Goal: Communication & Community: Share content

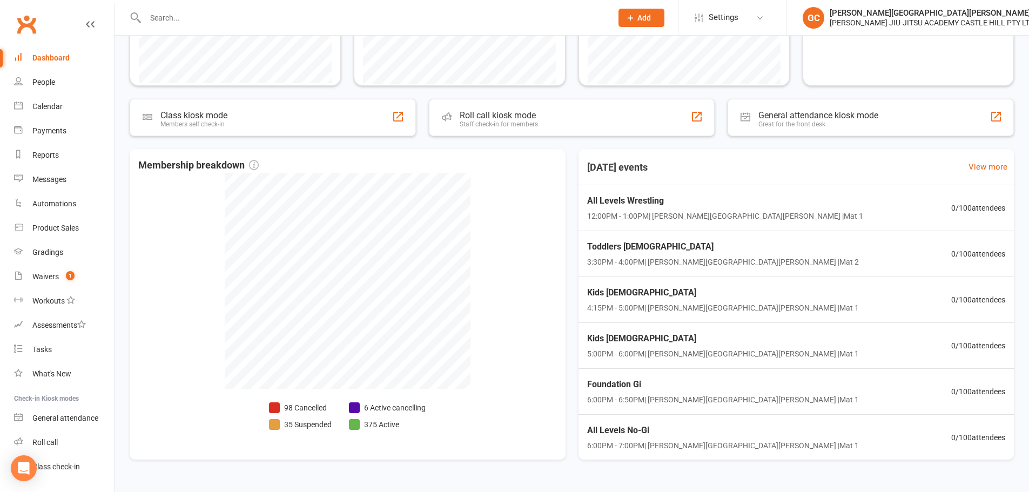
scroll to position [355, 0]
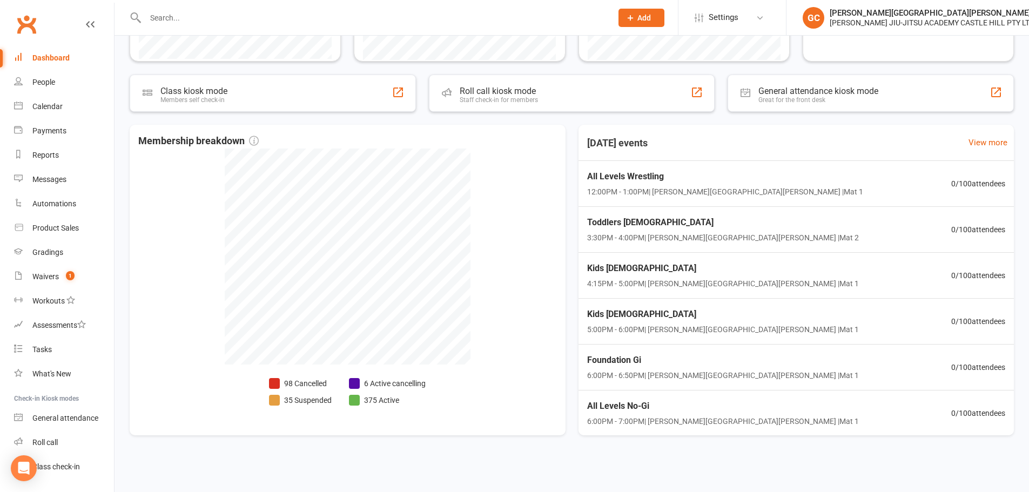
drag, startPoint x: 457, startPoint y: 461, endPoint x: 418, endPoint y: 451, distance: 41.3
click at [455, 461] on div at bounding box center [572, 468] width 914 height 15
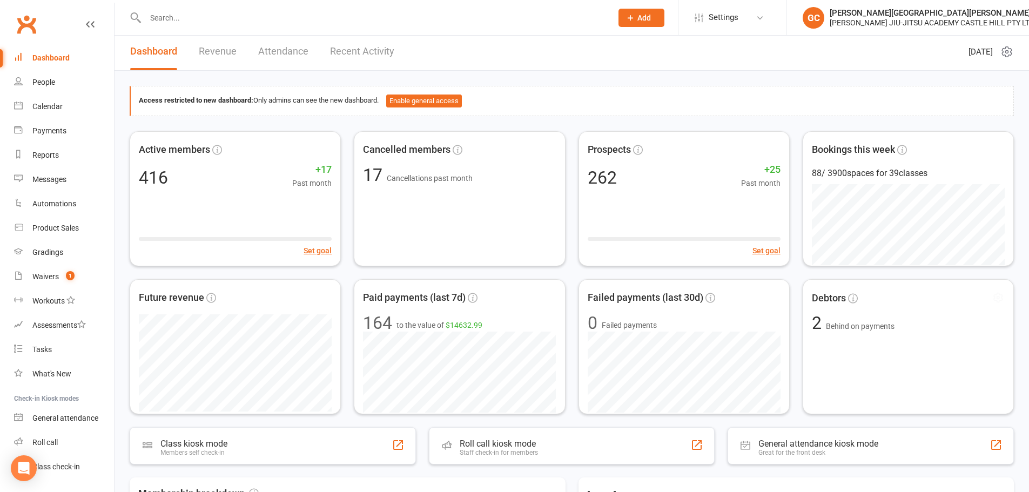
scroll to position [0, 0]
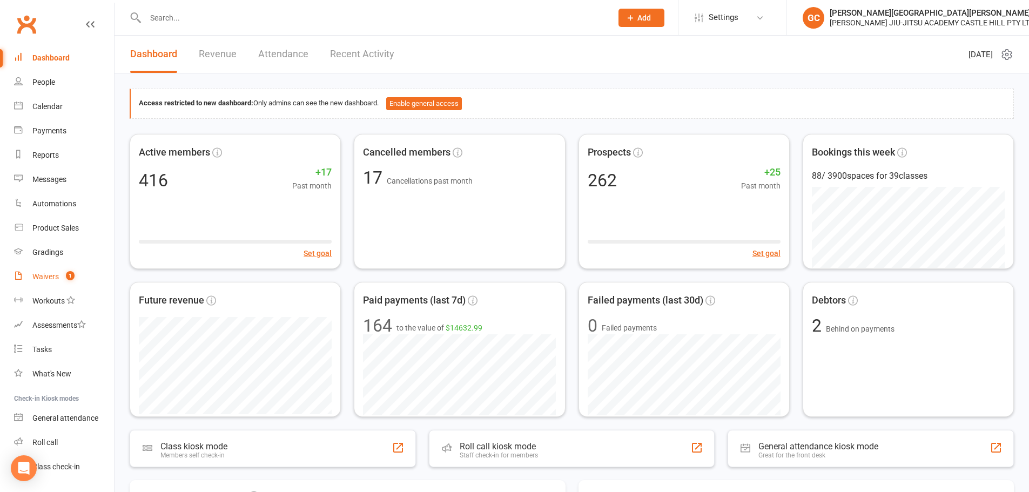
click at [49, 280] on div "Waivers" at bounding box center [45, 276] width 26 height 9
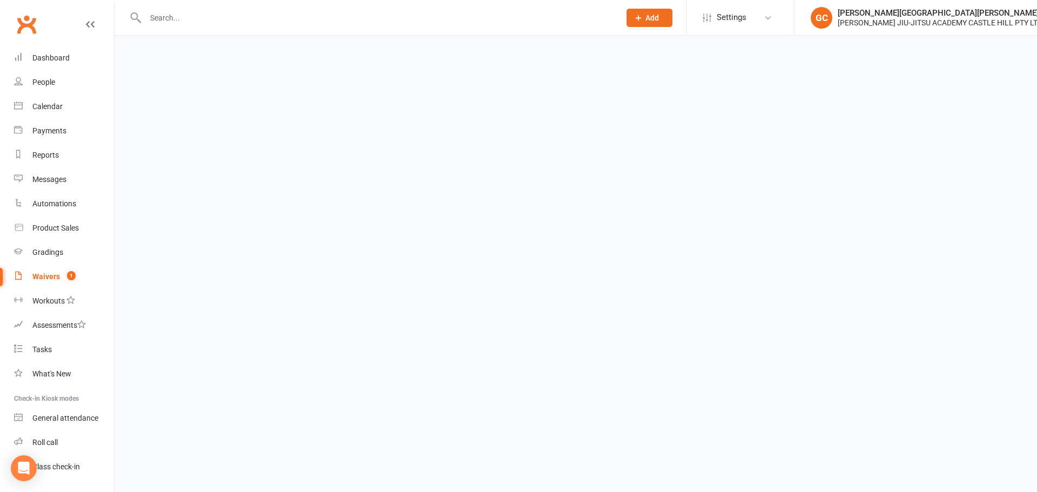
select select "100"
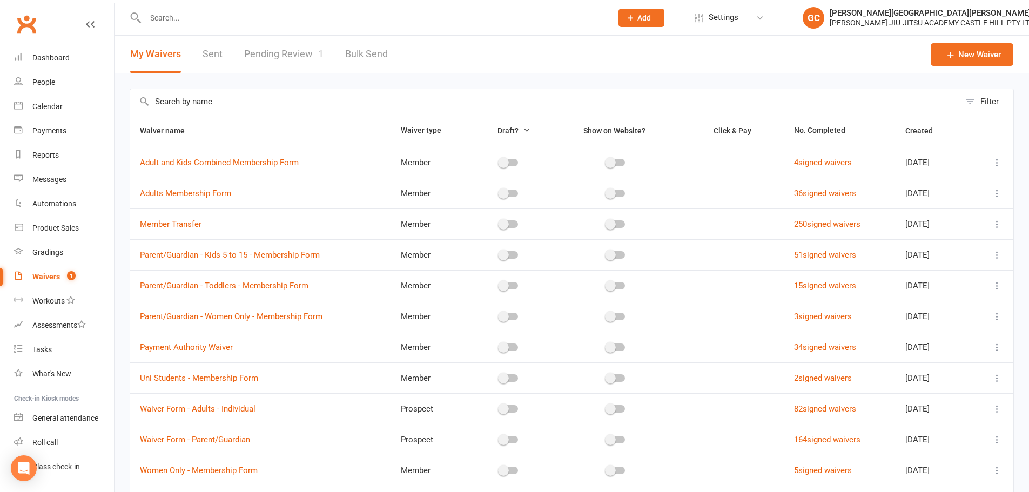
click at [290, 56] on link "Pending Review 1" at bounding box center [283, 54] width 79 height 37
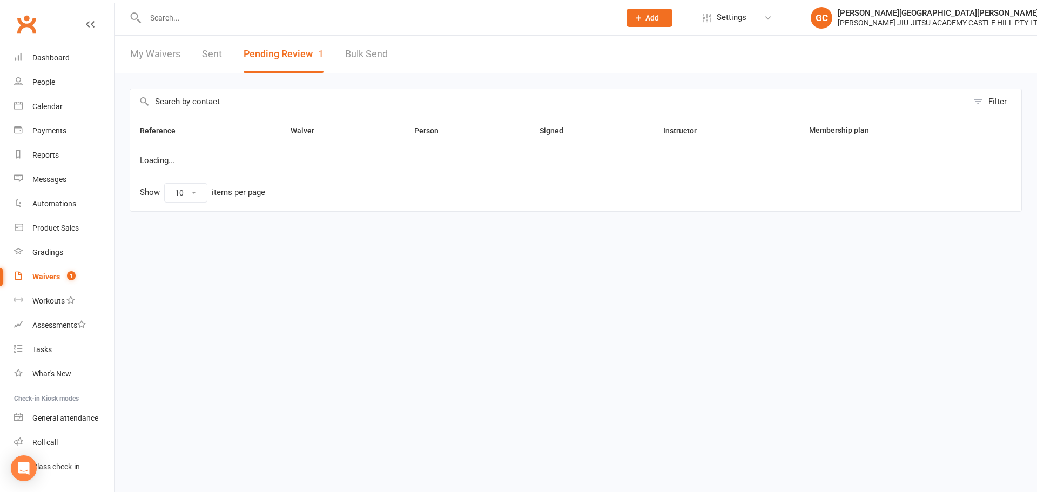
select select "100"
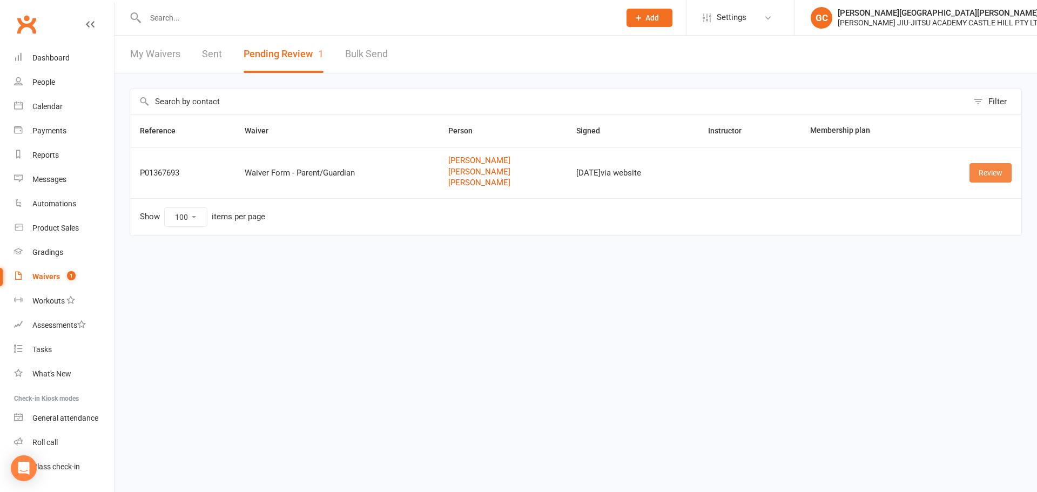
click at [993, 177] on link "Review" at bounding box center [991, 172] width 42 height 19
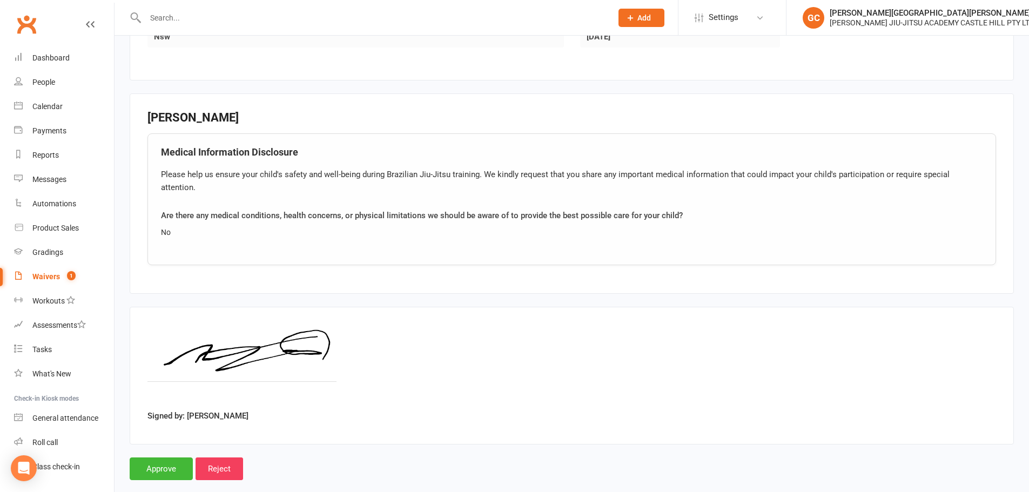
scroll to position [1207, 0]
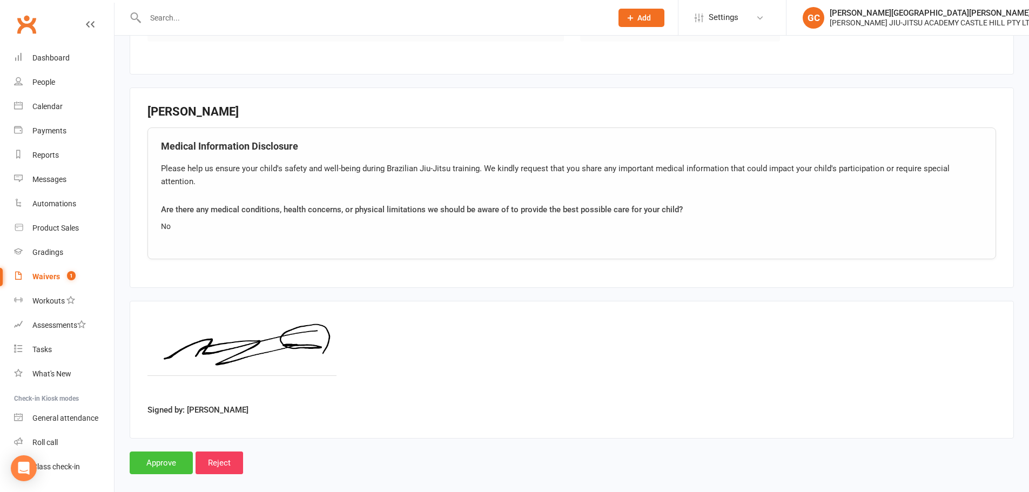
click at [168, 452] on input "Approve" at bounding box center [161, 463] width 63 height 23
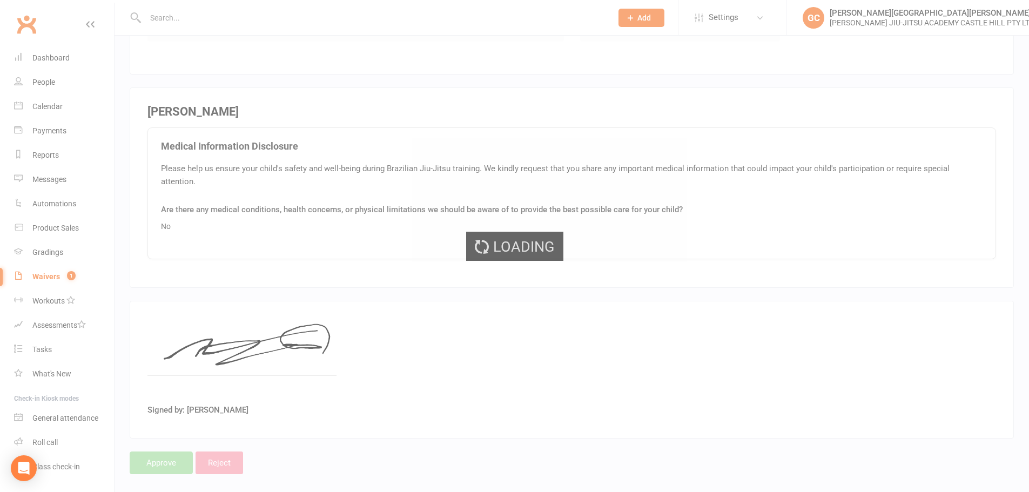
select select "100"
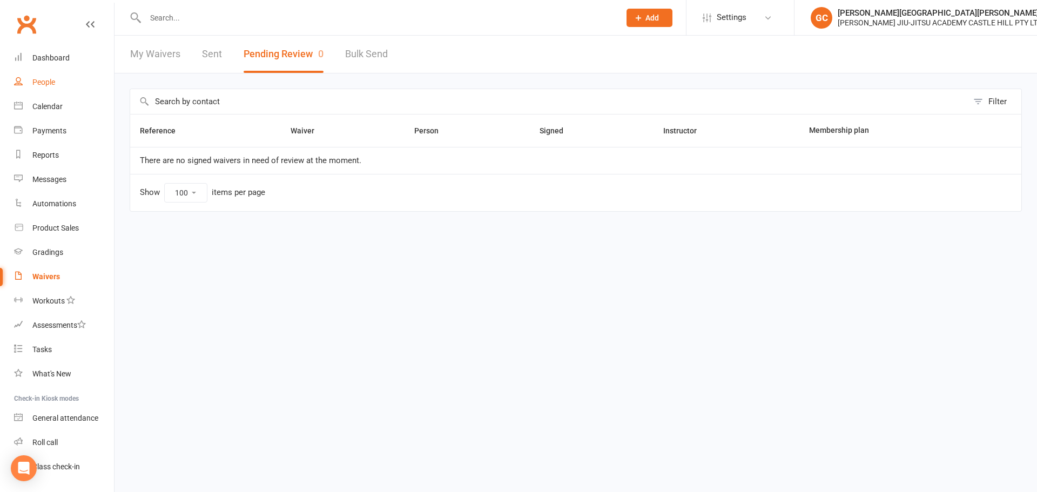
click at [49, 82] on div "People" at bounding box center [43, 82] width 23 height 9
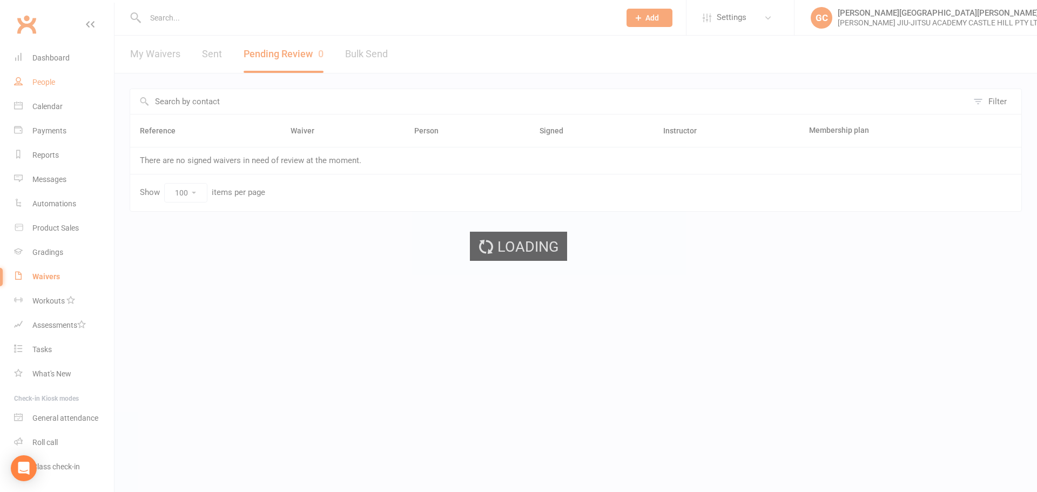
select select "100"
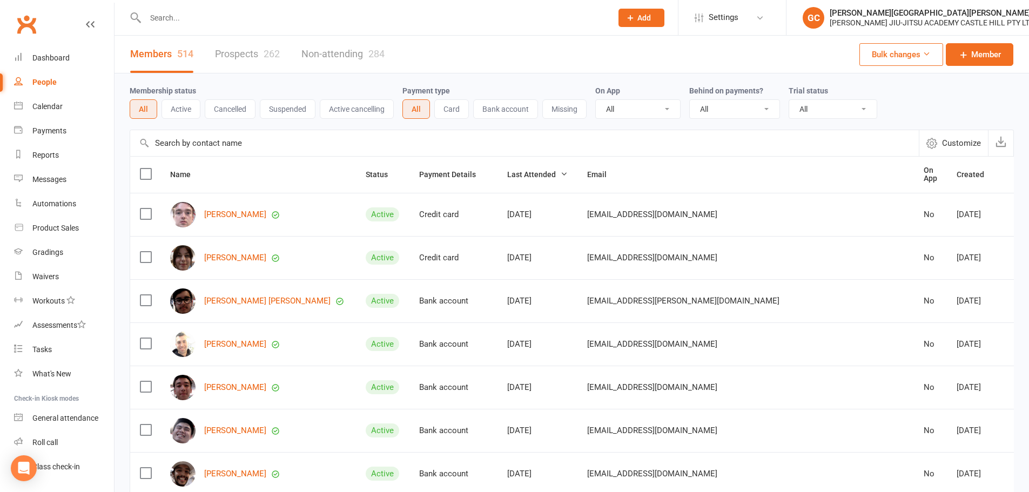
click at [169, 22] on input "text" at bounding box center [373, 17] width 462 height 15
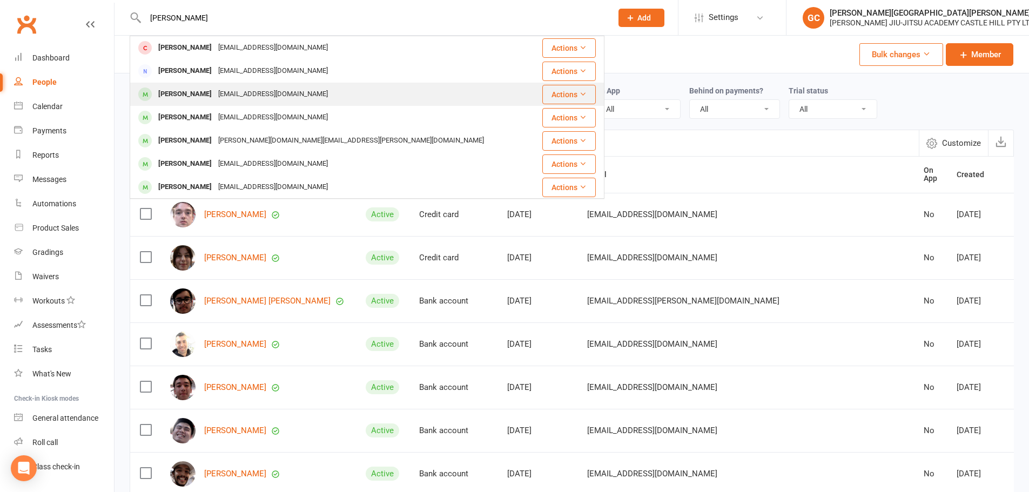
type input "[PERSON_NAME]"
click at [189, 91] on div "[PERSON_NAME]" at bounding box center [185, 94] width 60 height 16
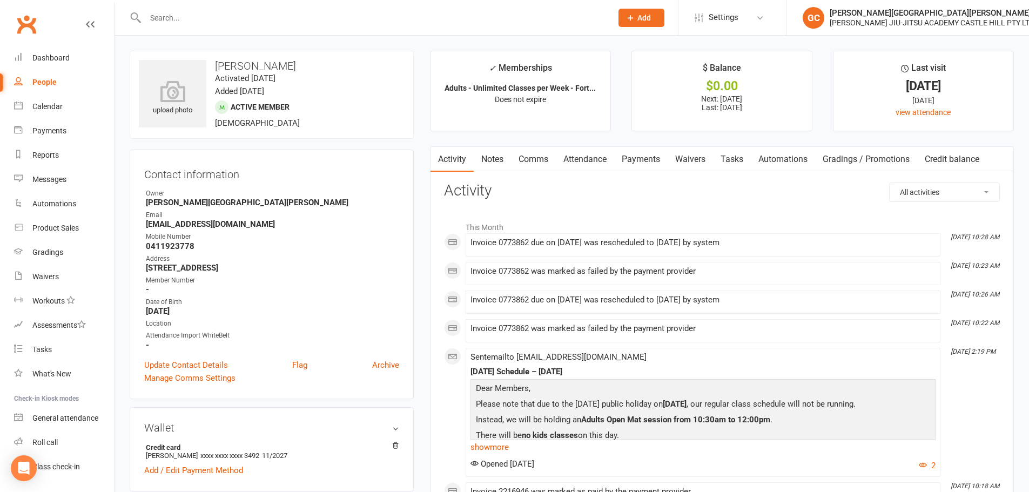
click at [645, 156] on link "Payments" at bounding box center [640, 159] width 53 height 25
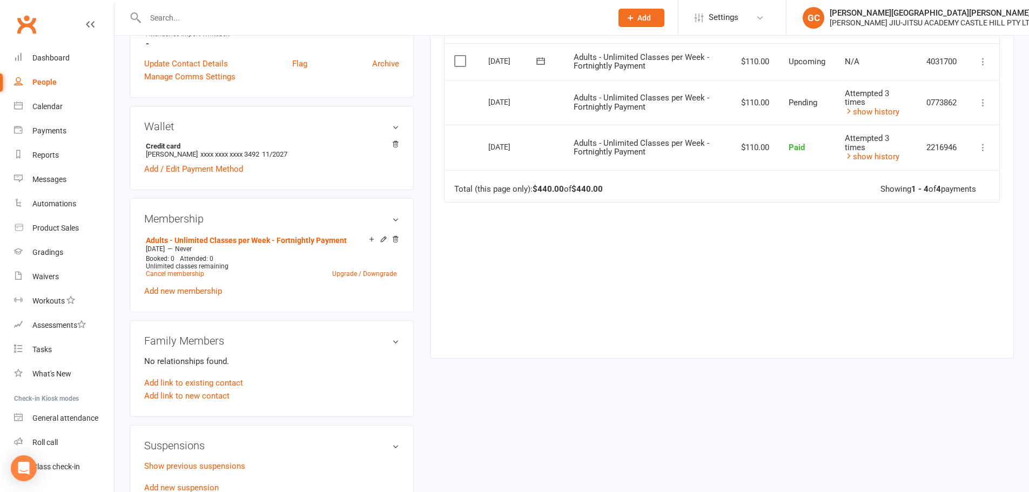
scroll to position [360, 0]
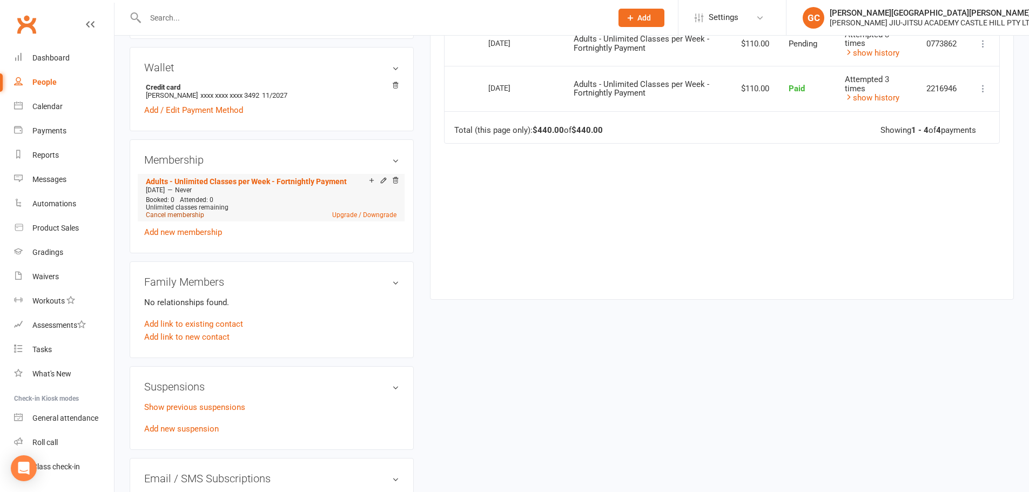
click at [182, 214] on link "Cancel membership" at bounding box center [175, 215] width 58 height 8
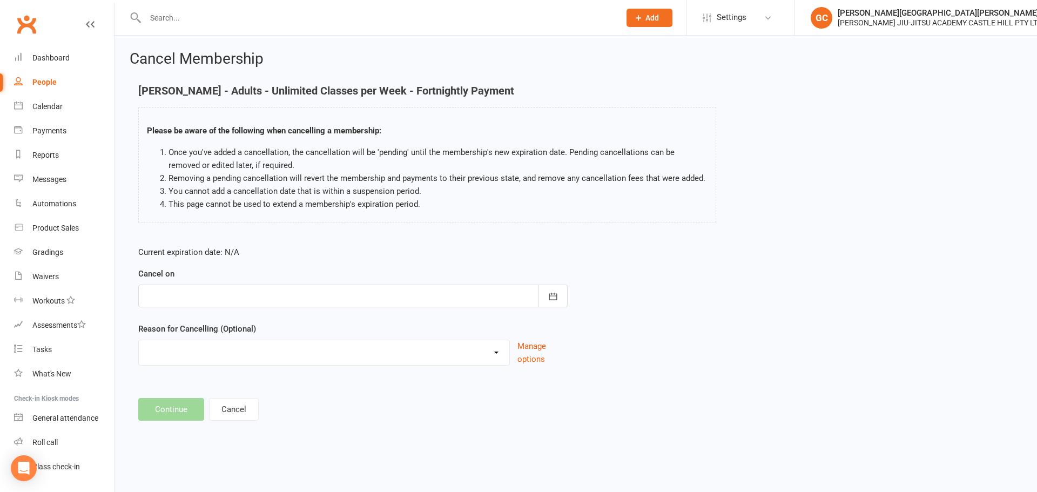
click at [242, 293] on div at bounding box center [352, 296] width 429 height 23
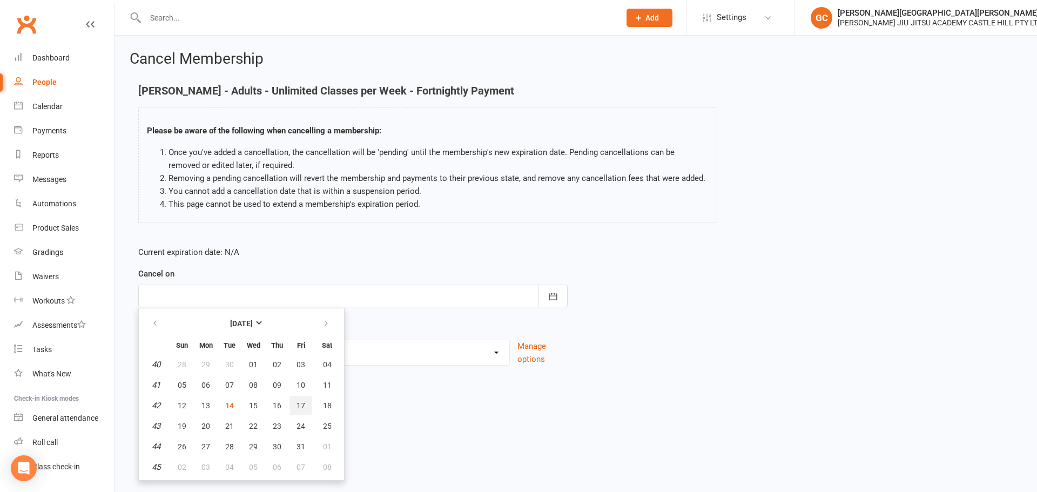
click at [304, 405] on span "17" at bounding box center [301, 405] width 9 height 9
type input "[DATE]"
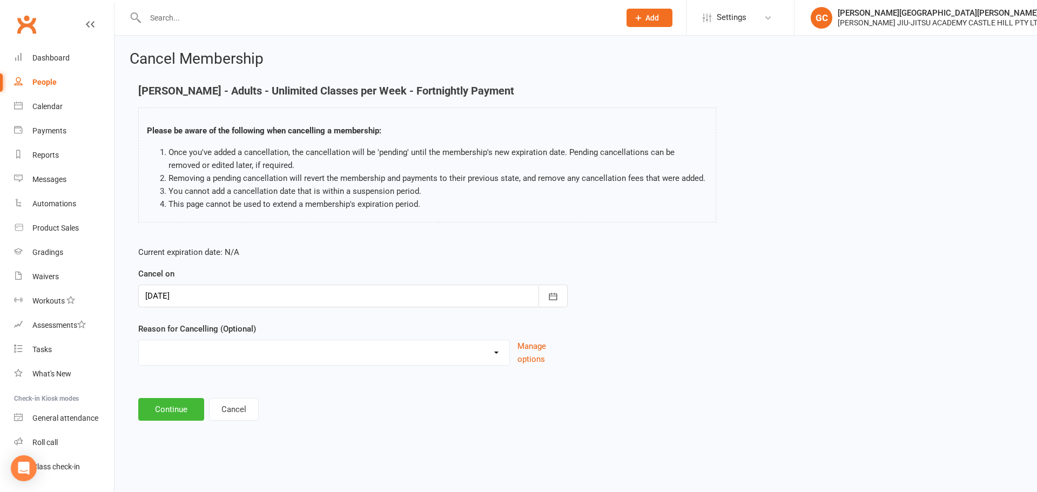
click at [187, 351] on select "Holiday Injury Other reason" at bounding box center [324, 351] width 371 height 22
select select "2"
click at [139, 353] on select "Holiday Injury Other reason" at bounding box center [324, 351] width 371 height 22
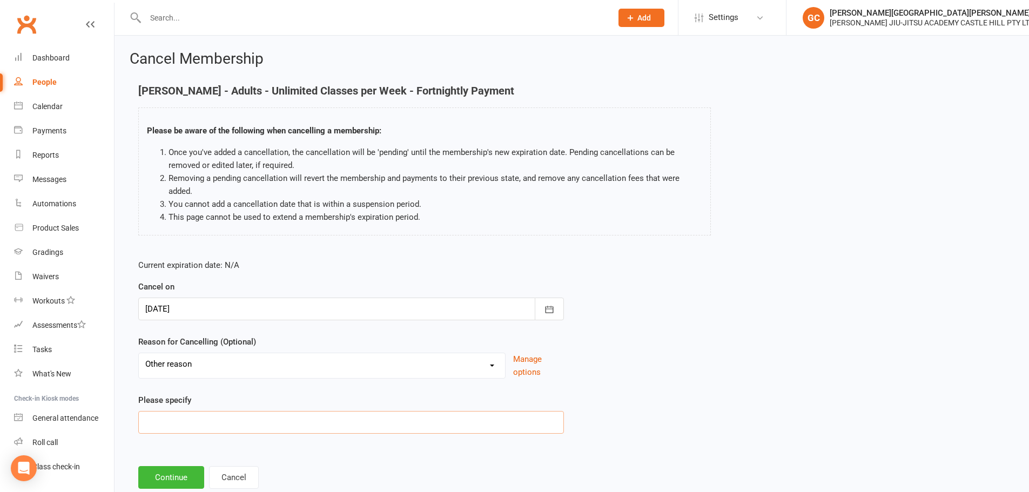
drag, startPoint x: 173, startPoint y: 421, endPoint x: 180, endPoint y: 413, distance: 10.3
click at [174, 420] on input at bounding box center [351, 422] width 426 height 23
type input "downgraded to 2 classes per week"
drag, startPoint x: 181, startPoint y: 481, endPoint x: 181, endPoint y: 473, distance: 8.7
click at [180, 481] on button "Continue" at bounding box center [171, 477] width 66 height 23
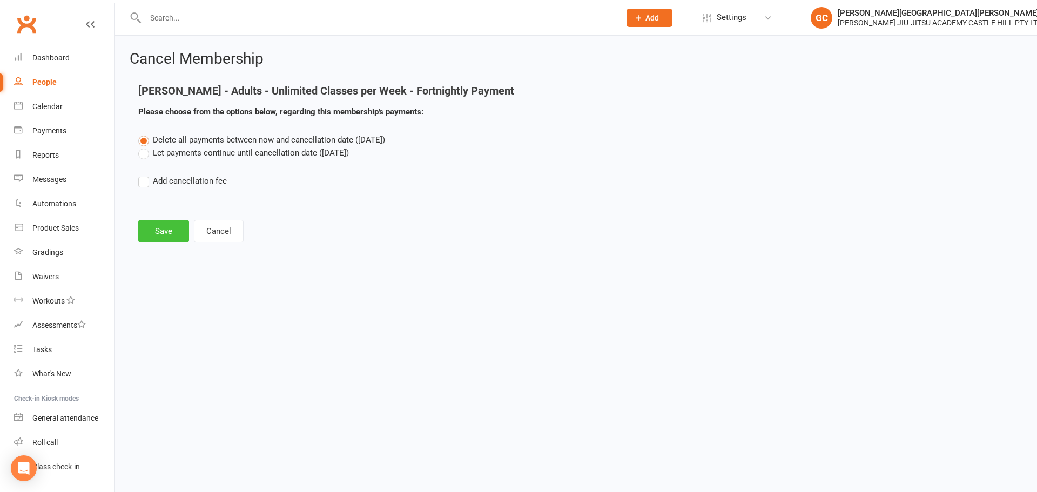
click at [169, 227] on button "Save" at bounding box center [163, 231] width 51 height 23
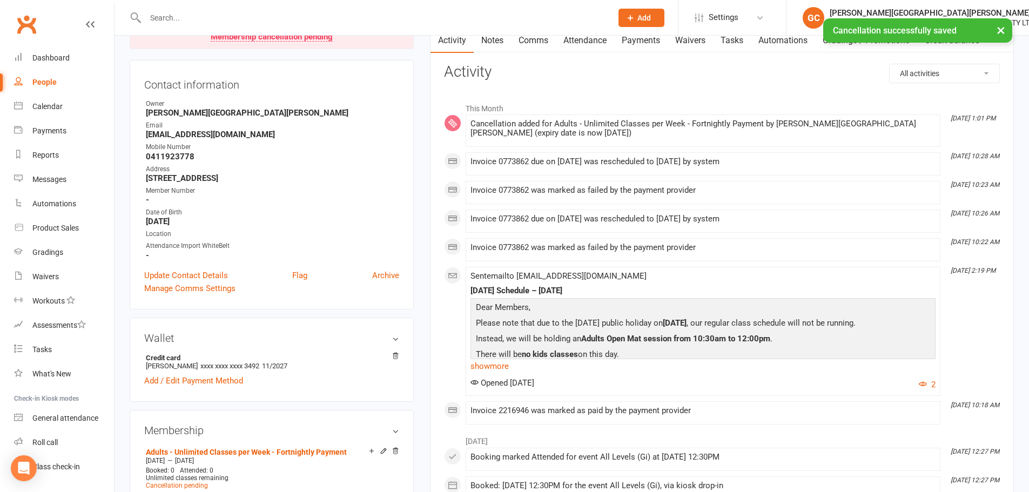
scroll to position [360, 0]
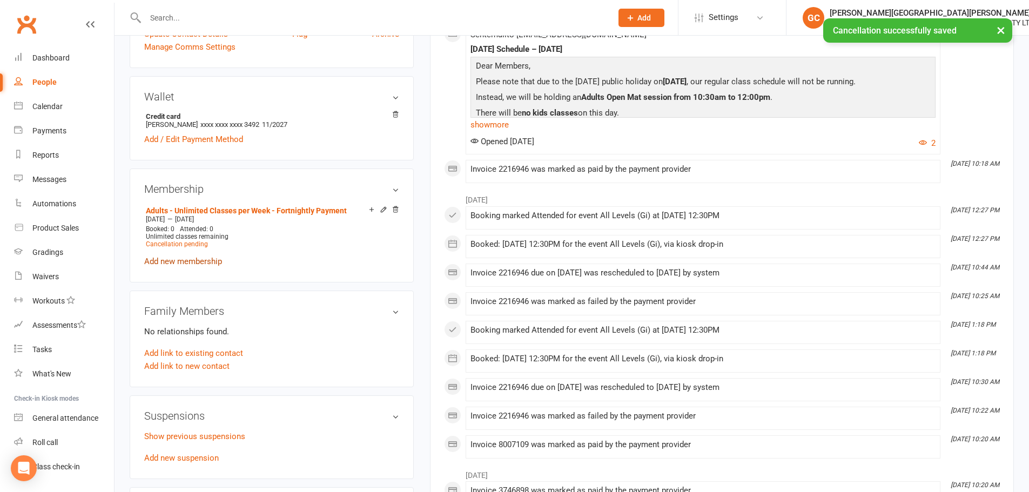
click at [184, 263] on link "Add new membership" at bounding box center [183, 262] width 78 height 10
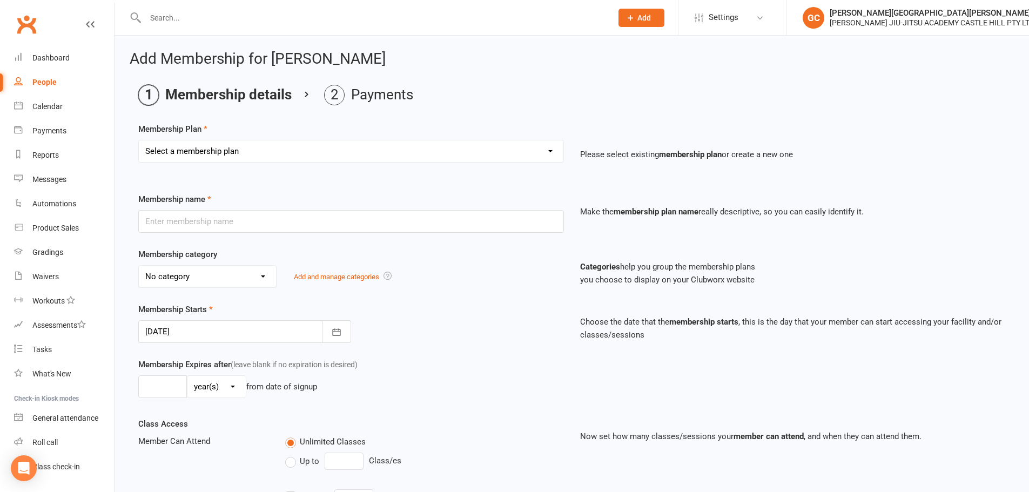
click at [187, 153] on select "Select a membership plan Create new Membership Plan Adults - 2 Classes per Week…" at bounding box center [351, 151] width 425 height 22
select select "1"
click at [139, 140] on select "Select a membership plan Create new Membership Plan Adults - 2 Classes per Week…" at bounding box center [351, 151] width 425 height 22
type input "Adults - 2 Classes per Week - Fortnightly Payment"
select select "0"
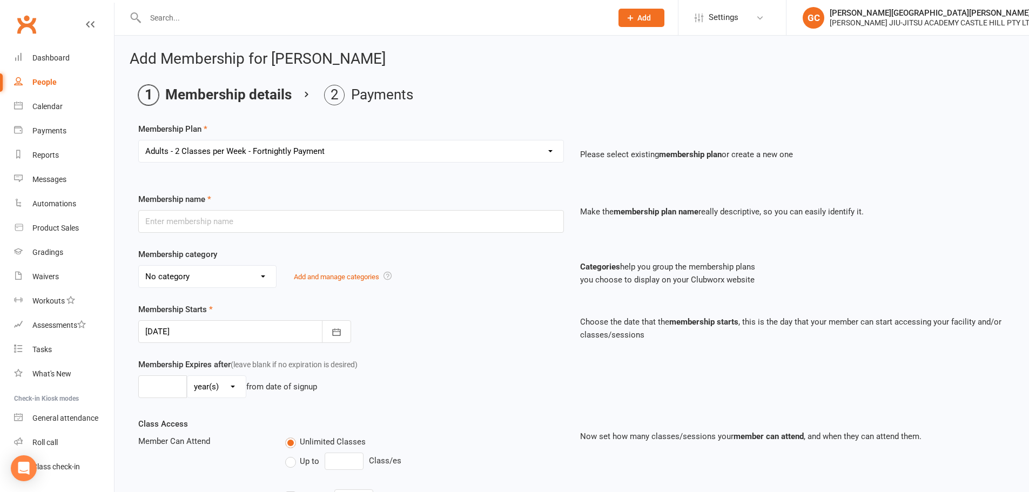
type input "0"
type input "2"
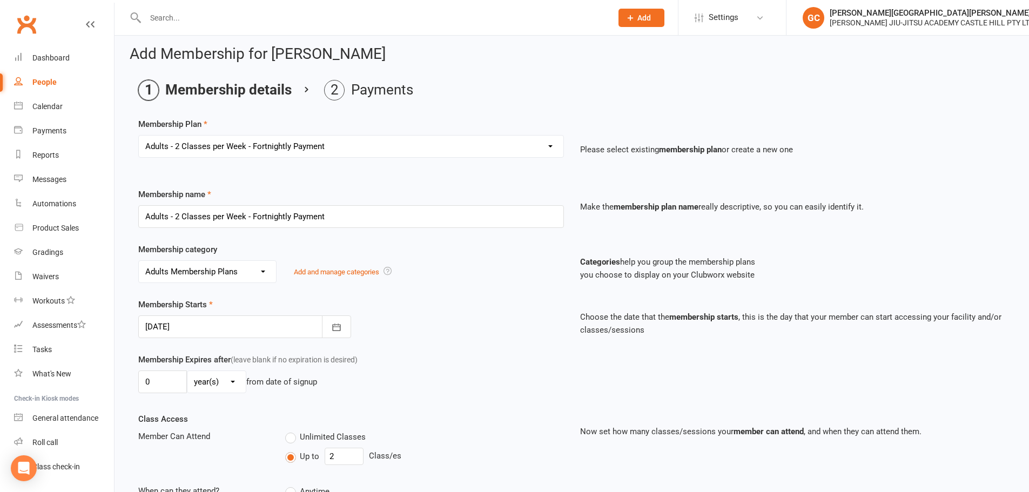
scroll to position [180, 0]
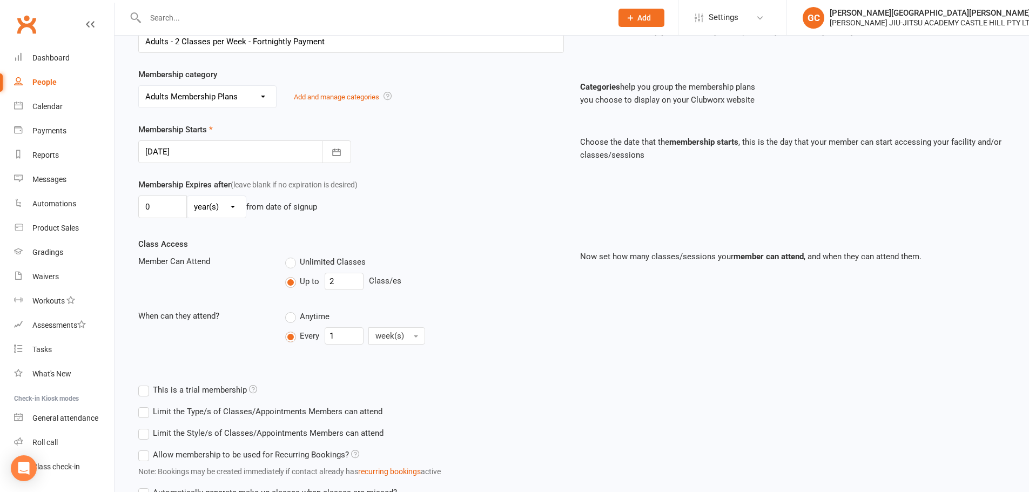
click at [196, 149] on div at bounding box center [244, 151] width 213 height 23
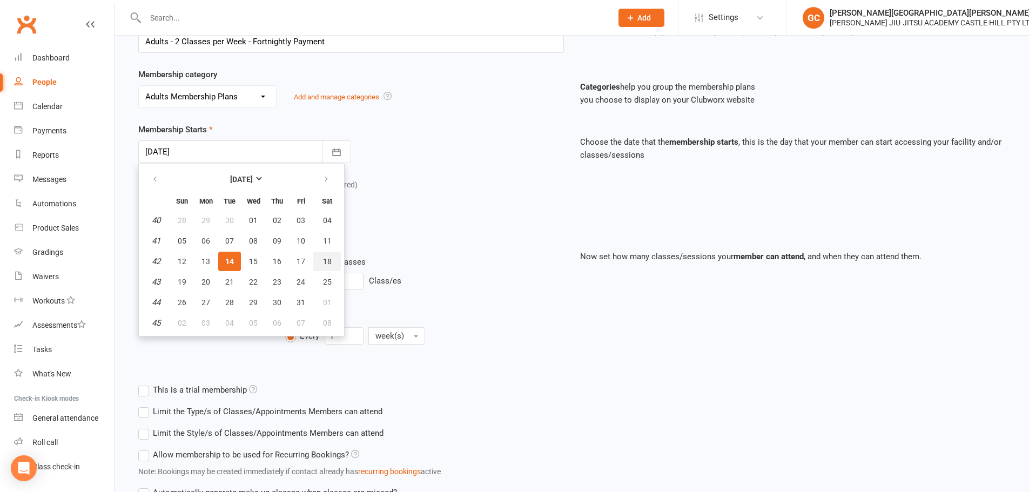
click at [327, 260] on span "18" at bounding box center [327, 261] width 9 height 9
type input "[DATE]"
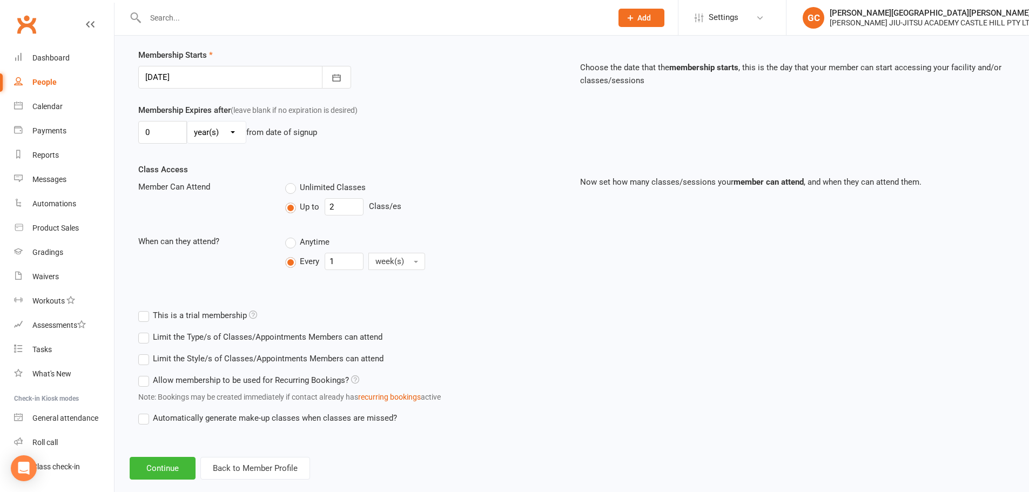
scroll to position [273, 0]
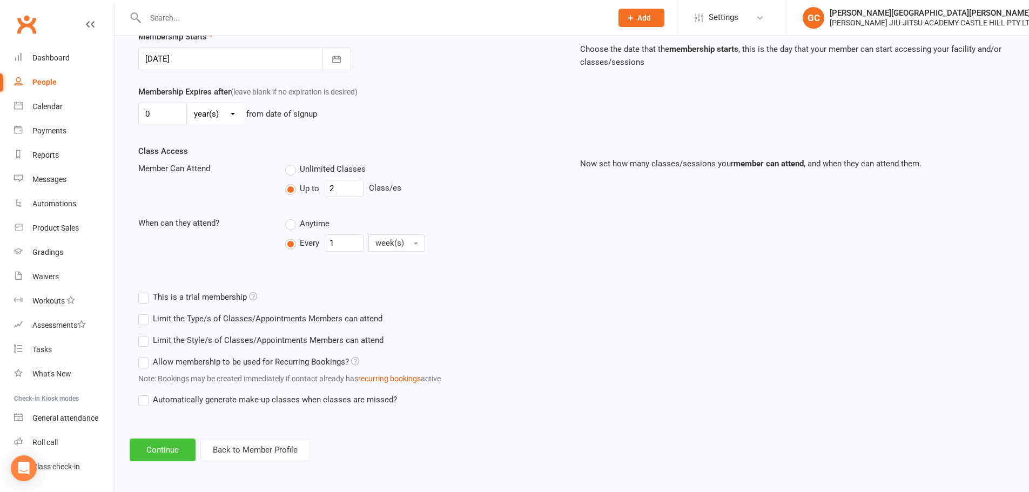
click at [167, 447] on button "Continue" at bounding box center [163, 450] width 66 height 23
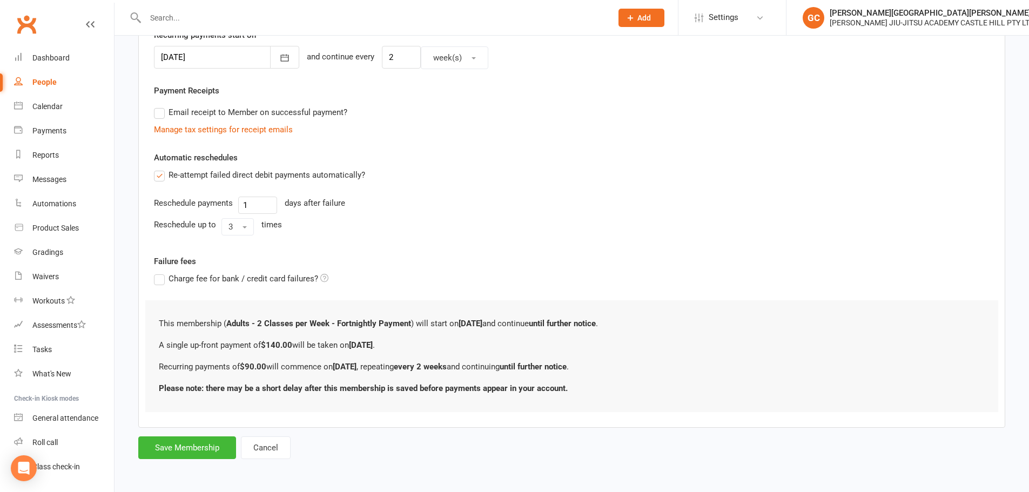
scroll to position [0, 0]
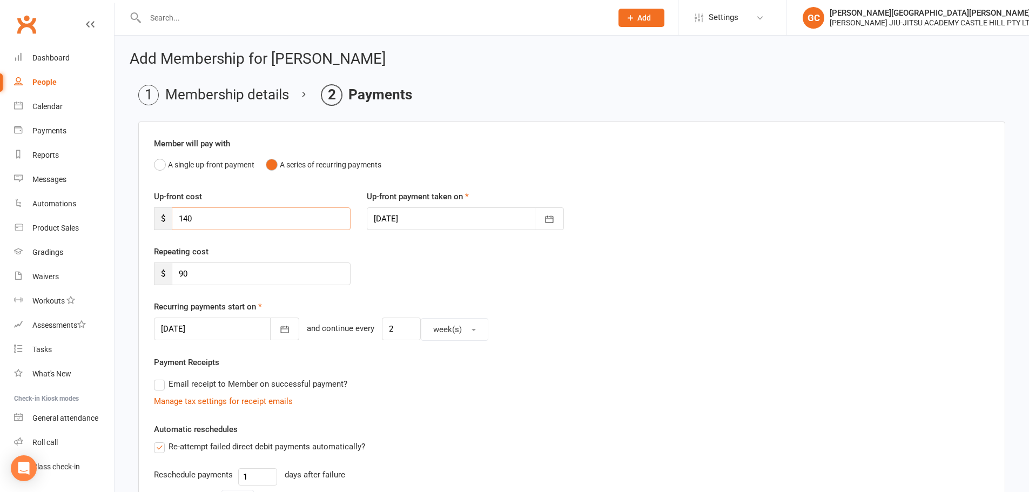
drag, startPoint x: 217, startPoint y: 219, endPoint x: 141, endPoint y: 218, distance: 76.2
click at [141, 218] on div "Member will pay with A single up-front payment A series of recurring payments U…" at bounding box center [571, 411] width 867 height 578
type input "0"
drag, startPoint x: 232, startPoint y: 322, endPoint x: 231, endPoint y: 315, distance: 7.2
click at [232, 323] on div at bounding box center [226, 329] width 145 height 23
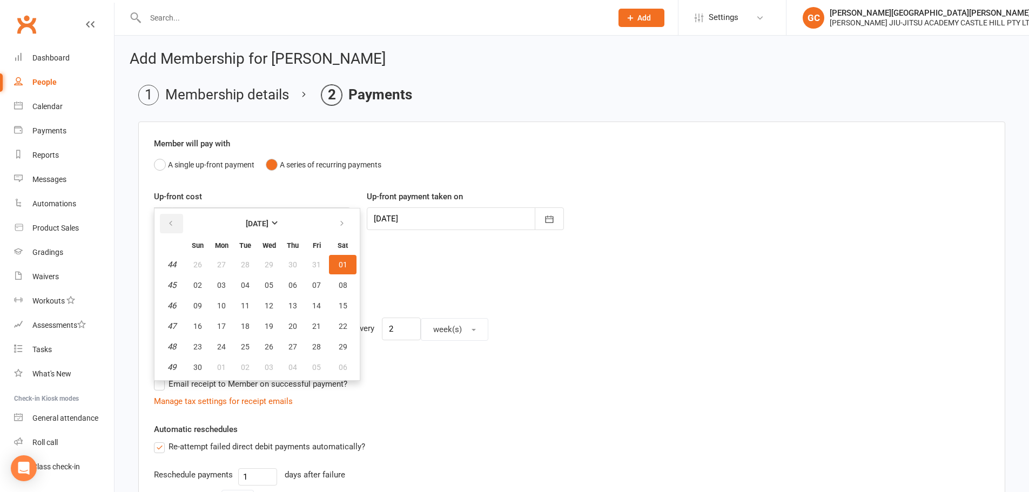
click at [171, 223] on icon "button" at bounding box center [171, 223] width 8 height 9
click at [340, 303] on span "18" at bounding box center [343, 305] width 9 height 9
type input "[DATE]"
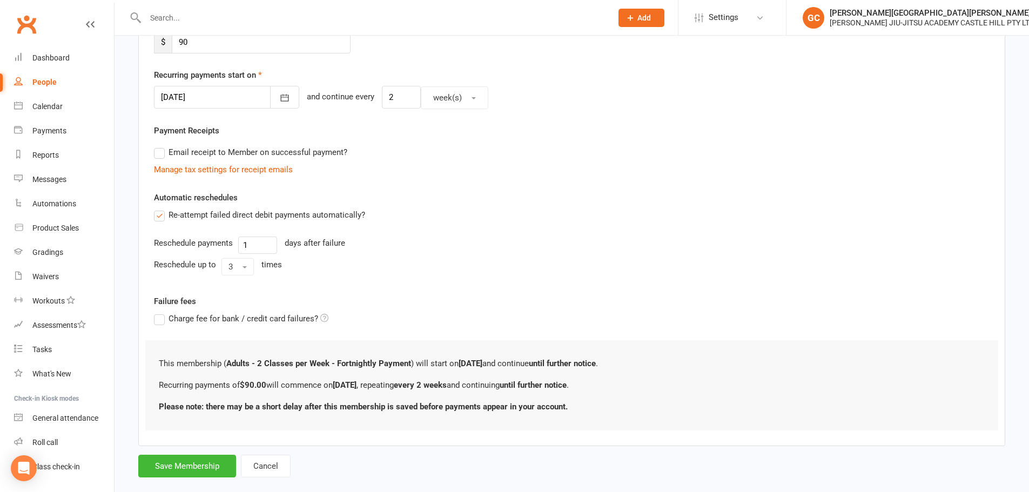
scroll to position [250, 0]
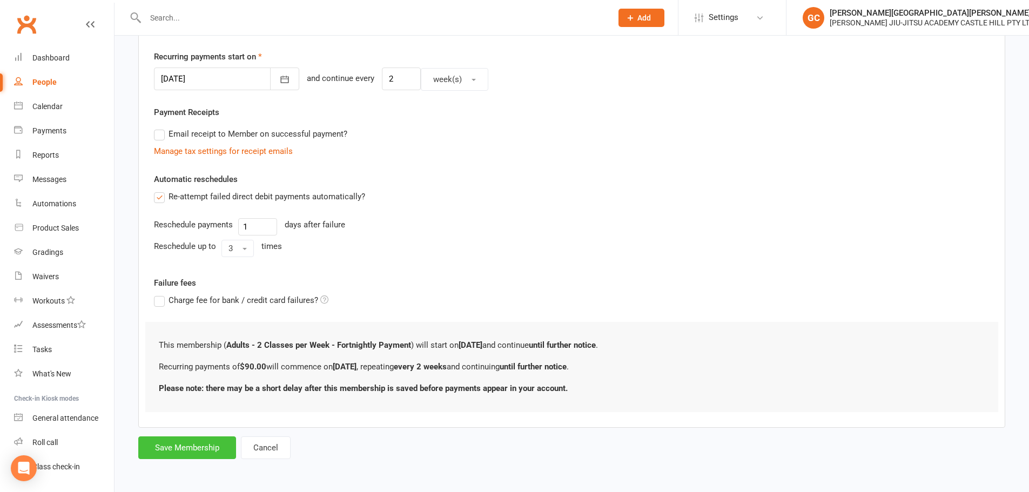
drag, startPoint x: 189, startPoint y: 452, endPoint x: 216, endPoint y: 440, distance: 30.2
click at [190, 452] on button "Save Membership" at bounding box center [187, 447] width 98 height 23
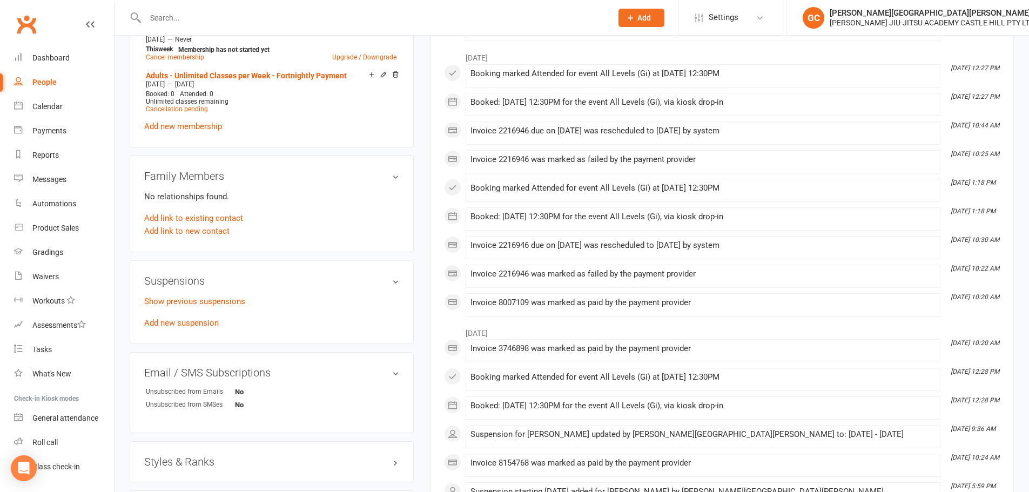
scroll to position [360, 0]
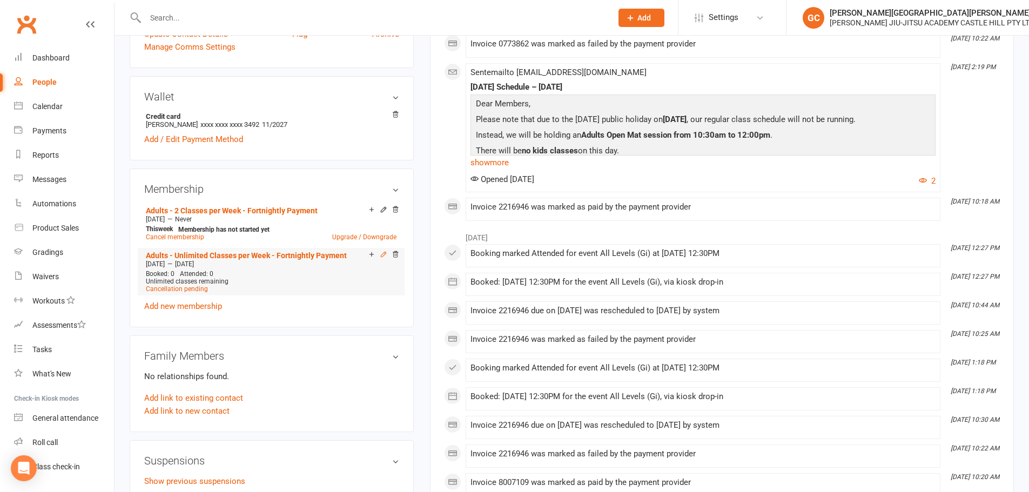
click at [383, 252] on icon at bounding box center [384, 255] width 8 height 8
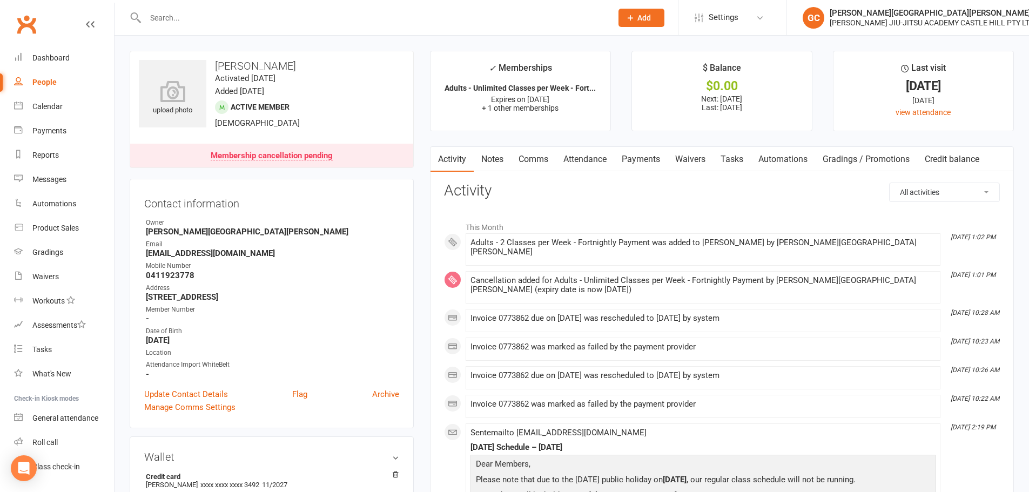
click at [646, 158] on link "Payments" at bounding box center [640, 159] width 53 height 25
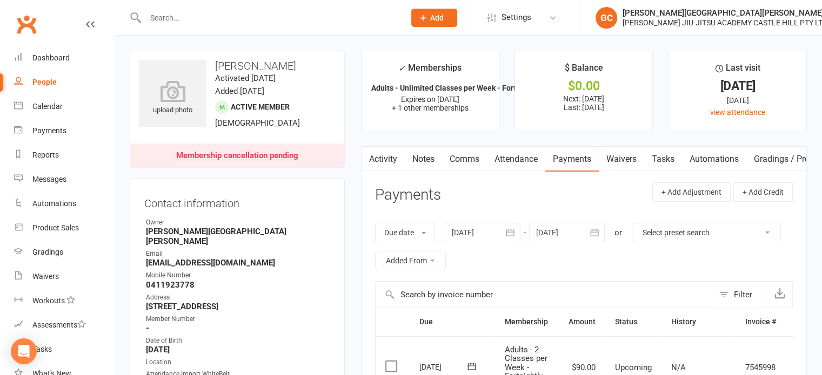
click at [46, 83] on div "People" at bounding box center [44, 82] width 24 height 9
select select "100"
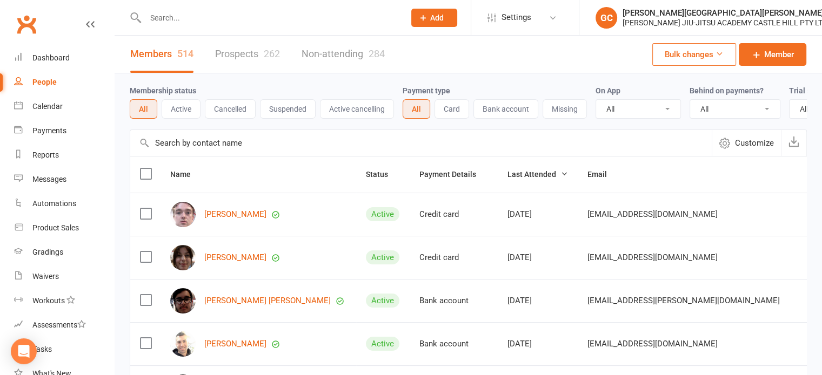
click at [241, 50] on link "Prospects 262" at bounding box center [247, 54] width 65 height 37
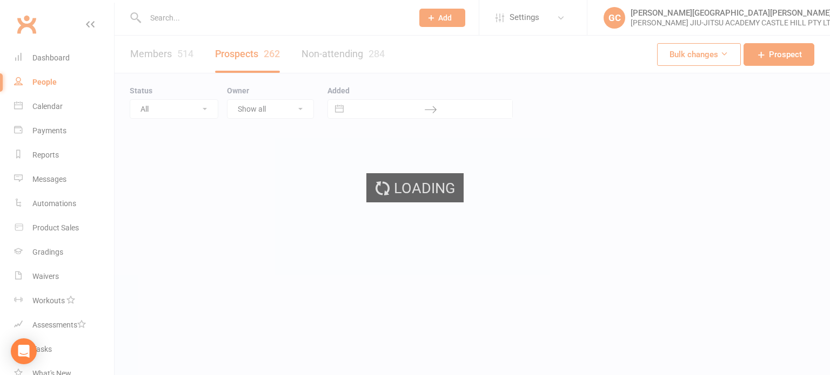
select select "100"
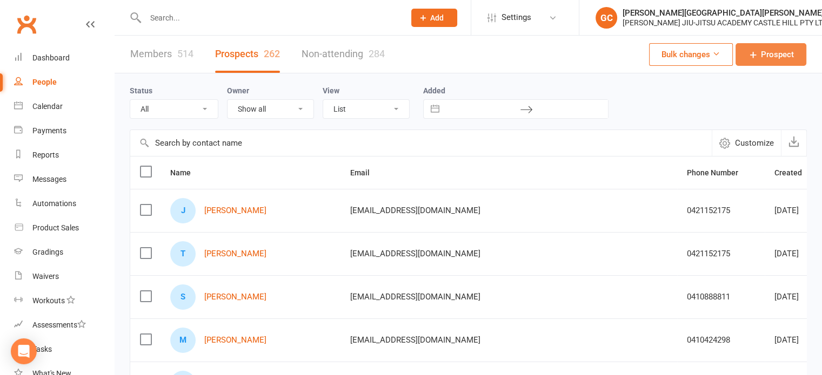
click at [782, 58] on span "Prospect" at bounding box center [777, 54] width 33 height 13
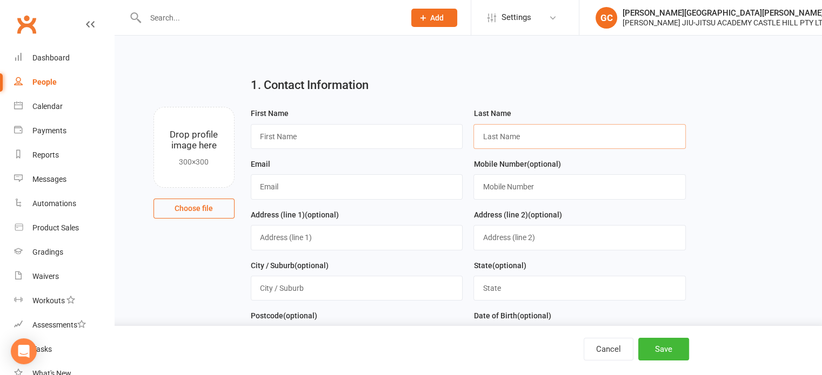
click at [524, 140] on input "text" at bounding box center [579, 136] width 212 height 25
click at [539, 132] on input "text" at bounding box center [579, 136] width 212 height 25
click at [535, 139] on input "text" at bounding box center [579, 136] width 212 height 25
click at [280, 133] on input "text" at bounding box center [357, 136] width 212 height 25
type input "Teddy"
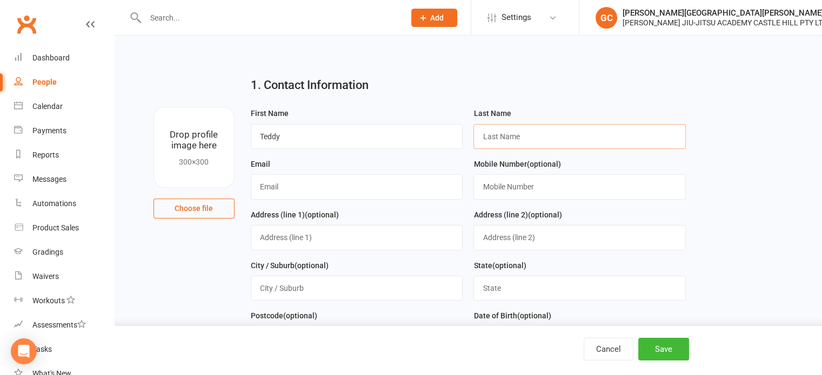
paste input "Foscholo"
type input "Foscholo"
click at [283, 187] on input "text" at bounding box center [357, 186] width 212 height 25
paste input "[EMAIL_ADDRESS][DOMAIN_NAME]"
click at [259, 186] on input "[EMAIL_ADDRESS][DOMAIN_NAME]" at bounding box center [357, 186] width 212 height 25
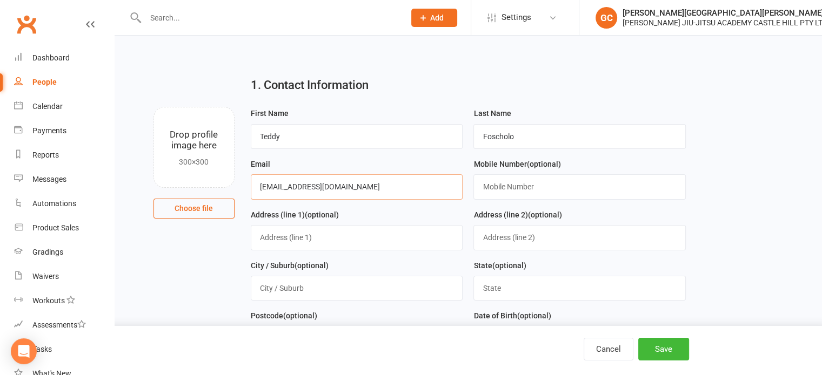
type input "[EMAIL_ADDRESS][DOMAIN_NAME]"
click at [497, 186] on input "text" at bounding box center [579, 186] width 212 height 25
paste input "0424754447"
type input "0424754447"
click at [674, 355] on button "Save" at bounding box center [663, 349] width 51 height 23
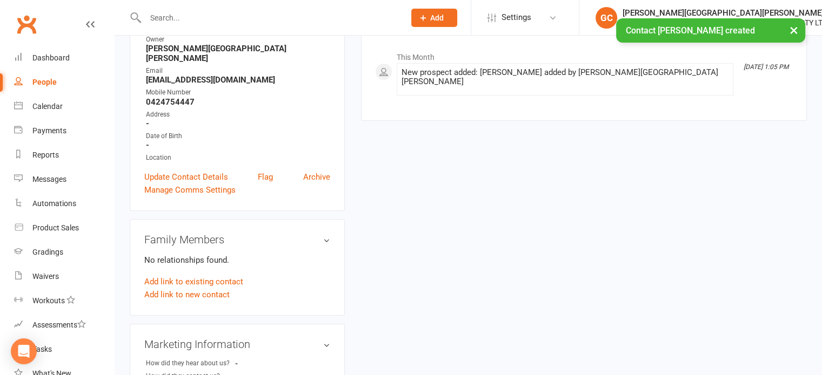
scroll to position [180, 0]
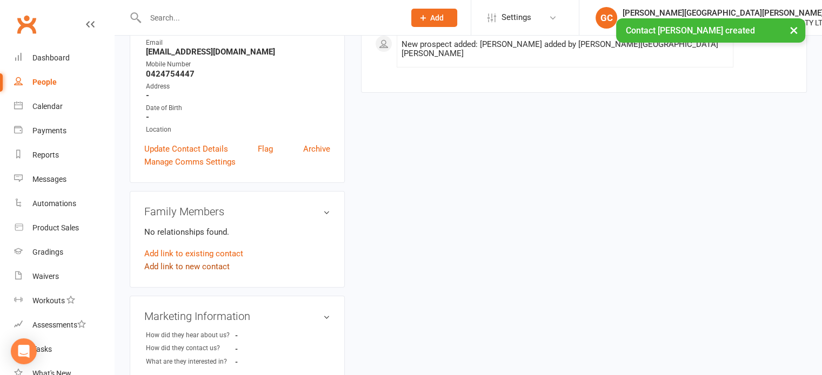
click at [183, 260] on link "Add link to new contact" at bounding box center [186, 266] width 85 height 13
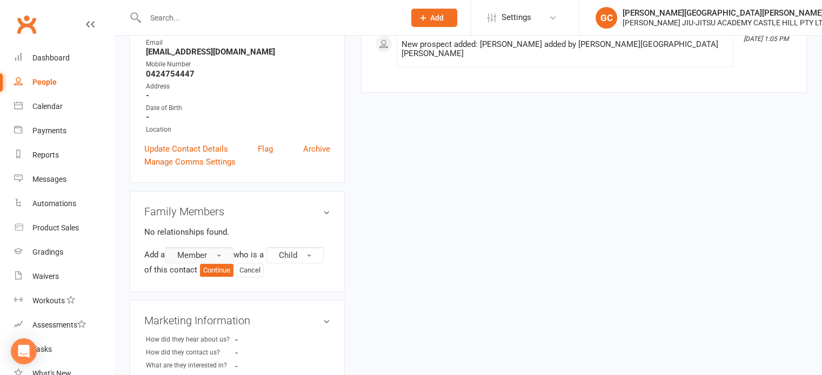
click at [201, 251] on span "Member" at bounding box center [192, 256] width 30 height 10
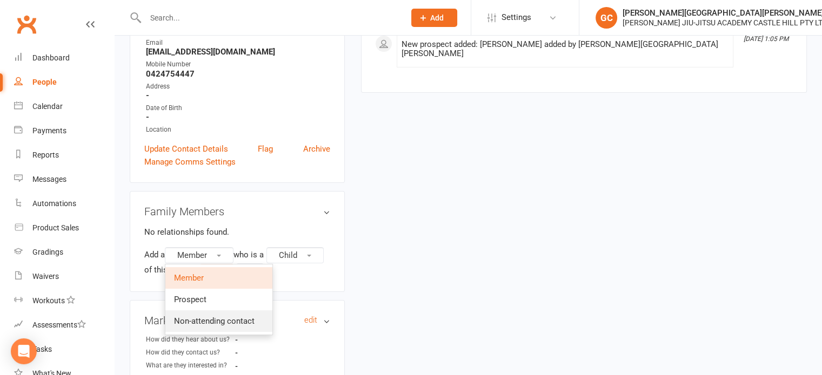
click at [199, 317] on span "Non-attending contact" at bounding box center [214, 322] width 80 height 10
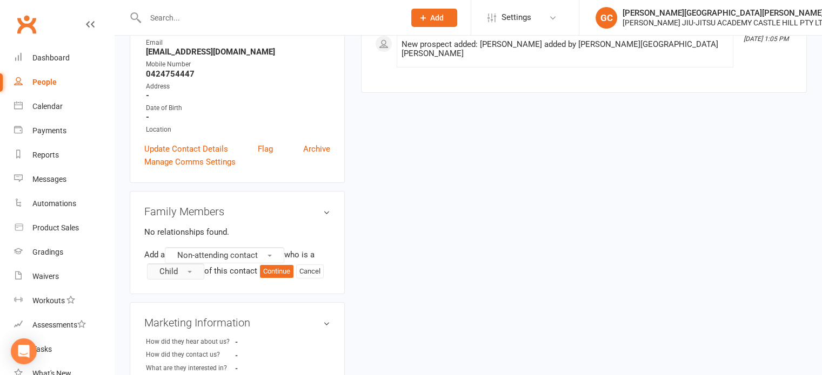
click at [179, 264] on button "Child" at bounding box center [175, 272] width 57 height 16
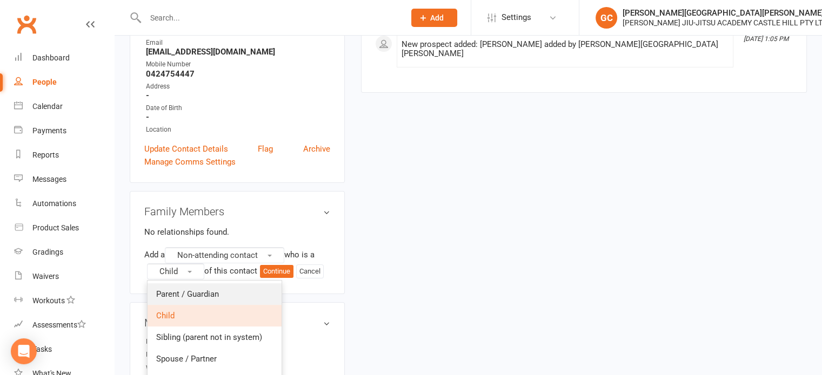
click at [185, 290] on span "Parent / Guardian" at bounding box center [187, 295] width 63 height 10
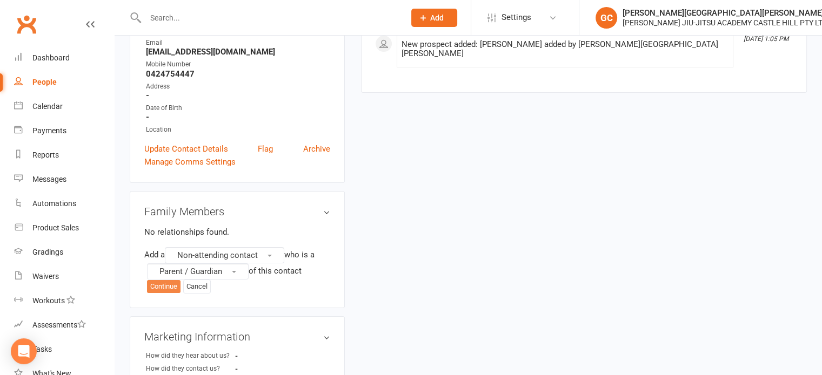
click at [169, 280] on button "Continue" at bounding box center [163, 286] width 33 height 13
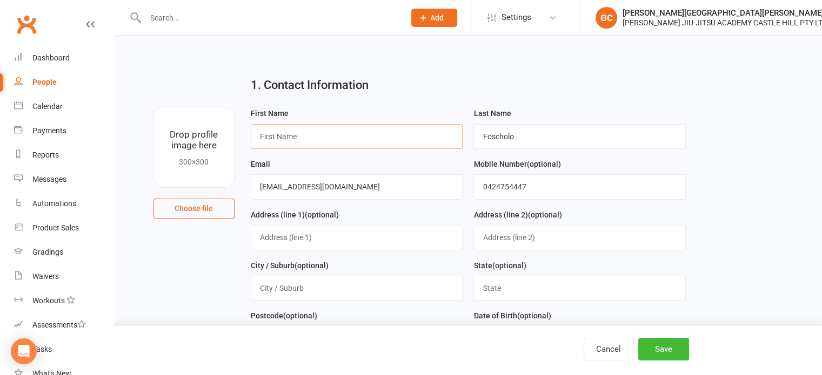
click at [273, 138] on input "text" at bounding box center [357, 136] width 212 height 25
type input "Mark"
click at [668, 349] on button "Save" at bounding box center [663, 349] width 51 height 23
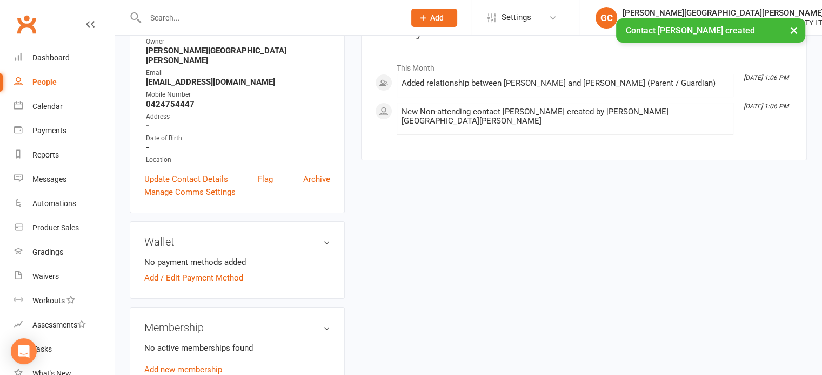
scroll to position [360, 0]
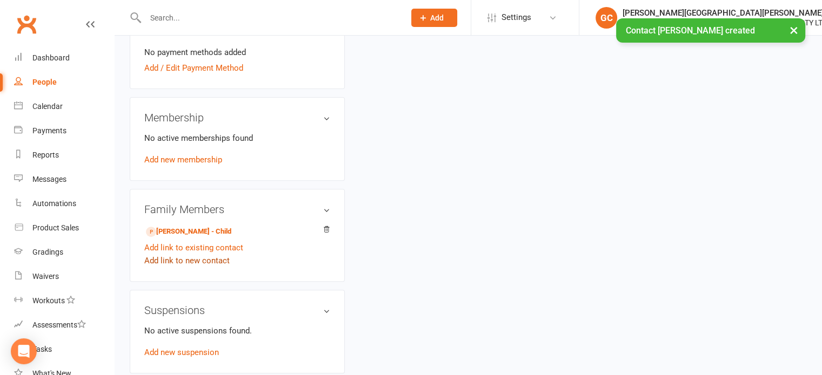
click at [192, 254] on link "Add link to new contact" at bounding box center [186, 260] width 85 height 13
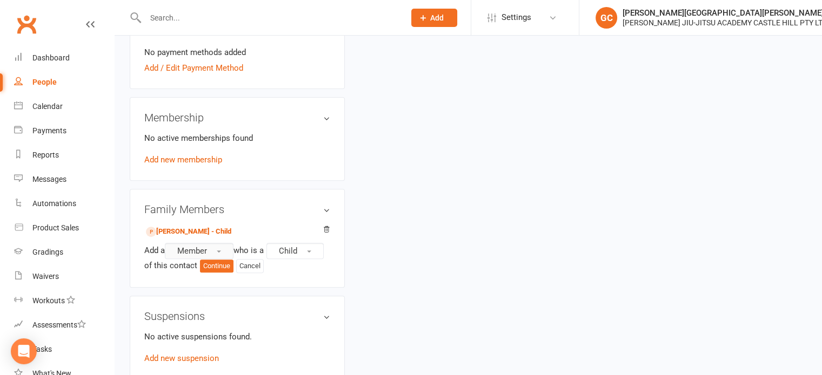
click at [206, 246] on span "Member" at bounding box center [192, 251] width 30 height 10
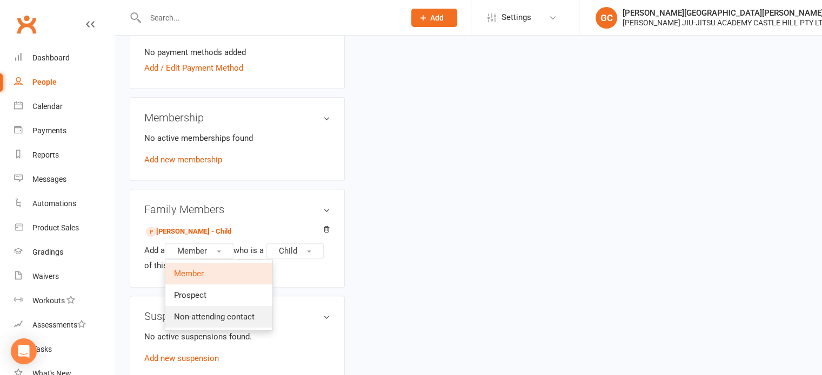
click at [200, 312] on span "Non-attending contact" at bounding box center [214, 317] width 80 height 10
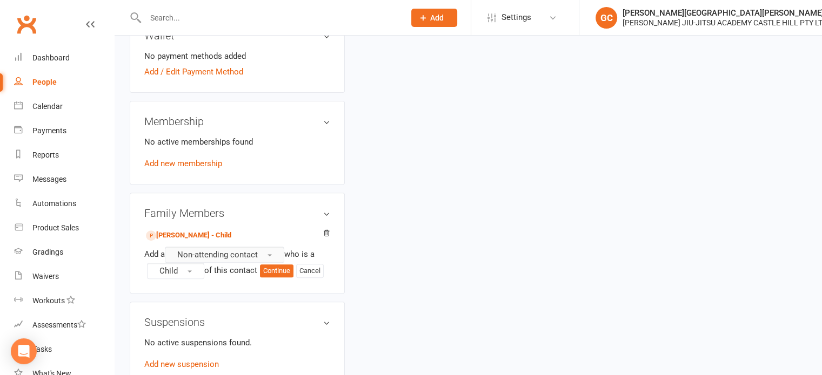
scroll to position [378, 0]
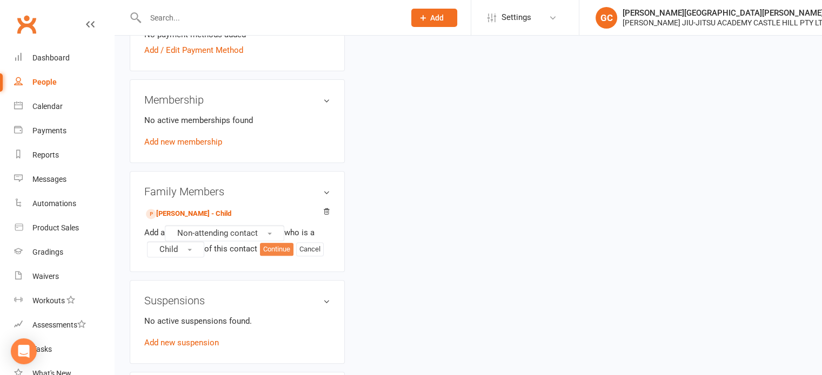
click at [286, 243] on button "Continue" at bounding box center [276, 249] width 33 height 13
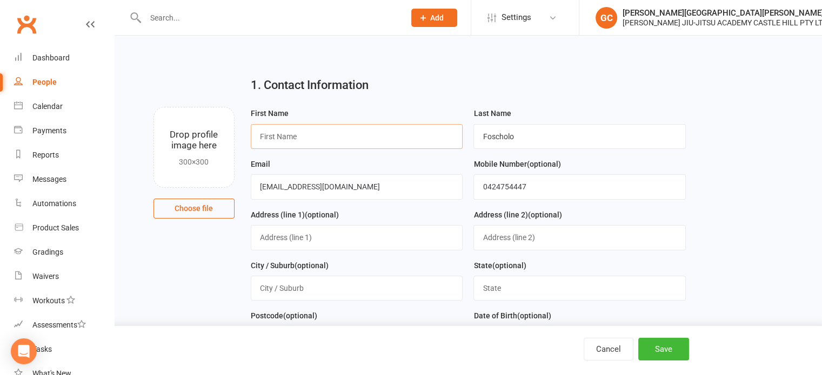
click at [285, 133] on input "text" at bounding box center [357, 136] width 212 height 25
type input "[PERSON_NAME]"
click at [669, 348] on button "Save" at bounding box center [663, 349] width 51 height 23
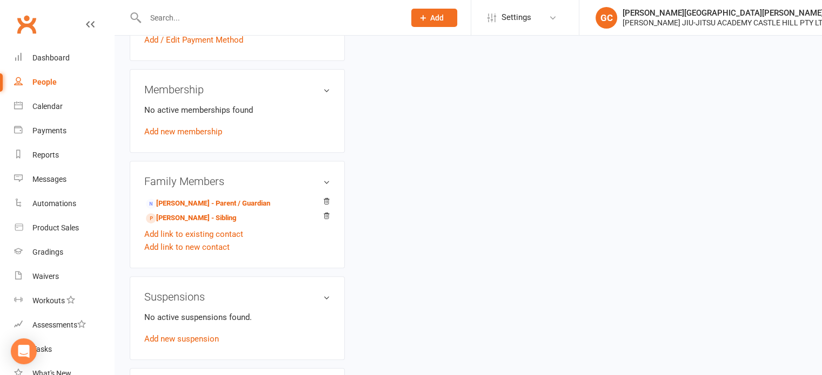
scroll to position [360, 0]
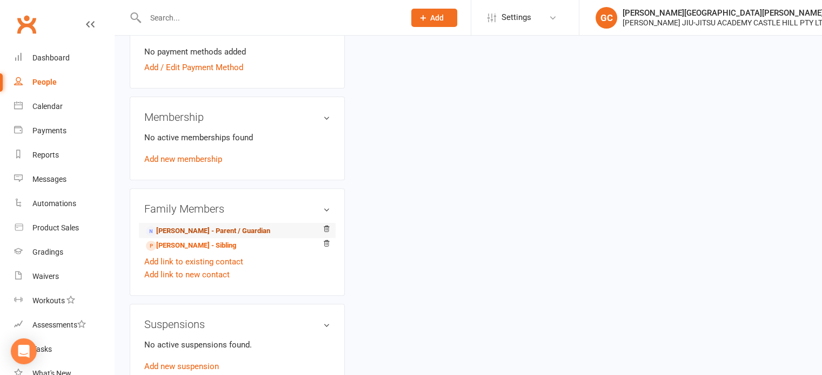
click at [186, 226] on link "[PERSON_NAME] - Parent / Guardian" at bounding box center [208, 231] width 124 height 11
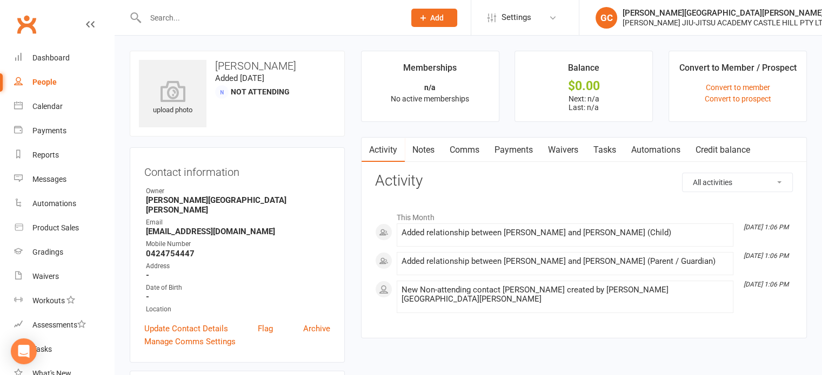
click at [570, 153] on link "Waivers" at bounding box center [562, 150] width 45 height 25
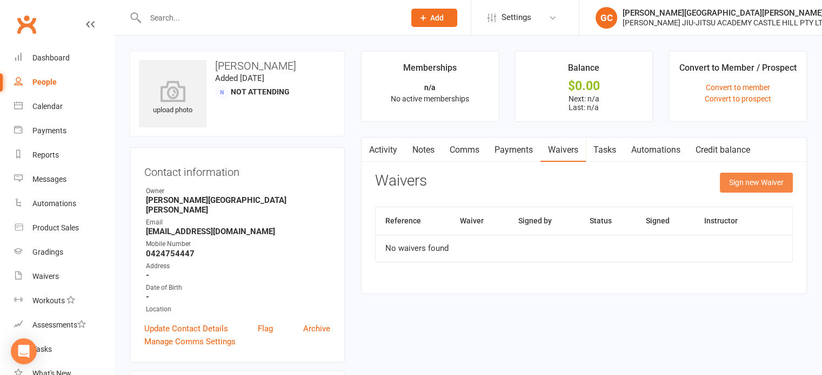
click at [765, 183] on button "Sign new Waiver" at bounding box center [755, 182] width 73 height 19
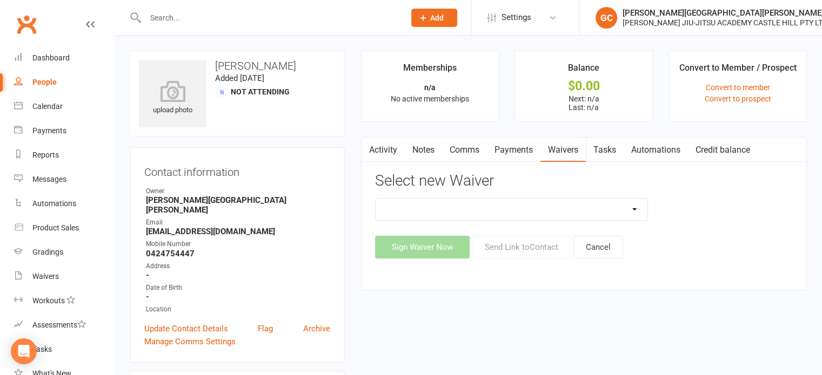
click at [487, 203] on select "Adult and Kids Combined Membership Form Adults Membership Form Member Transfer …" at bounding box center [511, 210] width 272 height 22
select select "13041"
click at [375, 199] on select "Adult and Kids Combined Membership Form Adults Membership Form Member Transfer …" at bounding box center [511, 210] width 272 height 22
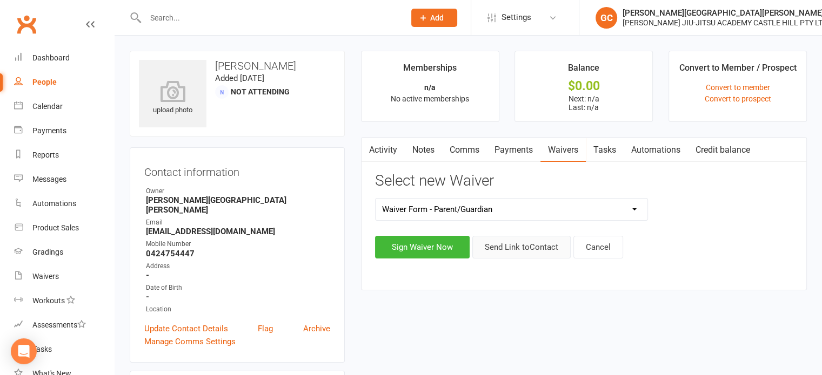
click at [531, 246] on button "Send Link to Contact" at bounding box center [521, 247] width 98 height 23
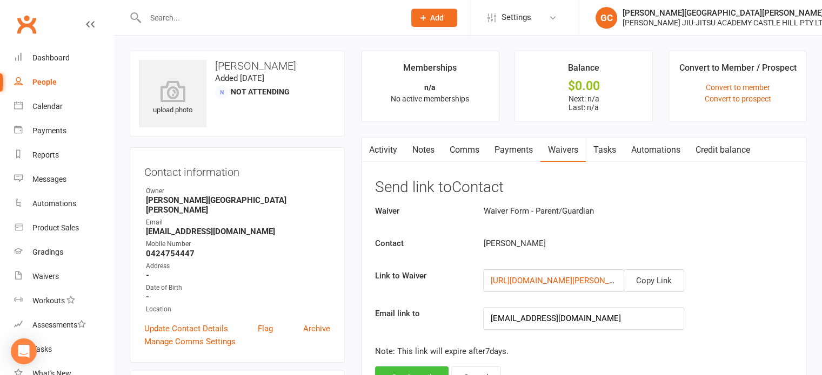
click at [414, 371] on button "Send email" at bounding box center [411, 378] width 73 height 23
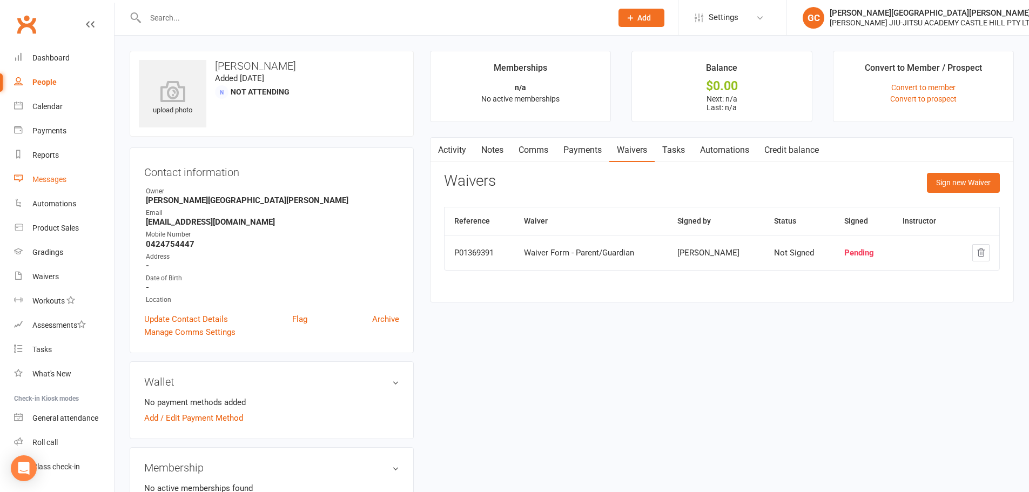
click at [56, 175] on div "Messages" at bounding box center [49, 179] width 34 height 9
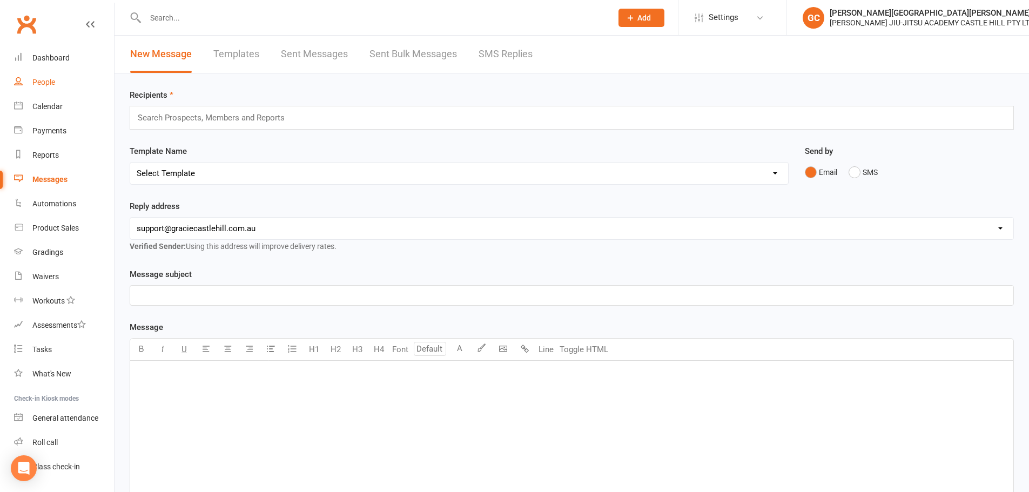
click at [48, 80] on div "People" at bounding box center [43, 82] width 23 height 9
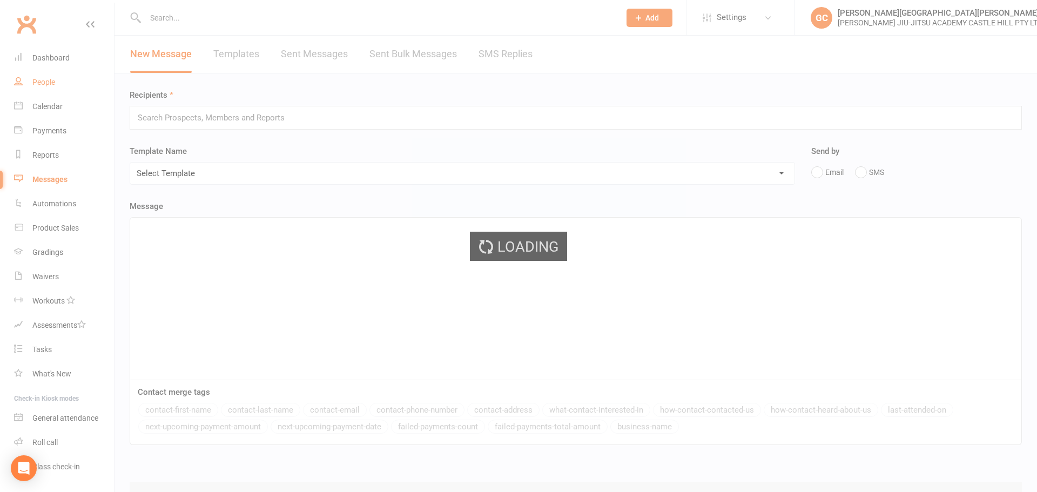
select select "100"
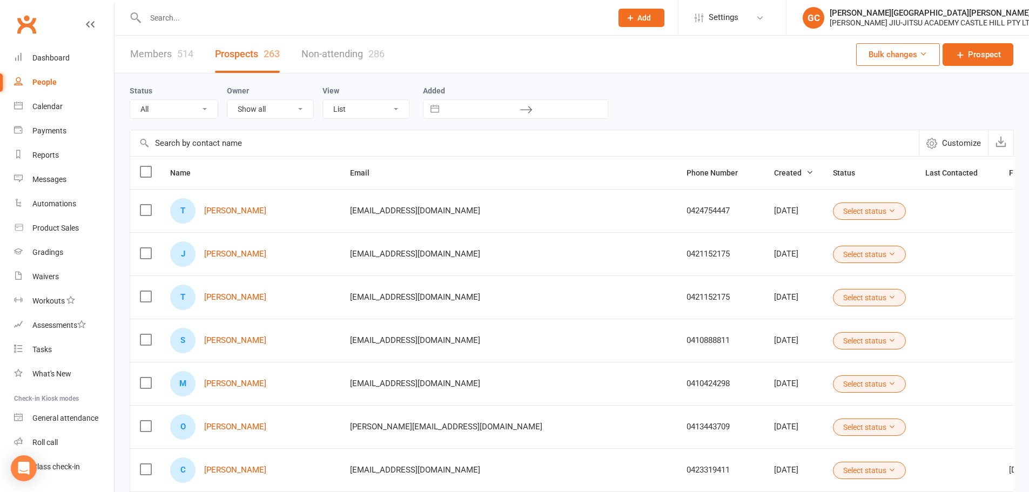
click at [196, 20] on input "text" at bounding box center [373, 17] width 462 height 15
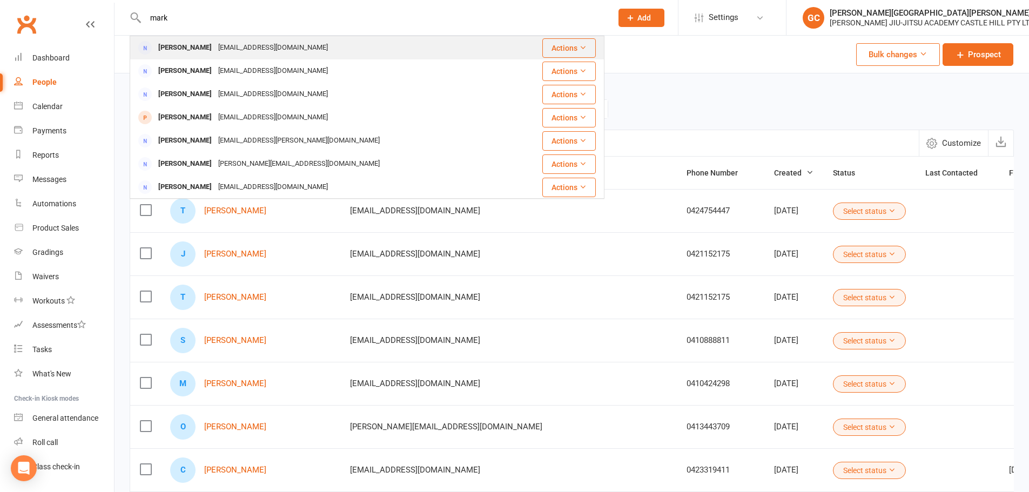
type input "mark"
click at [188, 44] on div "[PERSON_NAME]" at bounding box center [185, 48] width 60 height 16
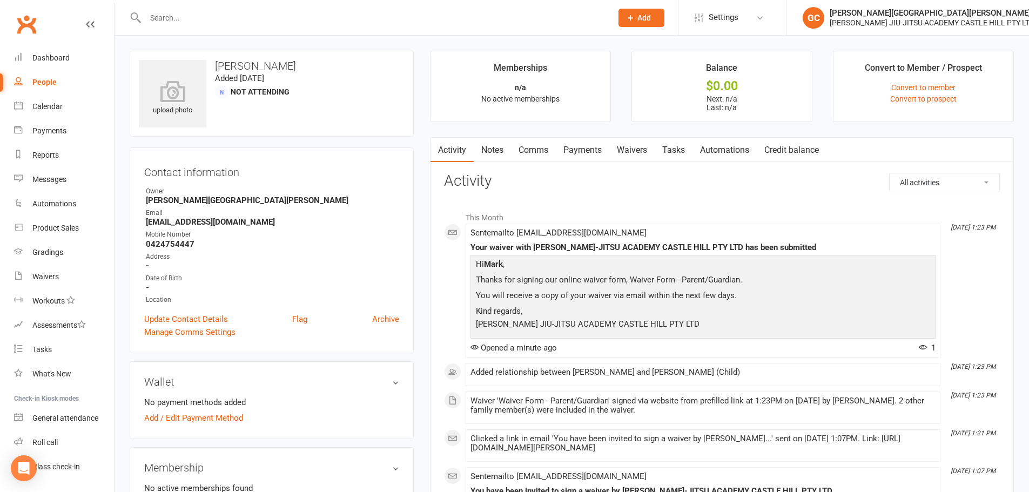
click at [632, 149] on link "Waivers" at bounding box center [631, 150] width 45 height 25
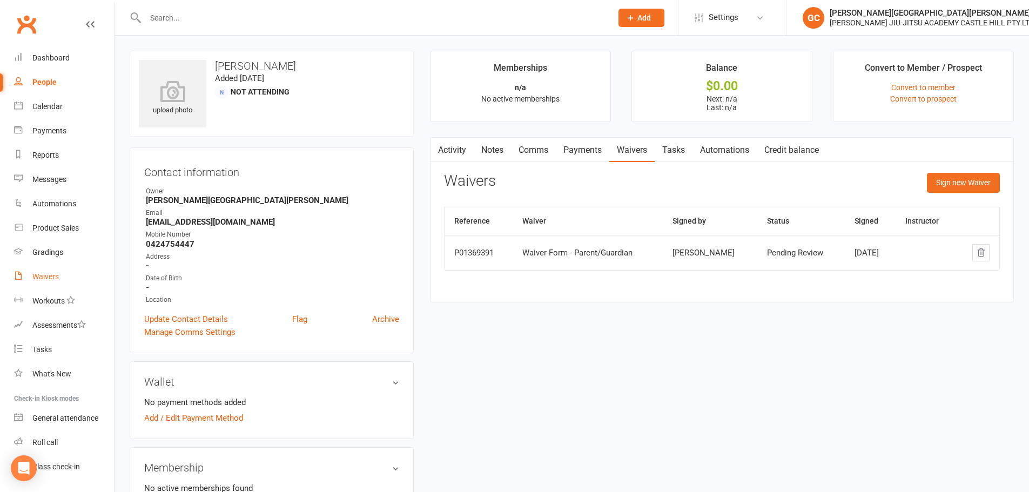
click at [44, 276] on div "Waivers" at bounding box center [45, 276] width 26 height 9
select select "100"
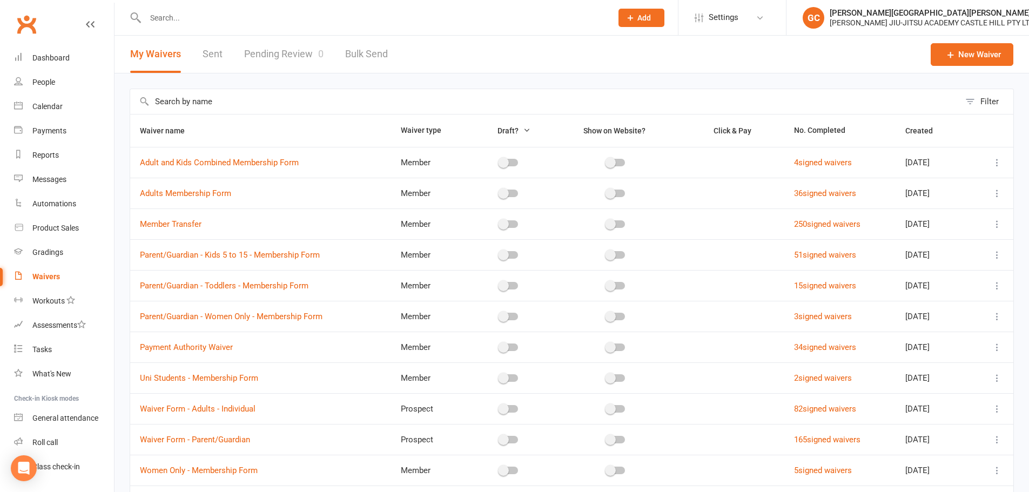
click at [293, 55] on link "Pending Review 0" at bounding box center [283, 54] width 79 height 37
select select "100"
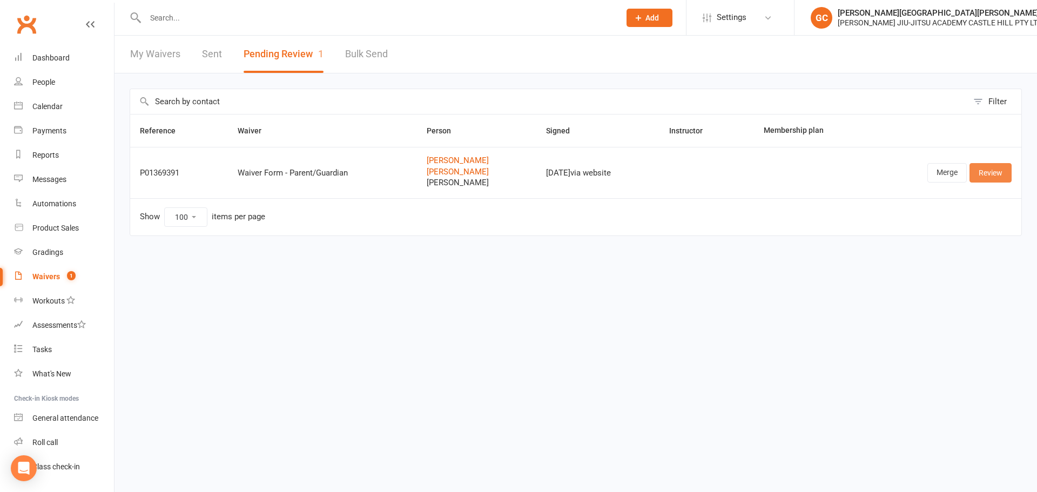
click at [982, 169] on link "Review" at bounding box center [991, 172] width 42 height 19
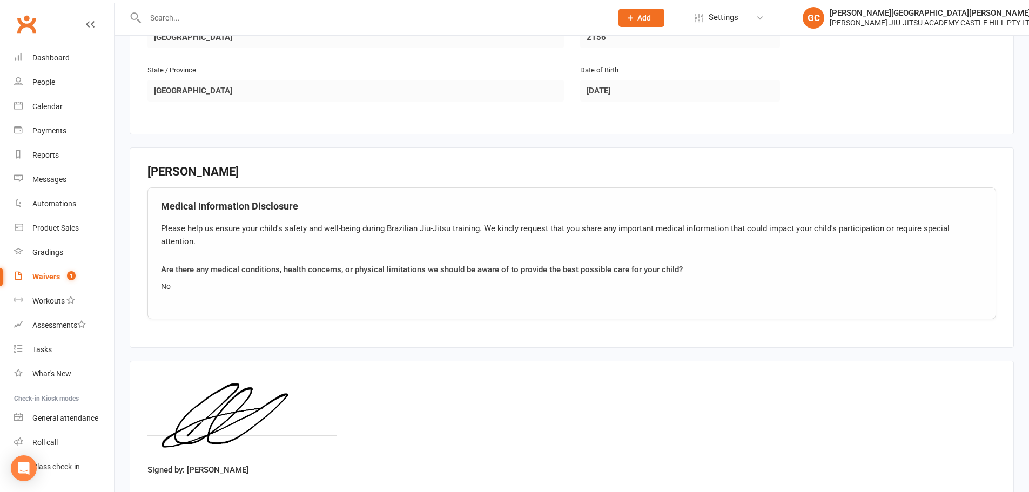
scroll to position [1207, 0]
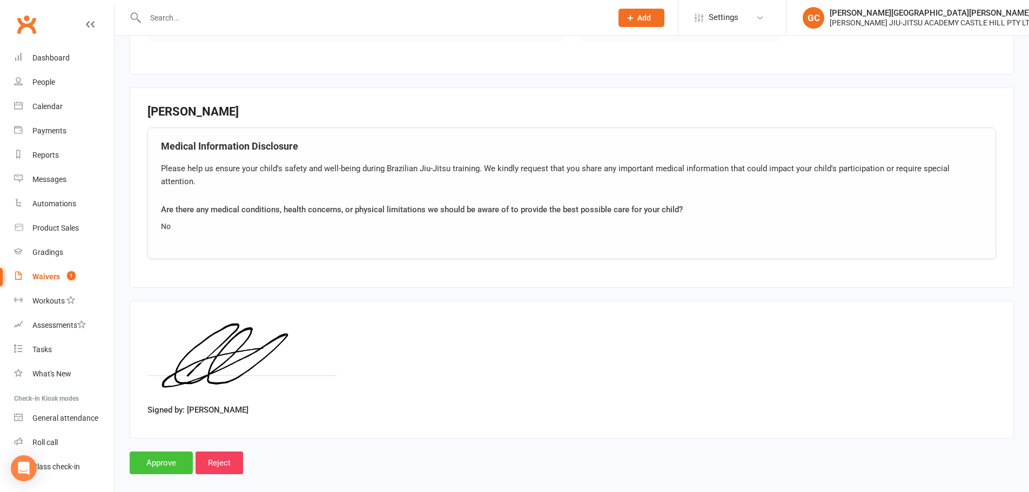
click at [164, 452] on input "Approve" at bounding box center [161, 463] width 63 height 23
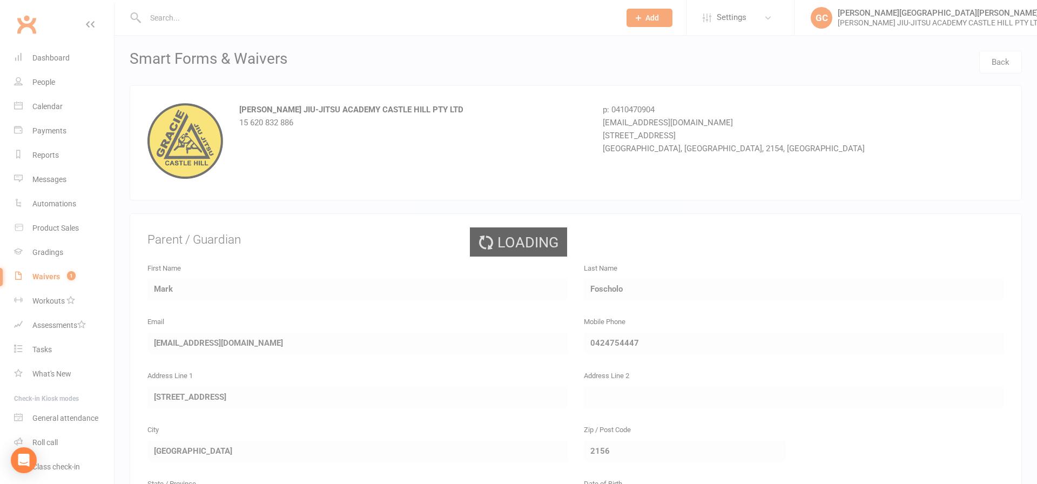
select select "100"
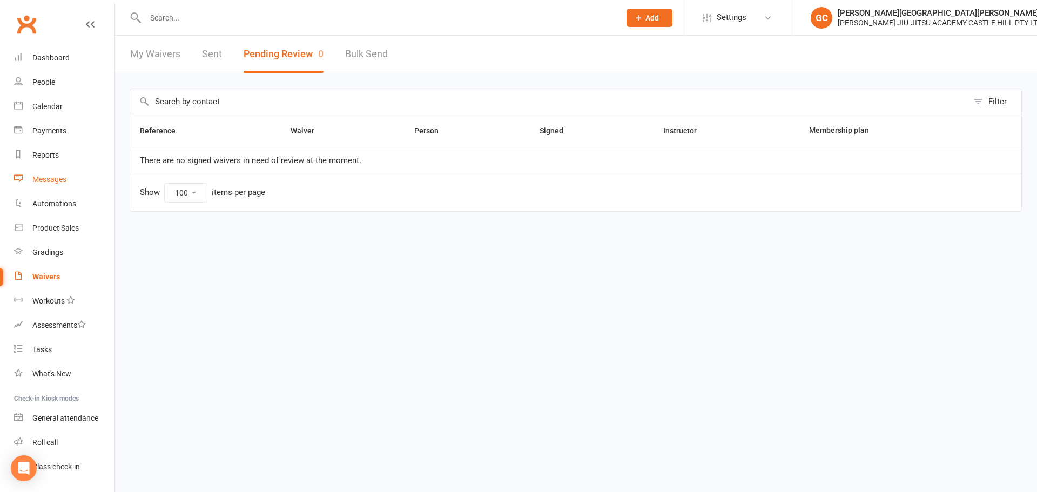
click at [55, 181] on div "Messages" at bounding box center [49, 179] width 34 height 9
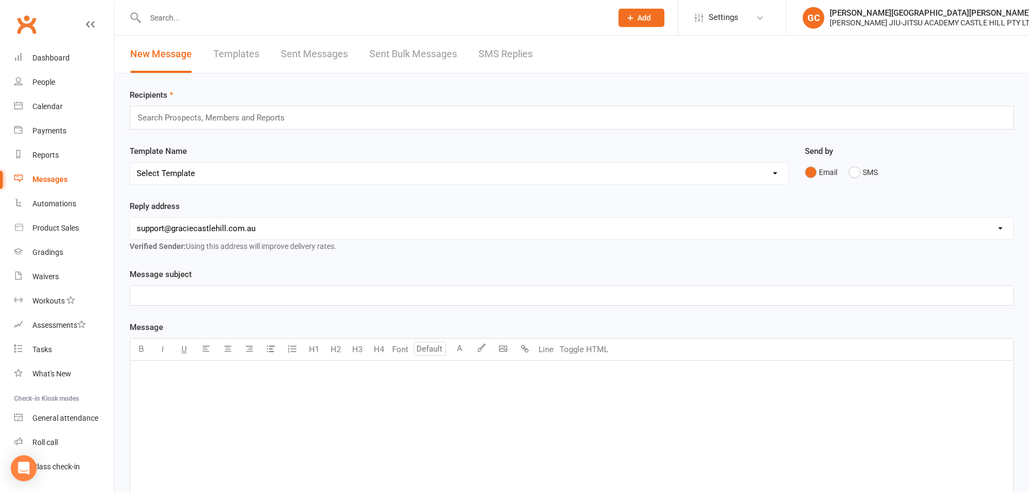
click at [422, 54] on link "Sent Bulk Messages" at bounding box center [413, 54] width 88 height 37
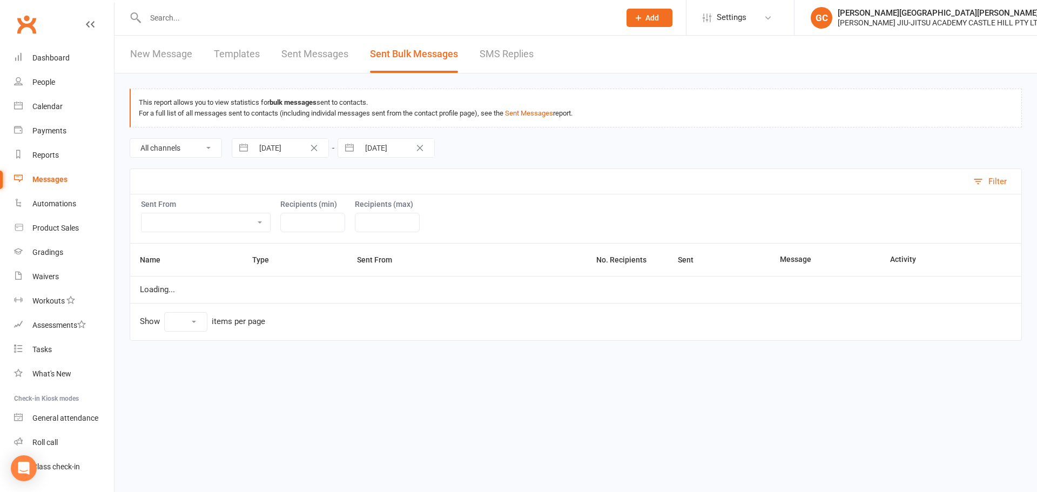
select select "10"
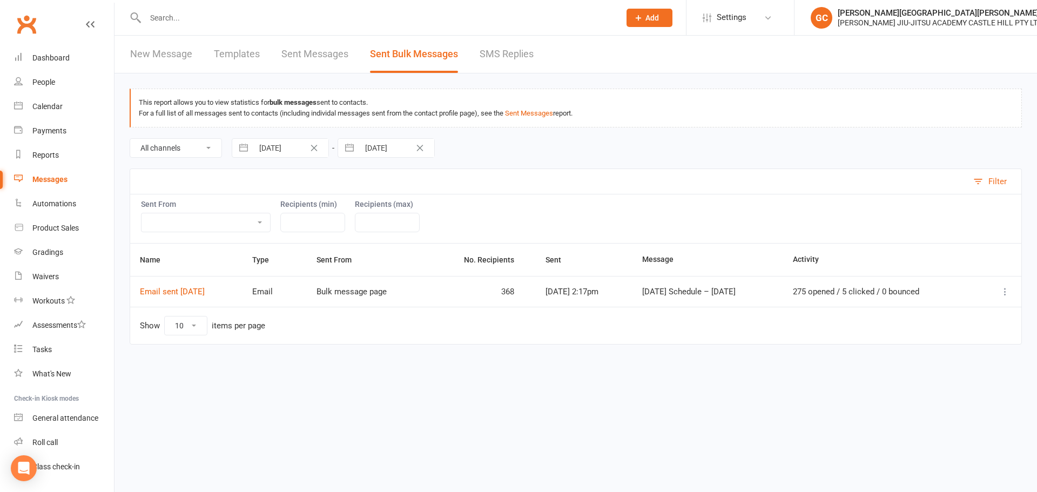
click at [312, 50] on link "Sent Messages" at bounding box center [314, 54] width 67 height 37
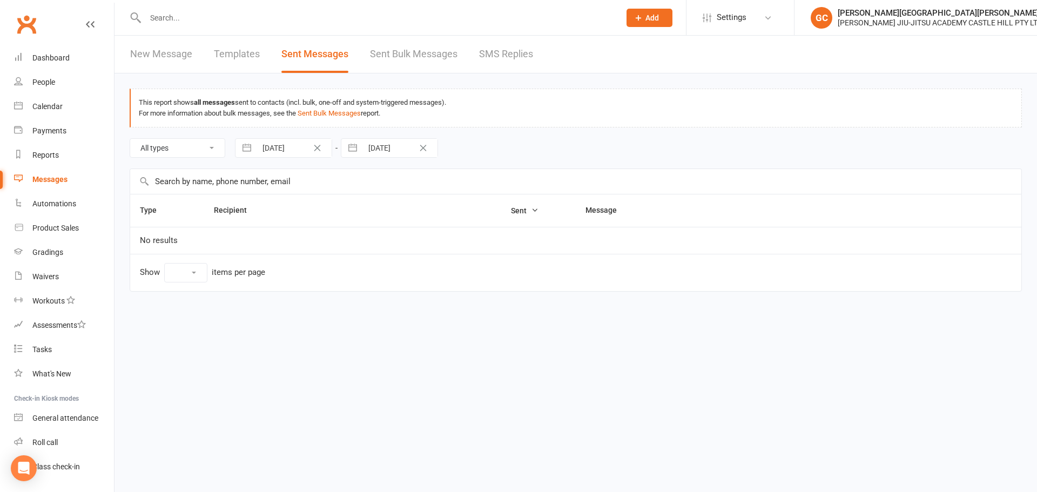
select select "100"
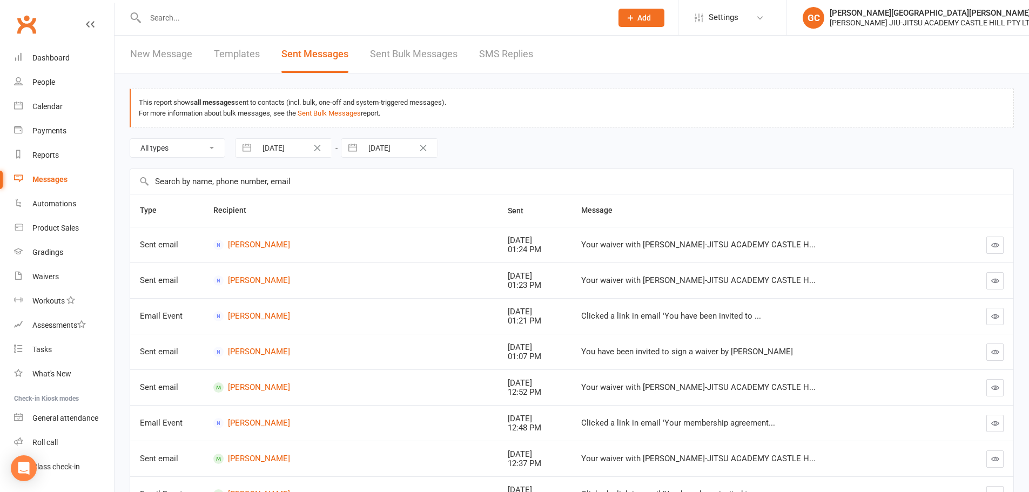
click at [245, 56] on link "Templates" at bounding box center [237, 54] width 46 height 37
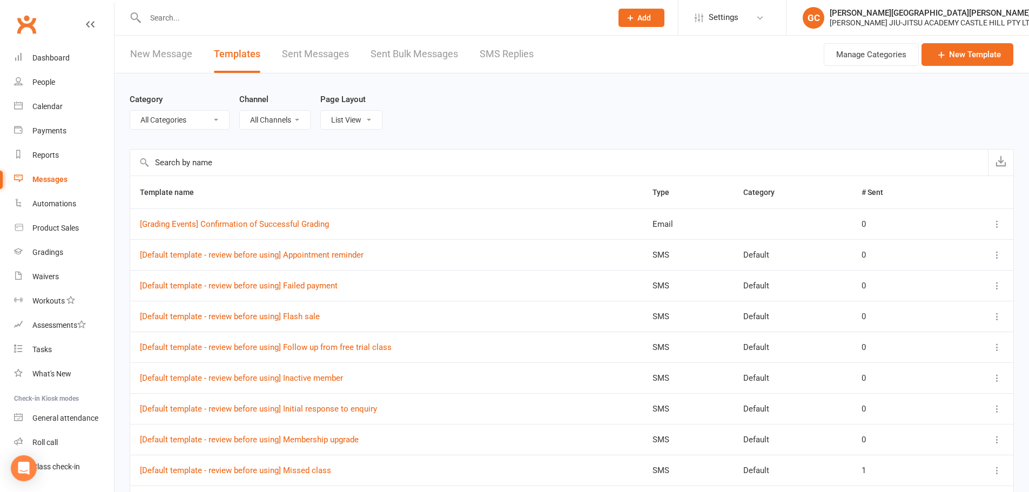
click at [171, 55] on link "New Message" at bounding box center [161, 54] width 62 height 37
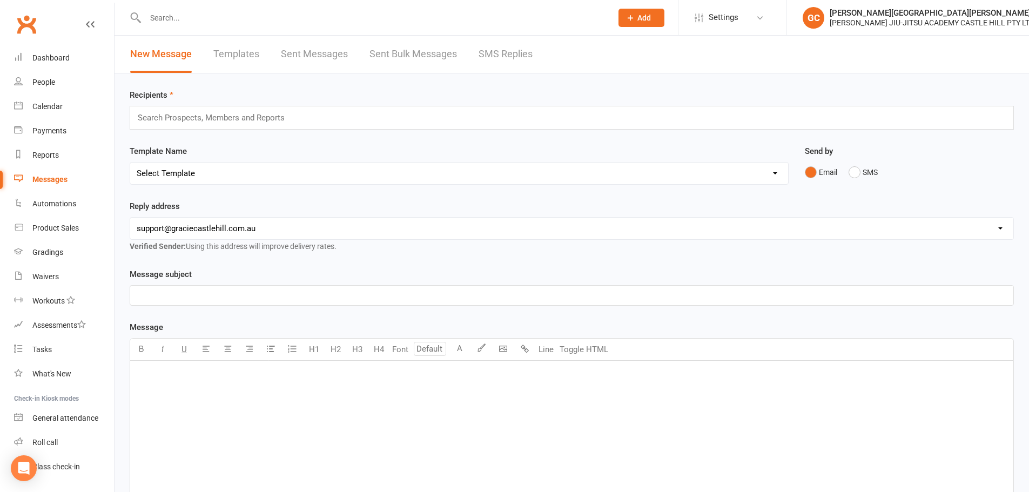
click at [167, 118] on input "text" at bounding box center [216, 118] width 158 height 14
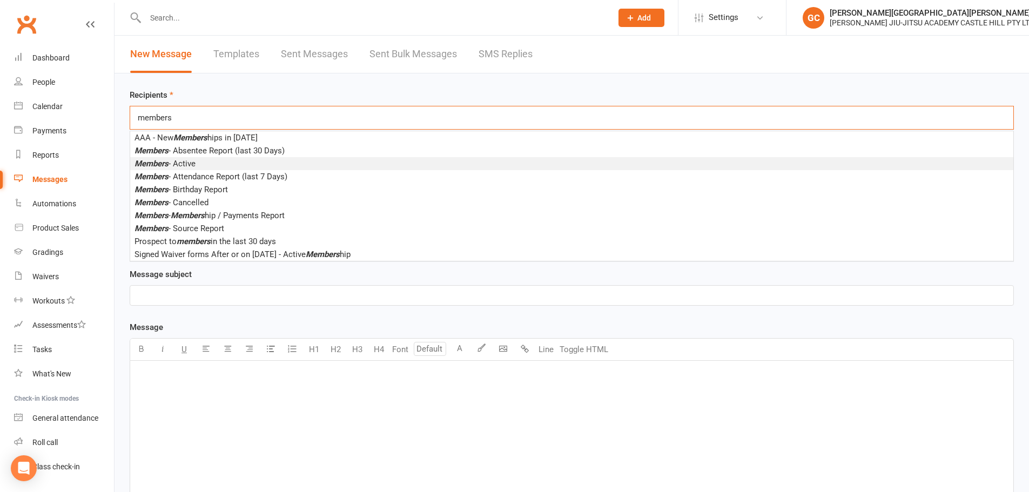
type input "members"
click at [158, 161] on em "Members" at bounding box center [151, 164] width 34 height 10
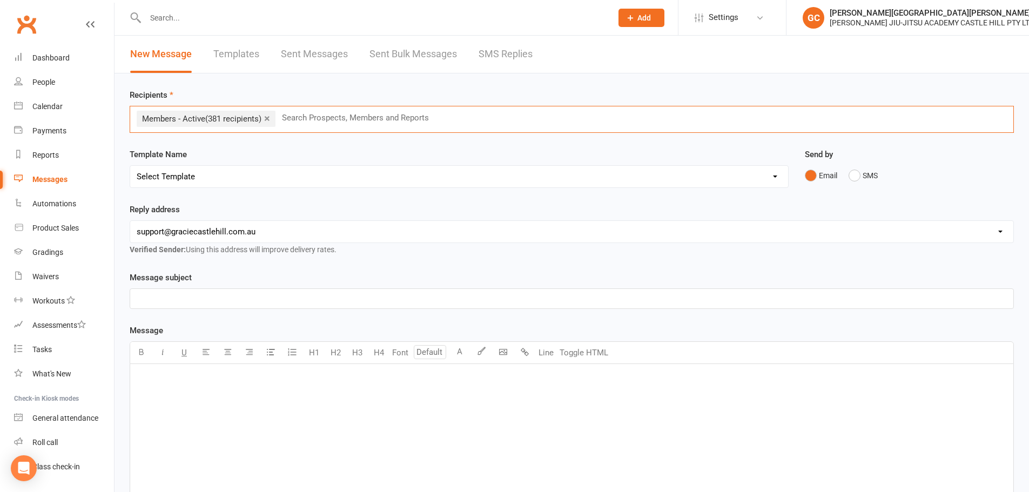
click at [305, 118] on input "text" at bounding box center [360, 118] width 158 height 14
type input "s"
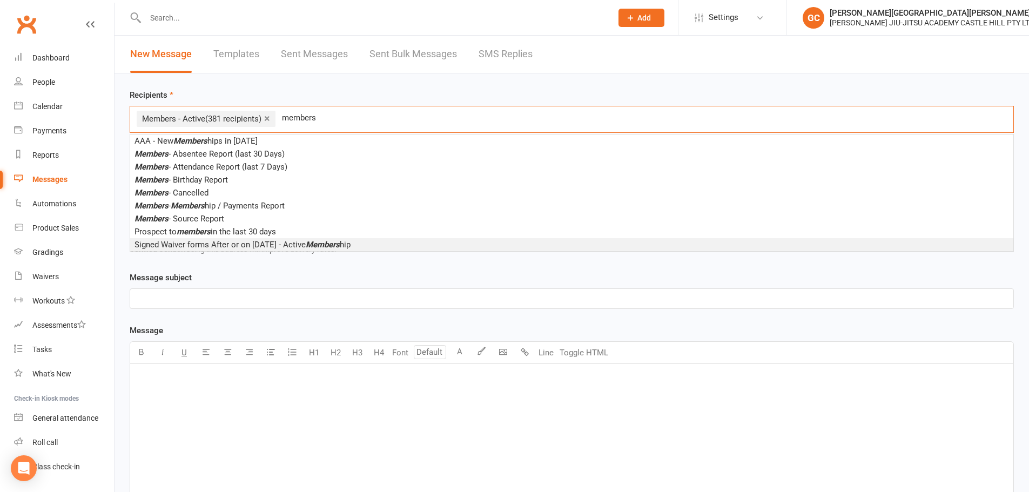
type input "members"
click at [277, 272] on div "Message subject ﻿" at bounding box center [572, 290] width 884 height 38
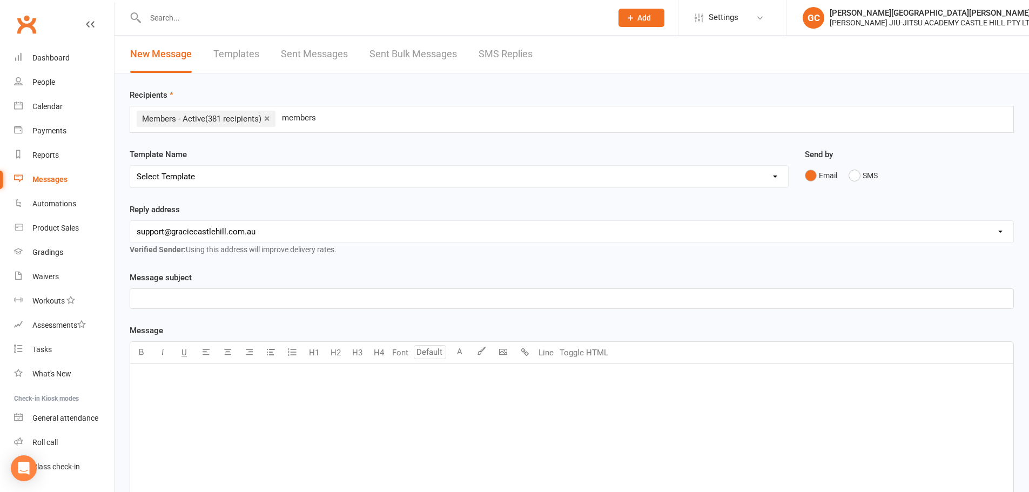
click at [153, 293] on p "﻿" at bounding box center [572, 298] width 870 height 13
drag, startPoint x: 139, startPoint y: 298, endPoint x: 147, endPoint y: 288, distance: 12.3
click at [139, 298] on span "Seminar with Master [PERSON_NAME] – Limited Spots!" at bounding box center [237, 299] width 201 height 10
click at [176, 379] on p "﻿" at bounding box center [572, 378] width 870 height 13
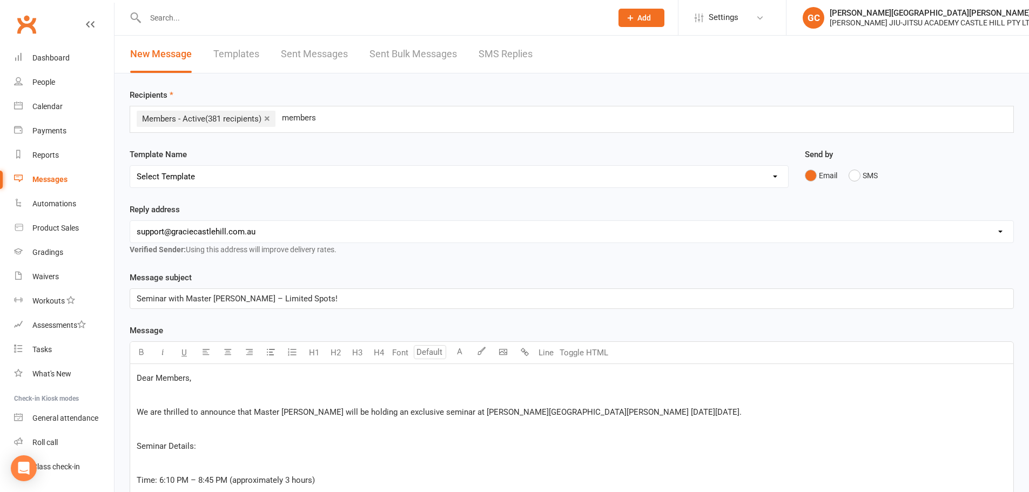
click at [140, 393] on p "﻿" at bounding box center [572, 394] width 870 height 13
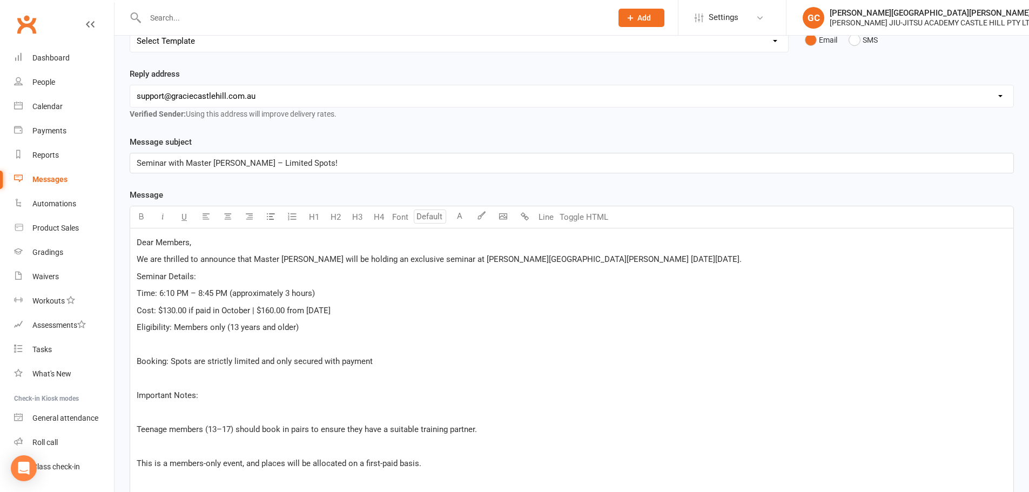
scroll to position [180, 0]
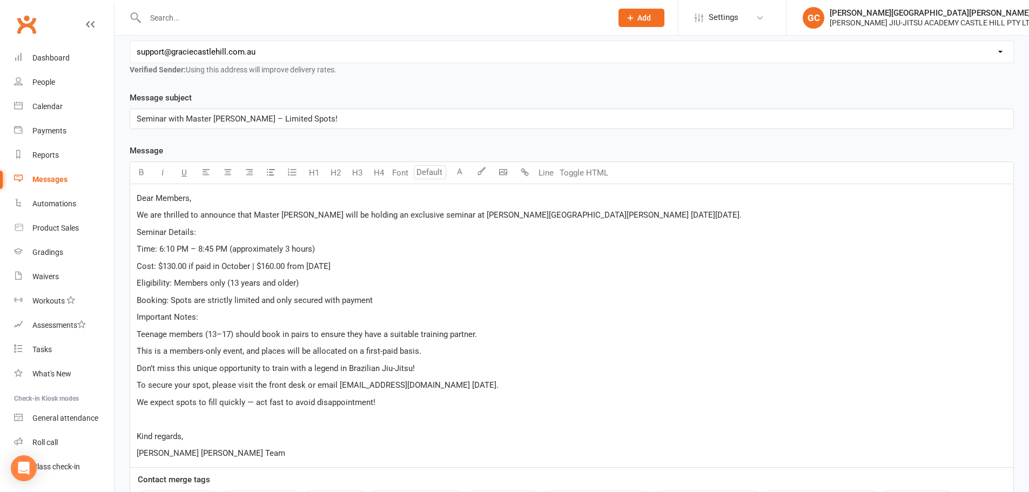
click at [206, 230] on p "Seminar Details:" at bounding box center [572, 232] width 870 height 13
click at [589, 171] on button "Toggle HTML" at bounding box center [584, 173] width 54 height 22
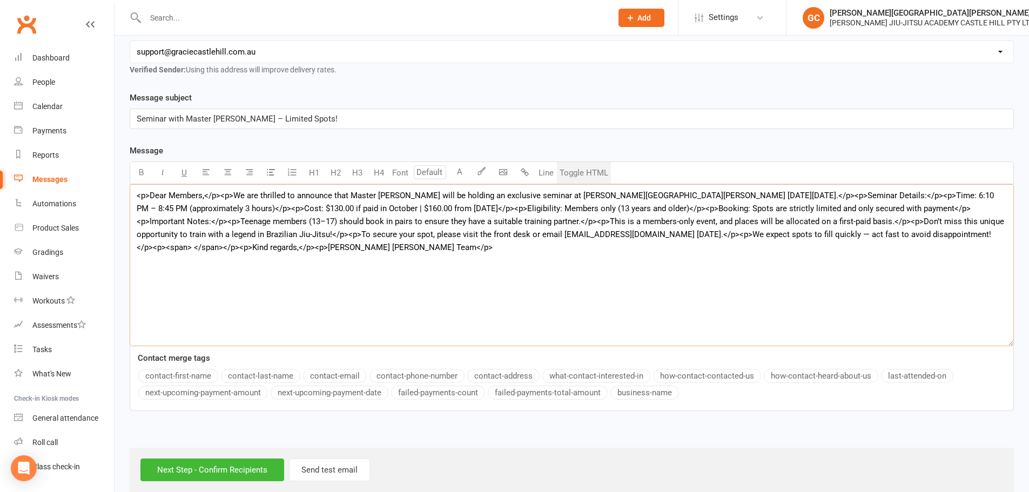
click at [220, 192] on textarea "<p>Dear Members,</p><p>We are thrilled to announce that Master [PERSON_NAME] wi…" at bounding box center [572, 265] width 884 height 162
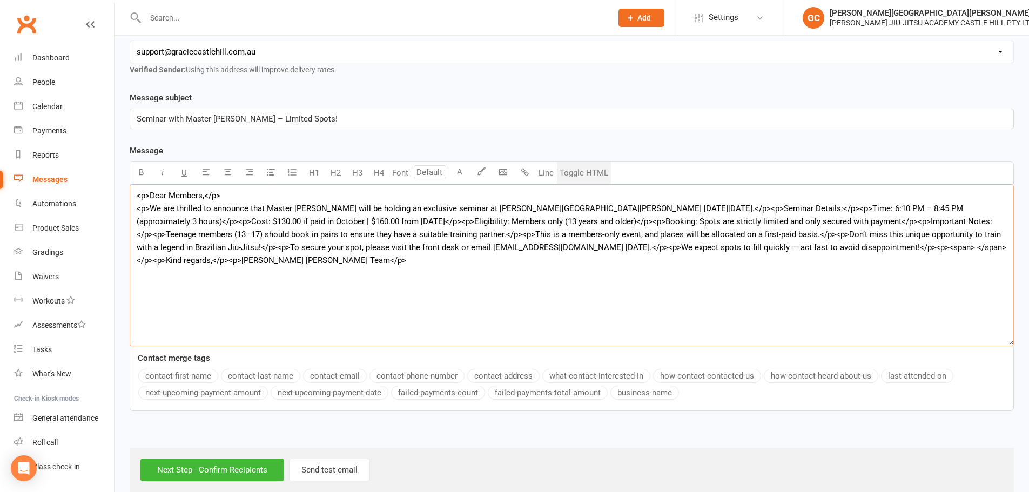
click at [697, 207] on textarea "<p>Dear Members,</p> <p>We are thrilled to announce that Master [PERSON_NAME] w…" at bounding box center [572, 265] width 884 height 162
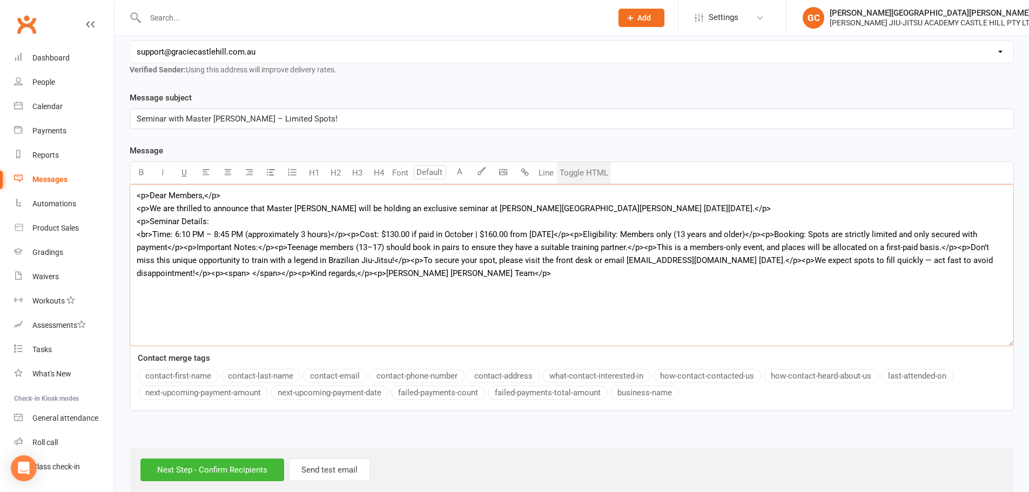
drag, startPoint x: 152, startPoint y: 235, endPoint x: 131, endPoint y: 231, distance: 21.5
click at [131, 231] on textarea "<p>Dear Members,</p> <p>We are thrilled to announce that Master [PERSON_NAME] w…" at bounding box center [572, 265] width 884 height 162
drag, startPoint x: 330, startPoint y: 232, endPoint x: 360, endPoint y: 232, distance: 30.2
click at [360, 232] on textarea "<p>Dear Members,</p> <p>We are thrilled to announce that Master [PERSON_NAME] w…" at bounding box center [572, 265] width 884 height 162
paste textarea "br"
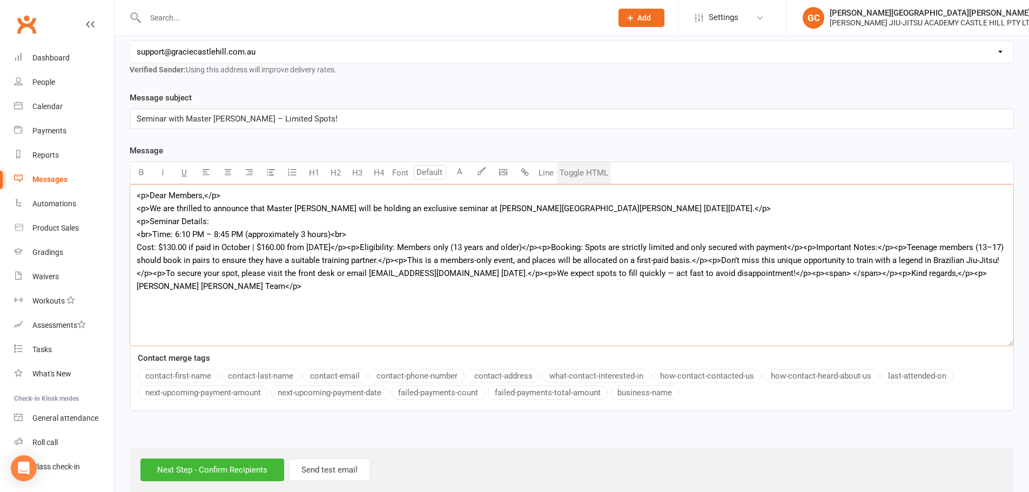
click at [332, 237] on textarea "<p>Dear Members,</p> <p>We are thrilled to announce that Master [PERSON_NAME] w…" at bounding box center [572, 265] width 884 height 162
drag, startPoint x: 374, startPoint y: 248, endPoint x: 402, endPoint y: 248, distance: 27.6
click at [402, 248] on textarea "<p>Dear Members,</p> <p>We are thrilled to announce that Master [PERSON_NAME] w…" at bounding box center [572, 265] width 884 height 162
paste textarea "br"
click at [373, 246] on textarea "<p>Dear Members,</p> <p>We are thrilled to announce that Master [PERSON_NAME] w…" at bounding box center [572, 265] width 884 height 162
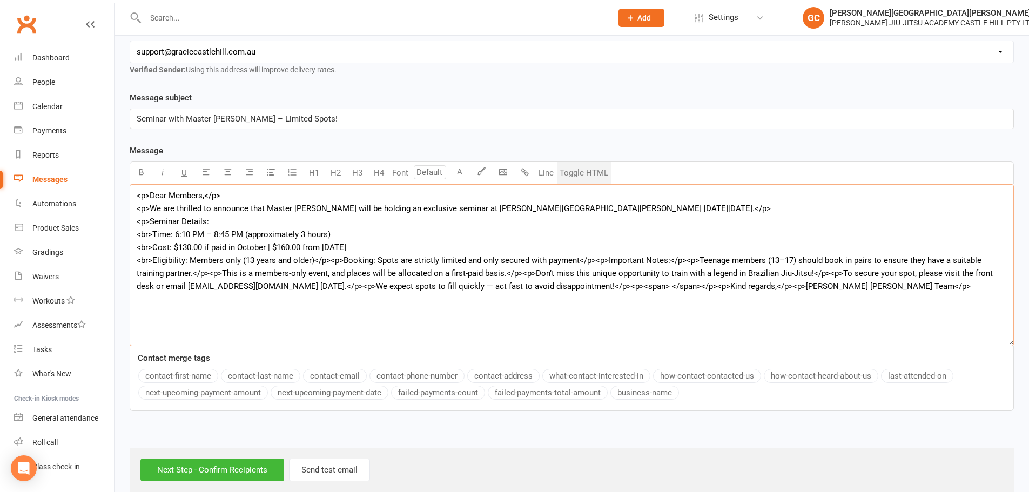
drag, startPoint x: 314, startPoint y: 260, endPoint x: 345, endPoint y: 260, distance: 30.8
click at [345, 260] on textarea "<p>Dear Members,</p> <p>We are thrilled to announce that Master [PERSON_NAME] w…" at bounding box center [572, 265] width 884 height 162
paste textarea "br"
click at [314, 259] on textarea "<p>Dear Members,</p> <p>We are thrilled to announce that Master [PERSON_NAME] w…" at bounding box center [572, 265] width 884 height 162
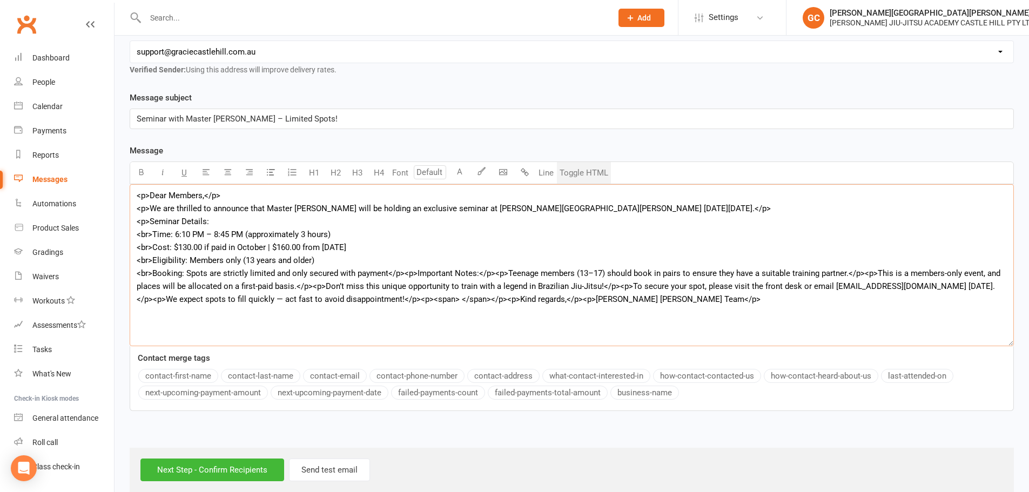
click at [402, 274] on textarea "<p>Dear Members,</p> <p>We are thrilled to announce that Master [PERSON_NAME] w…" at bounding box center [572, 265] width 884 height 162
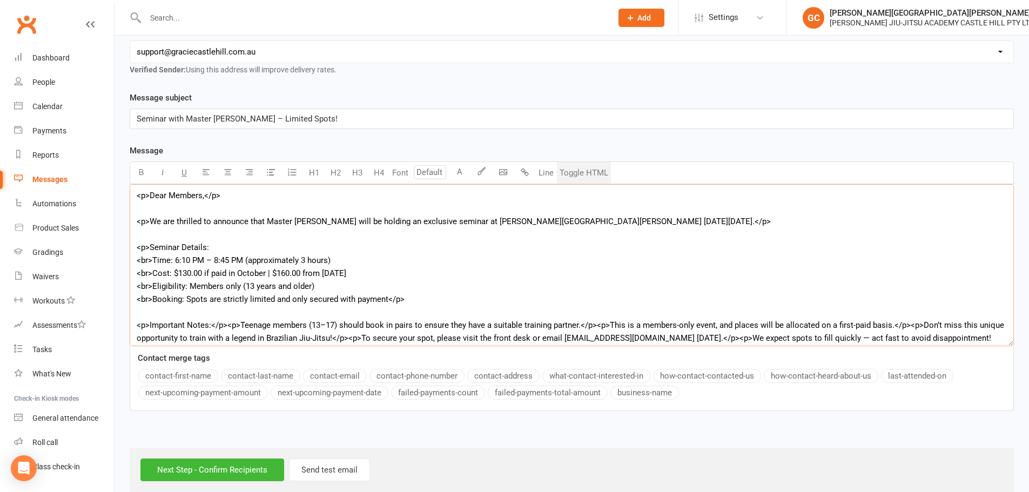
scroll to position [11, 0]
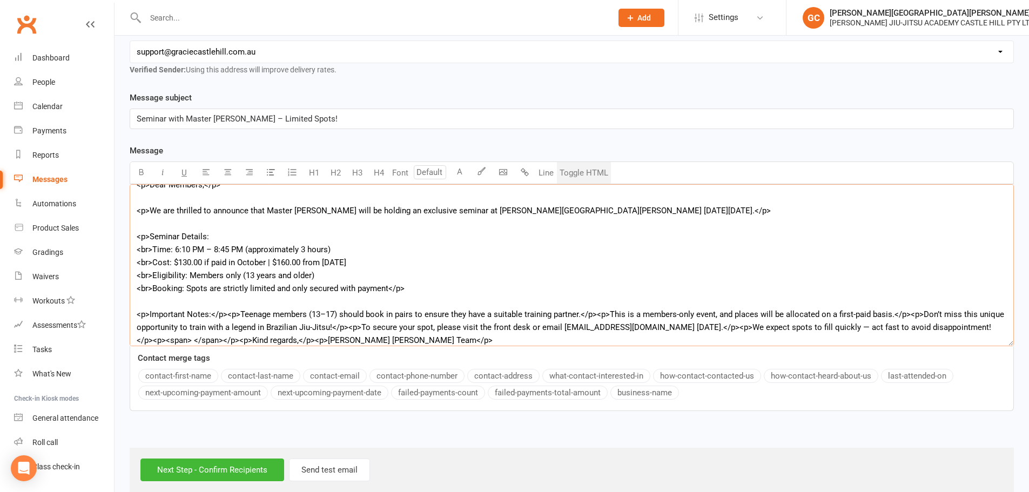
drag, startPoint x: 216, startPoint y: 312, endPoint x: 233, endPoint y: 317, distance: 17.3
click at [233, 317] on textarea "<p>Dear Members,</p> <p>We are thrilled to announce that Master [PERSON_NAME] w…" at bounding box center [572, 265] width 884 height 162
click at [231, 317] on textarea "<p>Dear Members,</p> <p>We are thrilled to announce that Master [PERSON_NAME] w…" at bounding box center [572, 265] width 884 height 162
drag, startPoint x: 211, startPoint y: 314, endPoint x: 242, endPoint y: 314, distance: 30.8
click at [242, 314] on textarea "<p>Dear Members,</p> <p>We are thrilled to announce that Master [PERSON_NAME] w…" at bounding box center [572, 265] width 884 height 162
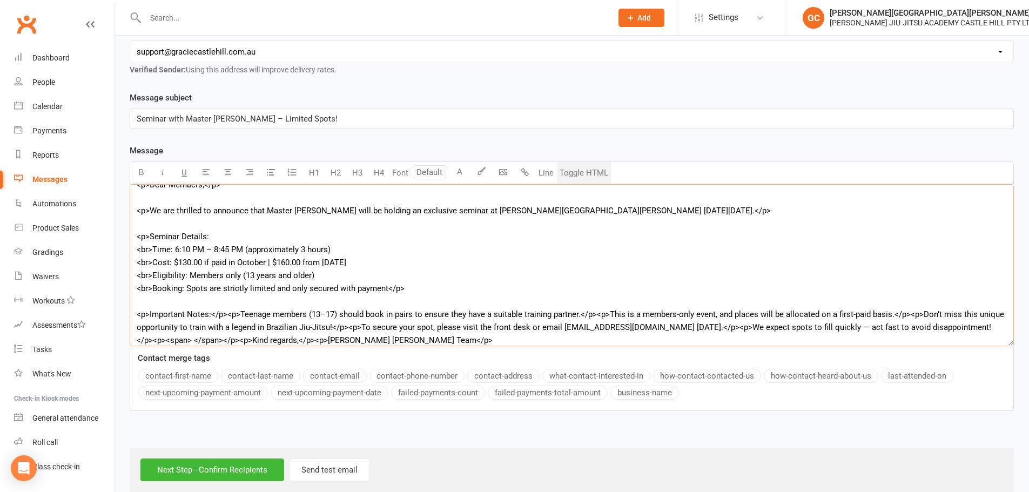
paste textarea "br"
drag, startPoint x: 212, startPoint y: 314, endPoint x: 229, endPoint y: 306, distance: 18.6
click at [214, 312] on textarea "<p>Dear Members,</p> <p>We are thrilled to announce that Master [PERSON_NAME] w…" at bounding box center [572, 265] width 884 height 162
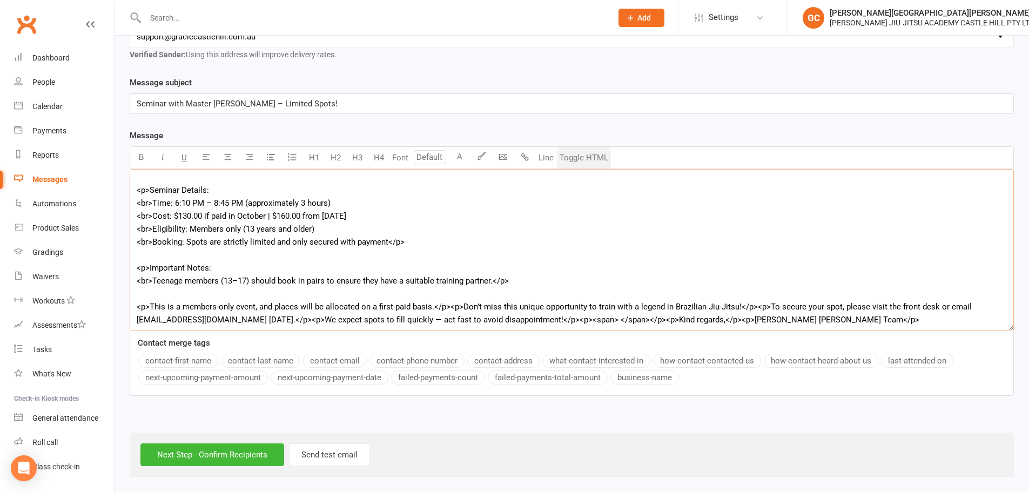
scroll to position [196, 0]
drag, startPoint x: 494, startPoint y: 281, endPoint x: 521, endPoint y: 277, distance: 27.8
click at [521, 277] on textarea "<p>Dear Members,</p> <p>We are thrilled to announce that Master [PERSON_NAME] w…" at bounding box center [572, 250] width 884 height 162
paste textarea "<br>"
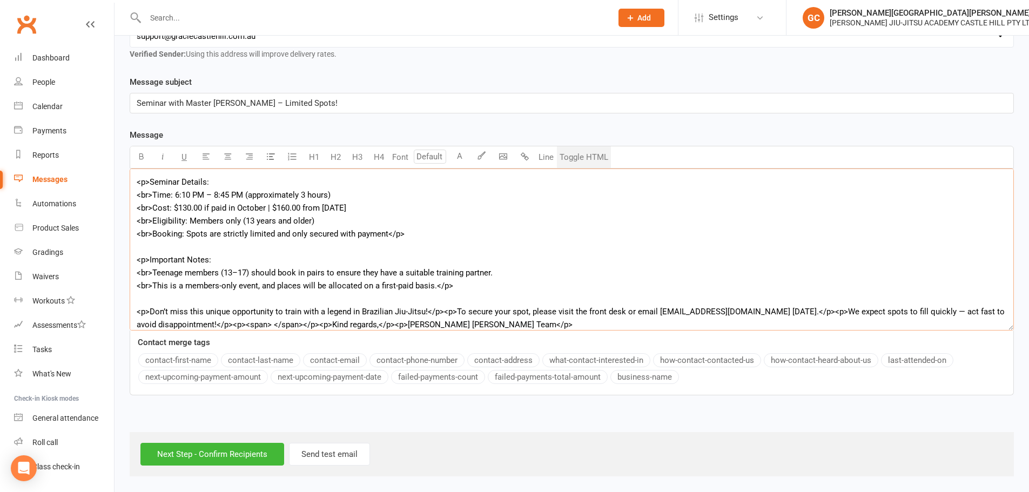
scroll to position [55, 0]
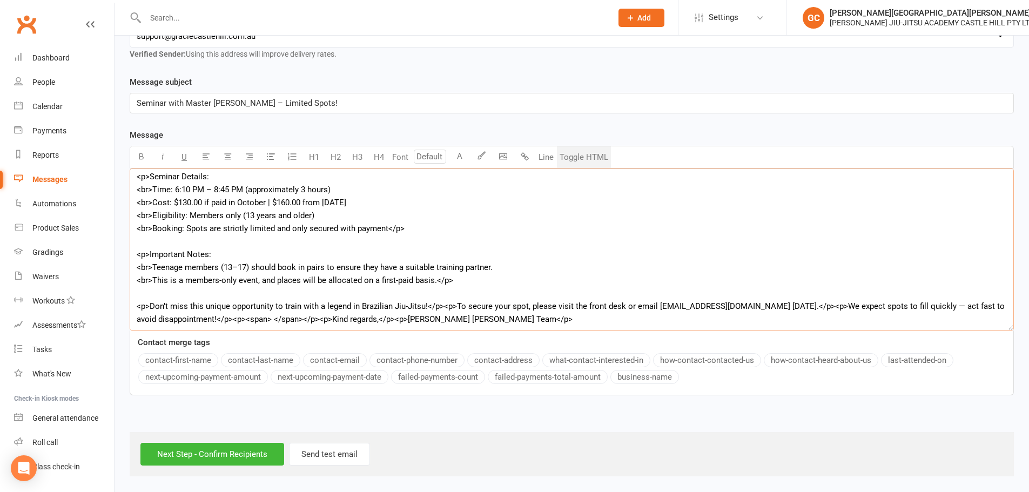
click at [441, 306] on textarea "<p>Dear Members,</p> <p>We are thrilled to announce that Master [PERSON_NAME] w…" at bounding box center [572, 250] width 884 height 162
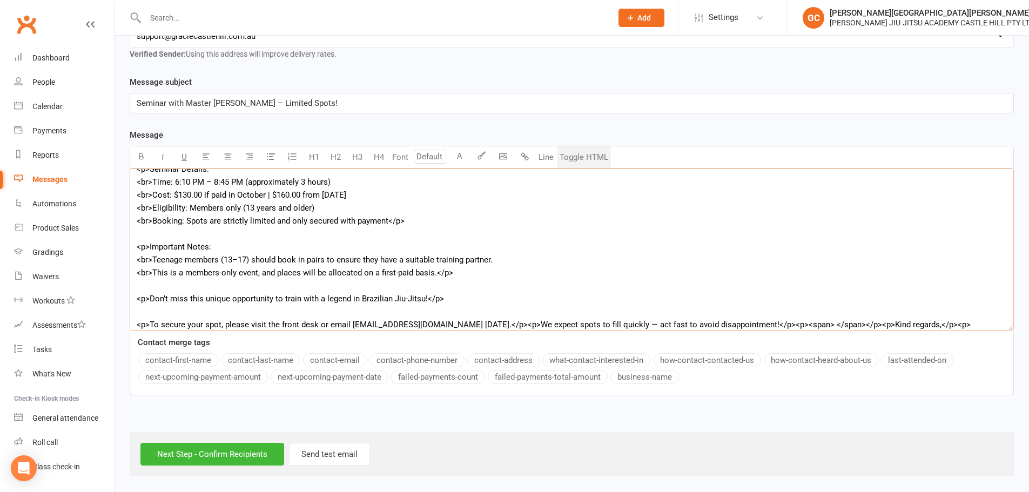
scroll to position [76, 0]
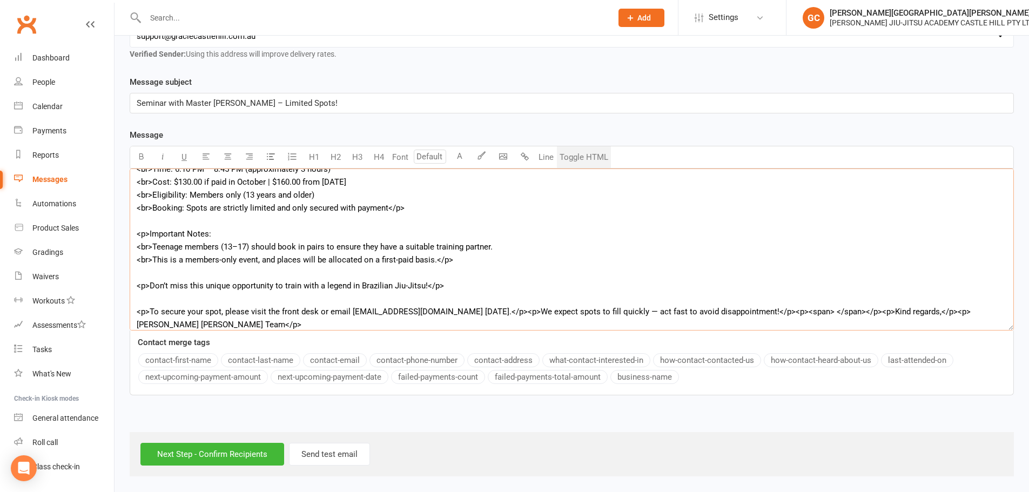
click at [510, 309] on textarea "<p>Dear Members,</p> <p>We are thrilled to announce that Master [PERSON_NAME] w…" at bounding box center [572, 250] width 884 height 162
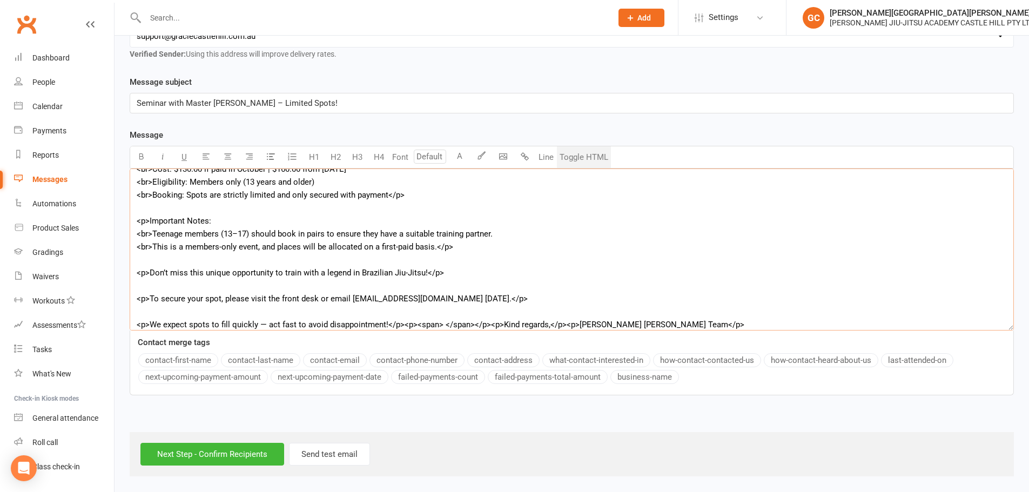
scroll to position [94, 0]
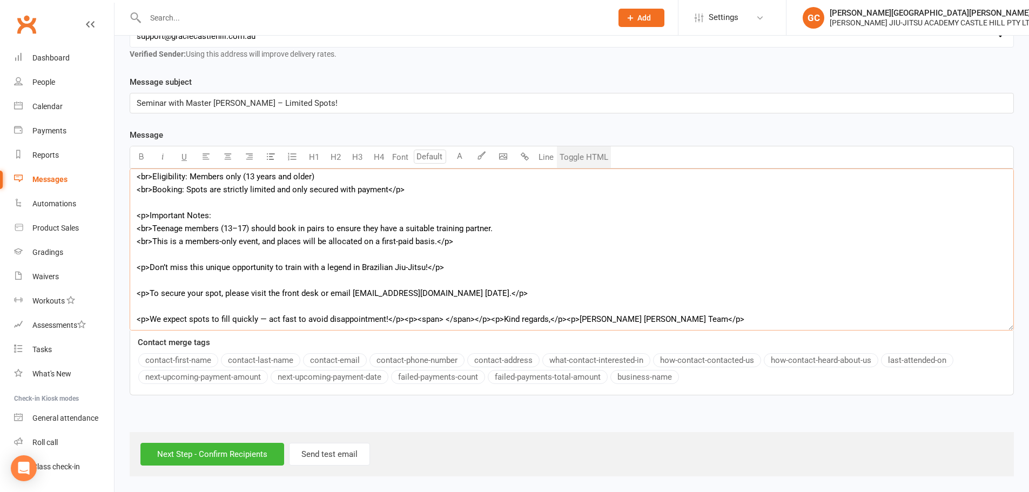
click at [400, 322] on textarea "<p>Dear Members,</p> <p>We are thrilled to announce that Master [PERSON_NAME] w…" at bounding box center [572, 250] width 884 height 162
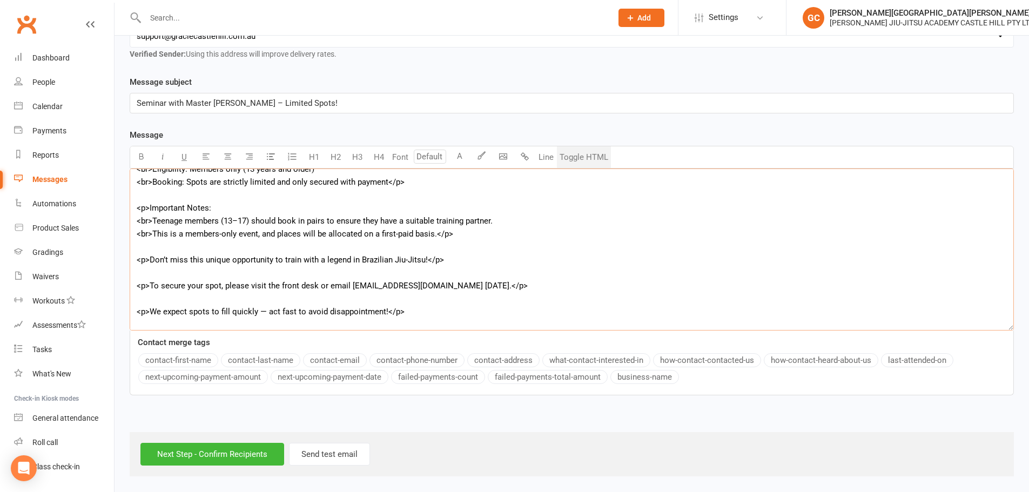
scroll to position [115, 0]
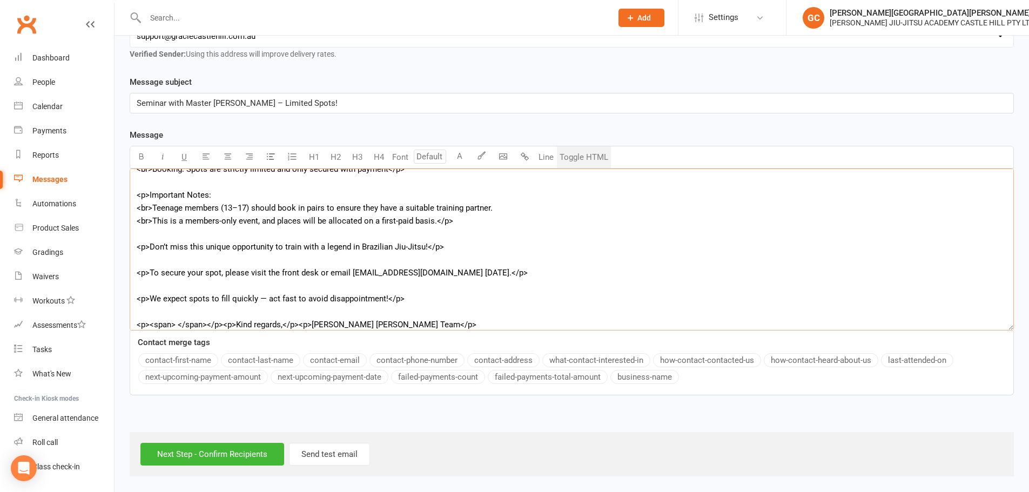
click at [221, 322] on textarea "<p>Dear Members,</p> <p>We are thrilled to announce that Master [PERSON_NAME] w…" at bounding box center [572, 250] width 884 height 162
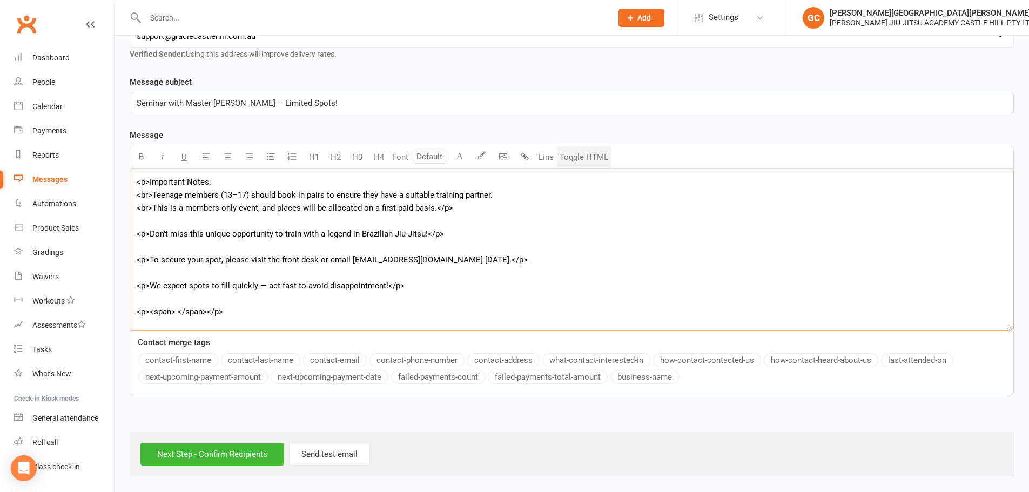
scroll to position [140, 0]
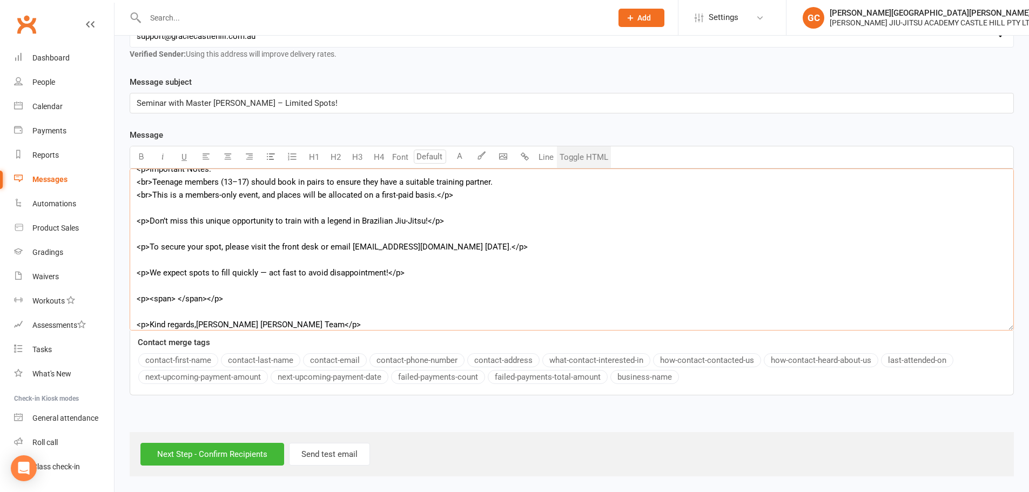
paste textarea "<br>"
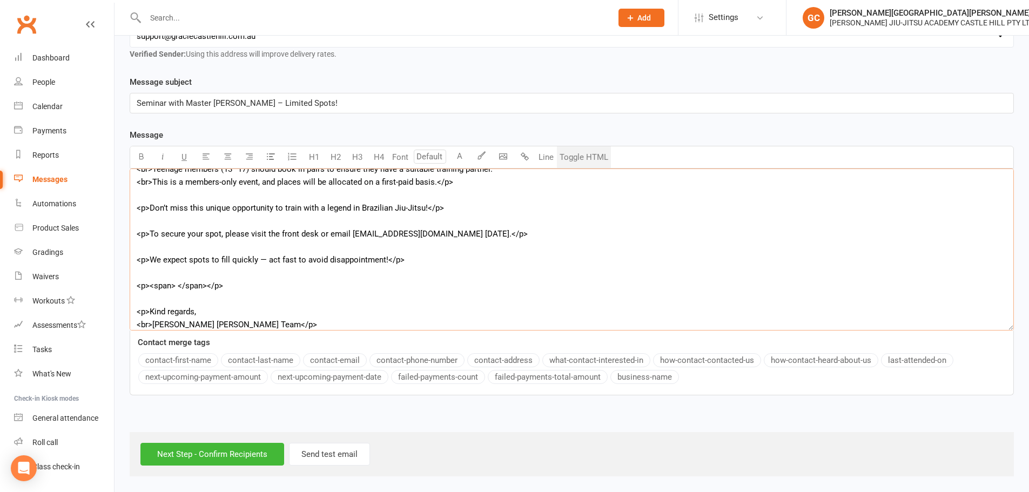
type textarea "<p>Dear Members,</p> <p>We are thrilled to announce that Master [PERSON_NAME] w…"
click at [593, 161] on button "Toggle HTML" at bounding box center [584, 157] width 54 height 22
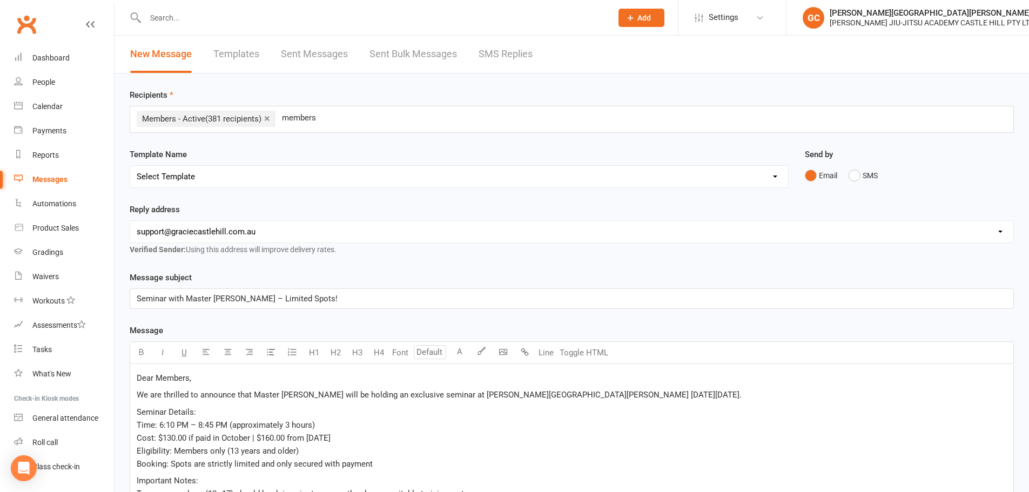
scroll to position [180, 0]
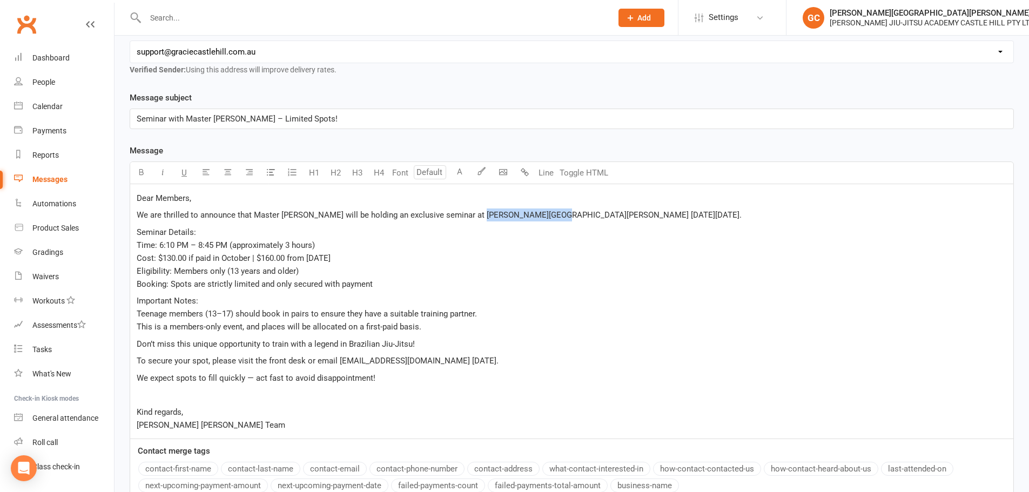
drag, startPoint x: 470, startPoint y: 214, endPoint x: 532, endPoint y: 214, distance: 61.6
click at [532, 214] on span "We are thrilled to announce that Master [PERSON_NAME] will be holding an exclus…" at bounding box center [439, 215] width 605 height 10
click at [139, 172] on icon "button" at bounding box center [141, 172] width 8 height 8
click at [568, 226] on p "Seminar Details: Time: 6:10 PM – 8:45 PM (approximately 3 hours) Cost: $130.00 …" at bounding box center [572, 258] width 870 height 65
click at [687, 213] on span "[DATE][DATE]." at bounding box center [712, 215] width 51 height 10
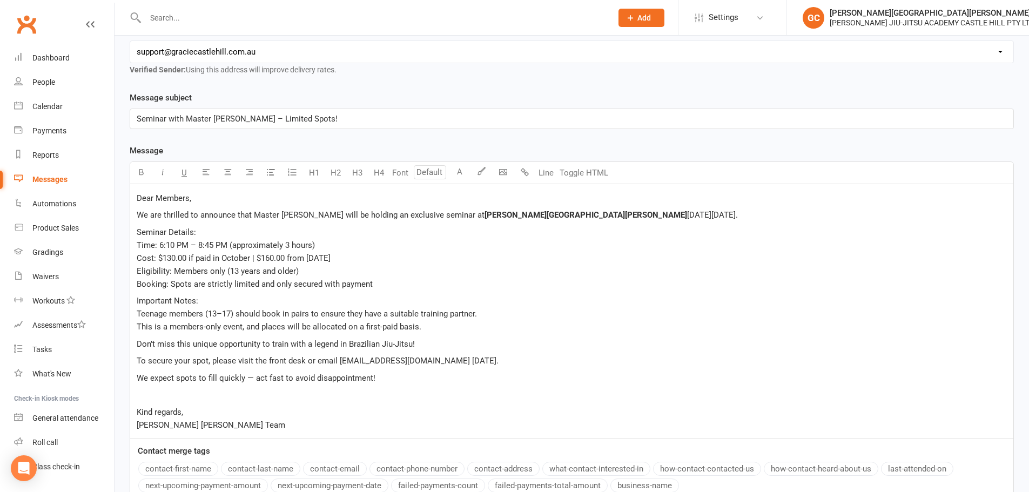
drag, startPoint x: 549, startPoint y: 212, endPoint x: 667, endPoint y: 214, distance: 117.8
click at [687, 214] on span "[DATE][DATE]." at bounding box center [712, 215] width 51 height 10
click at [138, 174] on icon "button" at bounding box center [141, 172] width 8 height 8
click at [173, 235] on span "Seminar Details:" at bounding box center [166, 232] width 59 height 10
drag, startPoint x: 154, startPoint y: 246, endPoint x: 136, endPoint y: 243, distance: 18.6
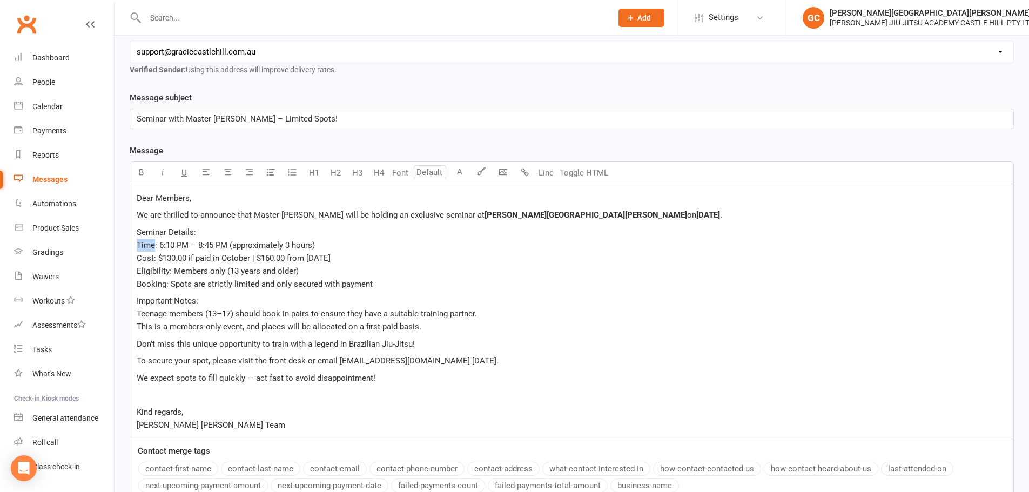
click at [136, 243] on div "Dear Members, We are thrilled to announce that Master [PERSON_NAME] will be hol…" at bounding box center [571, 311] width 883 height 254
click at [143, 167] on button "button" at bounding box center [141, 173] width 22 height 22
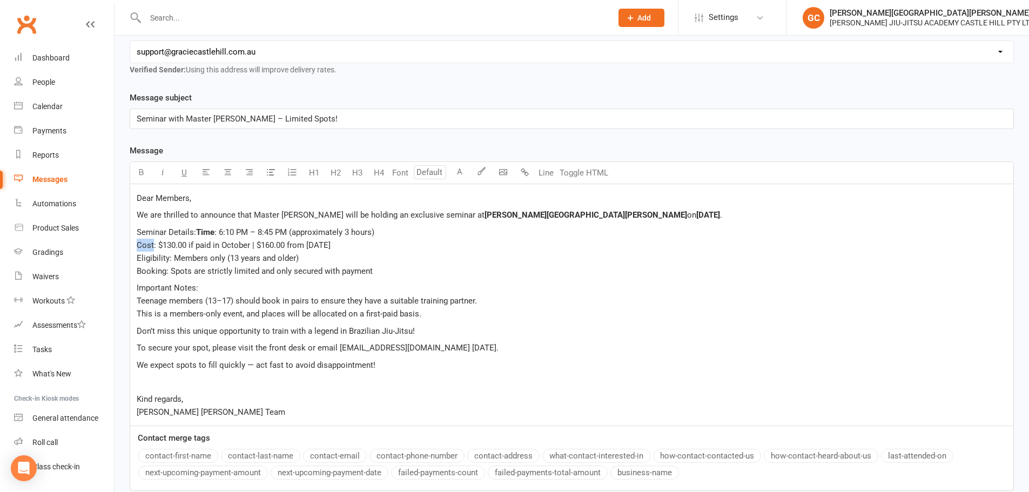
drag, startPoint x: 153, startPoint y: 257, endPoint x: 131, endPoint y: 257, distance: 22.1
click at [131, 257] on div "Dear Members, We are thrilled to announce that Master [PERSON_NAME] will be hol…" at bounding box center [571, 304] width 883 height 241
click at [140, 170] on icon "button" at bounding box center [141, 172] width 8 height 8
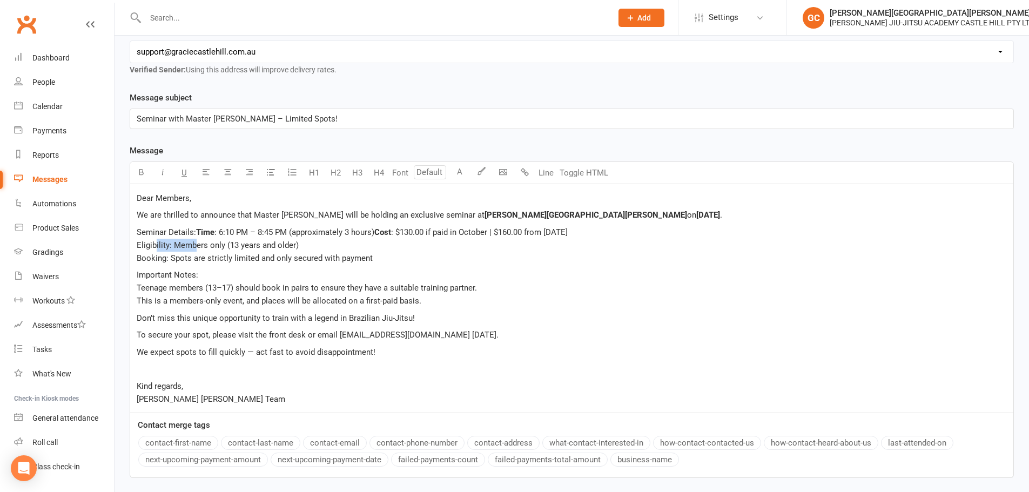
drag, startPoint x: 167, startPoint y: 273, endPoint x: 127, endPoint y: 268, distance: 40.9
click at [127, 268] on div "Message subject Seminar with Master [PERSON_NAME] – Limited Spots! Message Text…" at bounding box center [572, 292] width 900 height 402
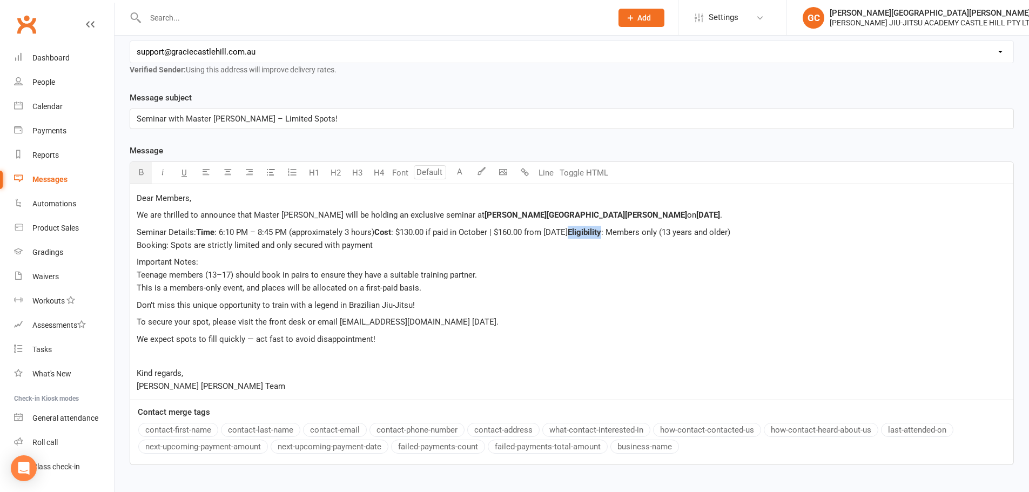
click at [144, 167] on button "button" at bounding box center [141, 173] width 22 height 22
drag, startPoint x: 164, startPoint y: 287, endPoint x: 137, endPoint y: 285, distance: 27.1
click at [137, 250] on span ": Members only (13 years and older) Booking: Spots are strictly limited and onl…" at bounding box center [434, 238] width 594 height 23
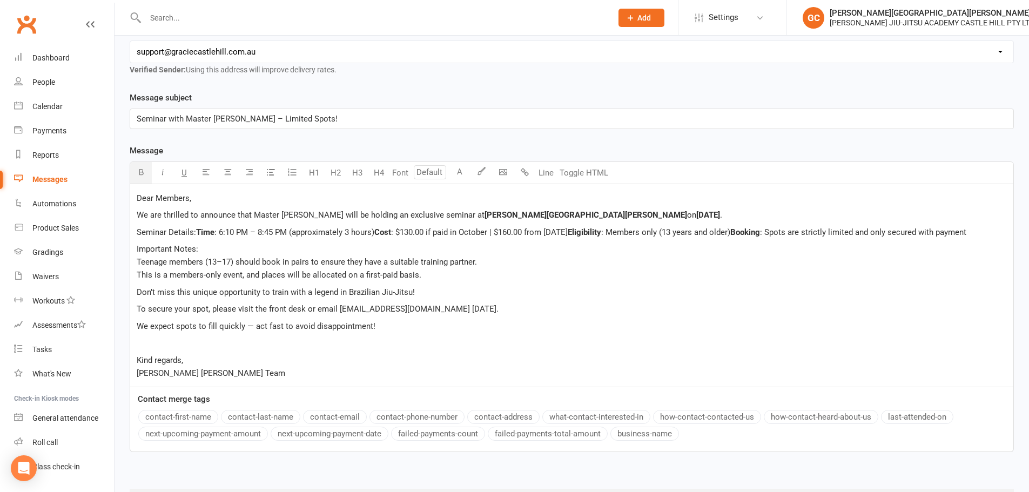
click at [139, 170] on icon "button" at bounding box center [141, 172] width 8 height 8
click at [760, 237] on span ": Spots are strictly limited and only secured with payment" at bounding box center [863, 232] width 206 height 10
drag, startPoint x: 200, startPoint y: 227, endPoint x: 124, endPoint y: 233, distance: 76.9
click at [124, 233] on div "Message subject Seminar with Master [PERSON_NAME] – Limited Spots! Message Text…" at bounding box center [572, 279] width 900 height 376
click at [168, 229] on span "Seminar Details:" at bounding box center [166, 232] width 59 height 10
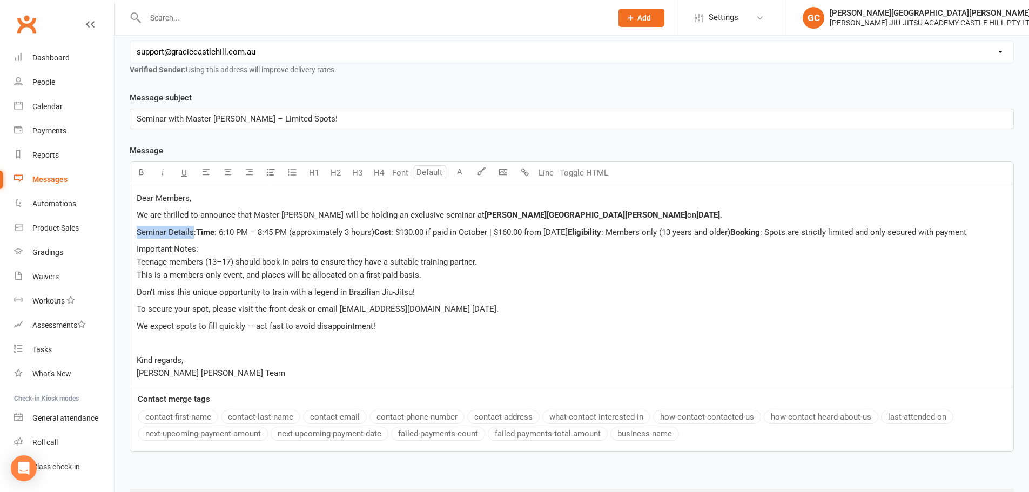
drag, startPoint x: 192, startPoint y: 231, endPoint x: 124, endPoint y: 233, distance: 68.6
click at [124, 233] on div "Message subject Seminar with Master [PERSON_NAME] – Limited Spots! Message Text…" at bounding box center [572, 279] width 900 height 376
click at [140, 172] on icon "button" at bounding box center [141, 172] width 8 height 8
drag, startPoint x: 198, startPoint y: 302, endPoint x: 190, endPoint y: 301, distance: 8.2
click at [190, 281] on p "Important Notes: Teenage members (13–17) should book in pairs to ensure they ha…" at bounding box center [572, 262] width 870 height 39
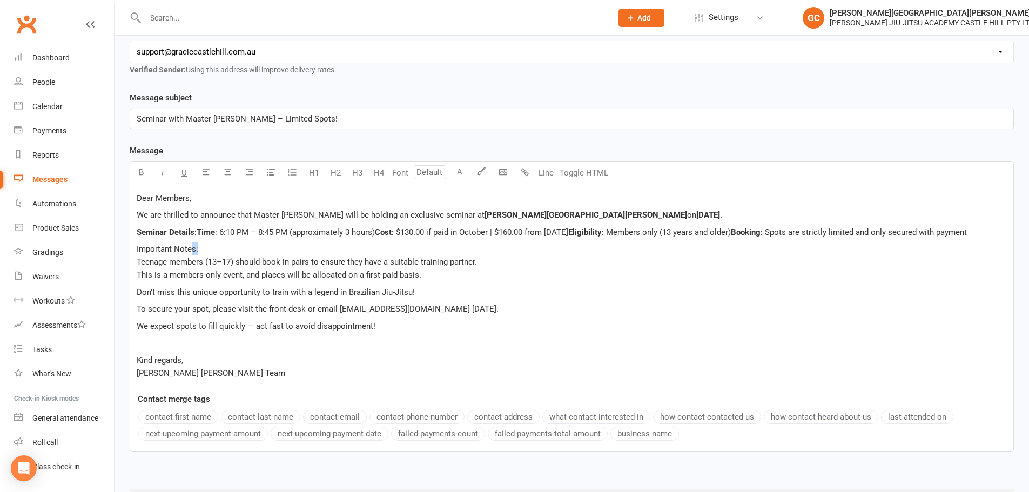
click at [190, 254] on span "Important Notes:" at bounding box center [168, 249] width 62 height 10
drag, startPoint x: 195, startPoint y: 299, endPoint x: 130, endPoint y: 300, distance: 64.8
click at [130, 300] on div "Dear Members, We are thrilled to announce that Master [PERSON_NAME] will be hol…" at bounding box center [571, 285] width 883 height 203
click at [140, 173] on icon "button" at bounding box center [141, 172] width 8 height 8
drag, startPoint x: 426, startPoint y: 345, endPoint x: 127, endPoint y: 348, distance: 298.2
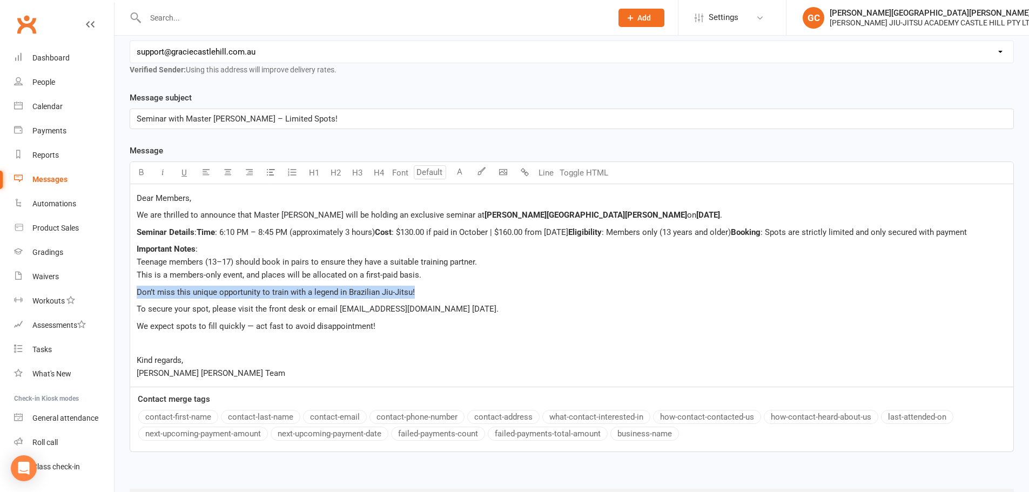
click at [127, 348] on div "Message subject Seminar with Master [PERSON_NAME] – Limited Spots! Message Text…" at bounding box center [572, 279] width 900 height 376
click at [142, 173] on icon "button" at bounding box center [141, 172] width 8 height 8
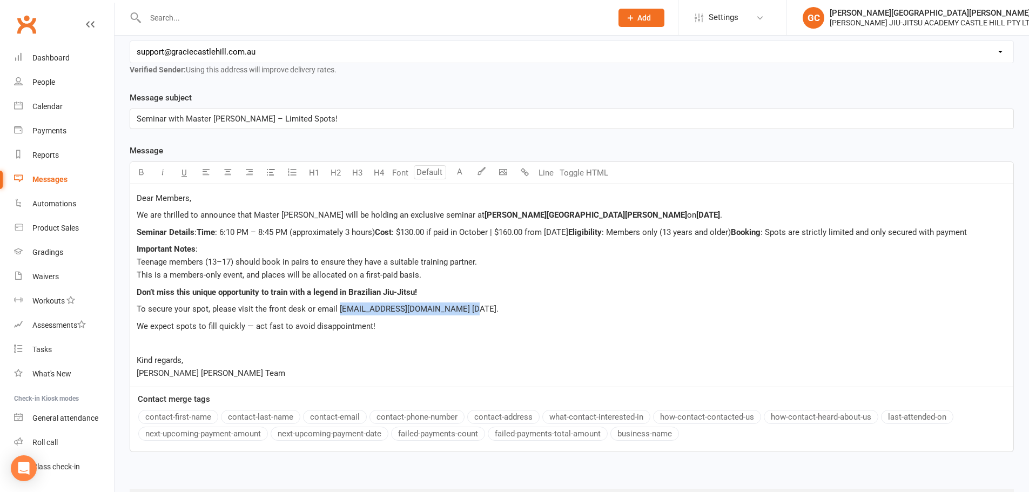
drag, startPoint x: 339, startPoint y: 361, endPoint x: 455, endPoint y: 367, distance: 116.3
click at [455, 315] on p "To secure your spot, please visit the front desk or email [EMAIL_ADDRESS][DOMAI…" at bounding box center [572, 308] width 870 height 13
copy span "[EMAIL_ADDRESS][DOMAIN_NAME]"
click at [570, 349] on p at bounding box center [572, 342] width 870 height 13
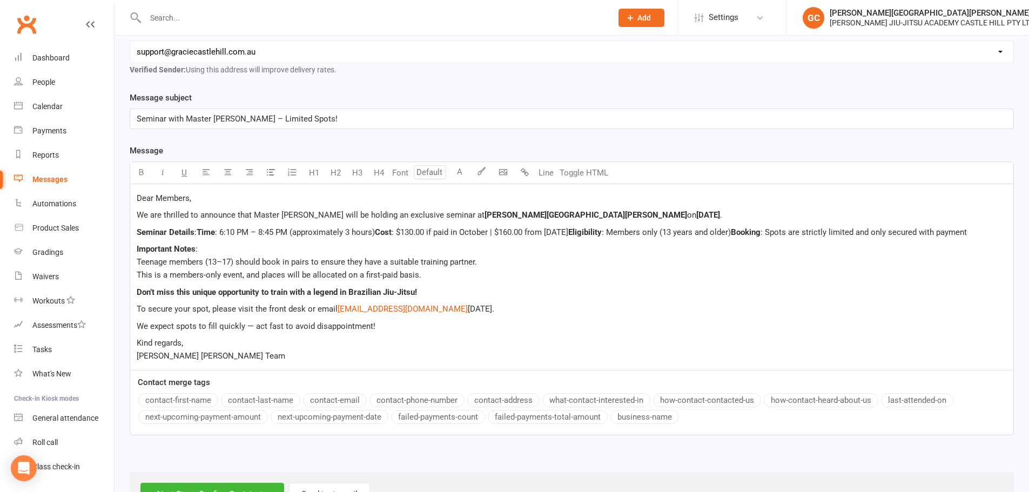
click at [381, 333] on p "We expect spots to fill quickly — act fast to avoid disappointment!" at bounding box center [572, 326] width 870 height 13
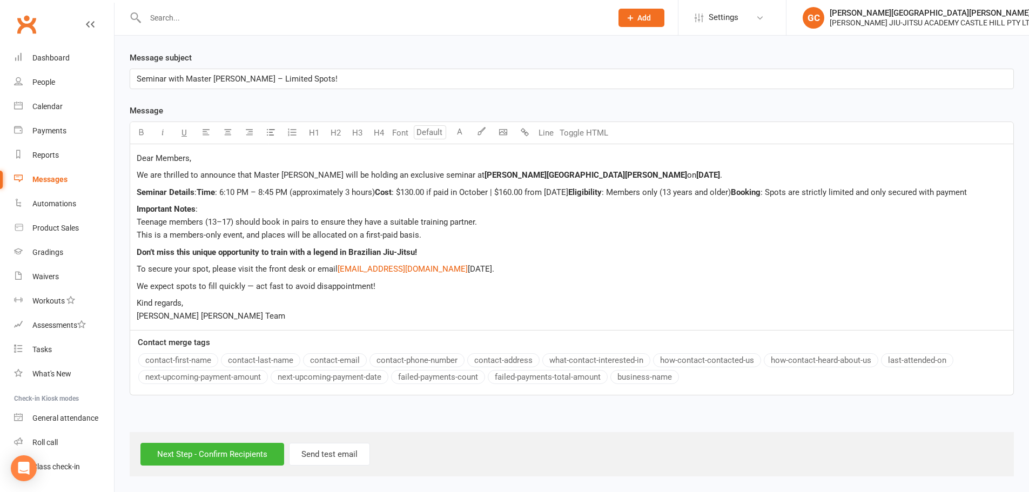
scroll to position [272, 0]
click at [223, 455] on input "Next Step - Confirm Recipients" at bounding box center [212, 454] width 144 height 23
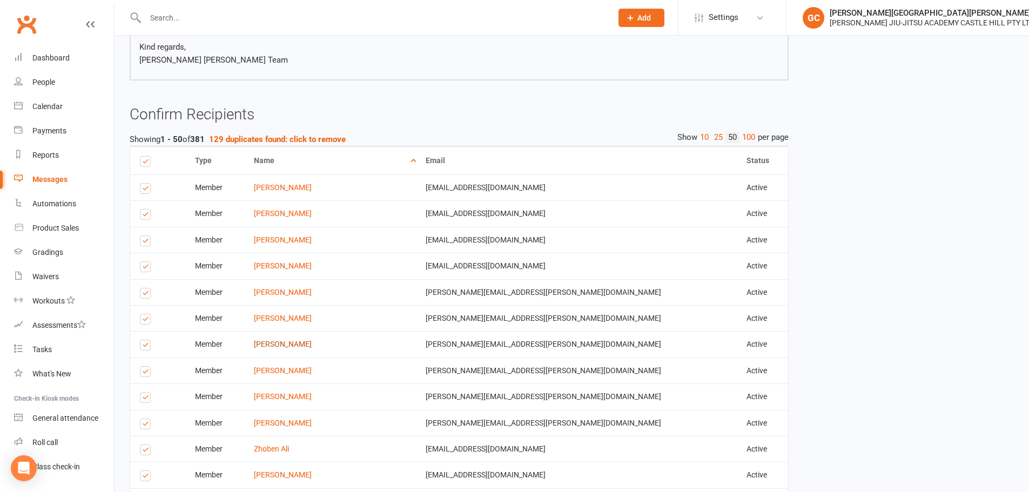
scroll to position [360, 0]
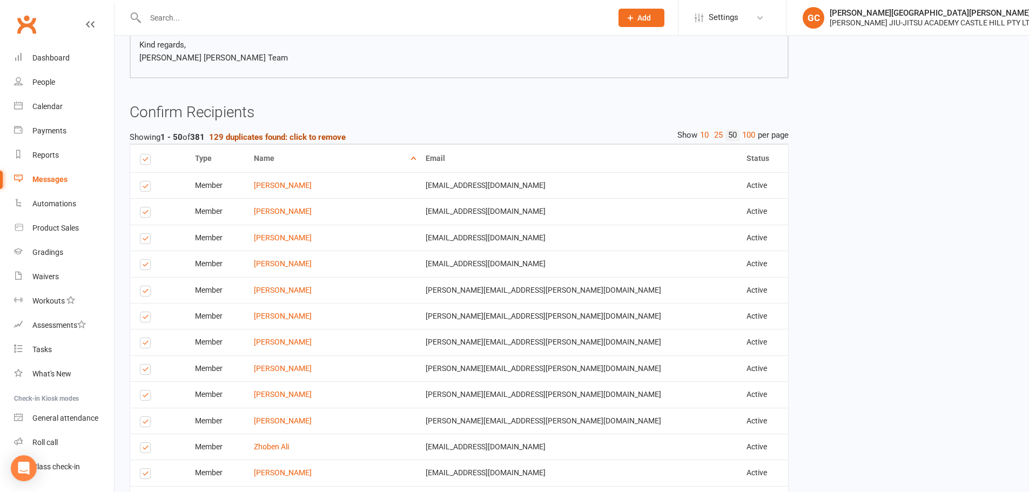
click at [324, 134] on strong "129 duplicates found: click to remove" at bounding box center [277, 137] width 137 height 10
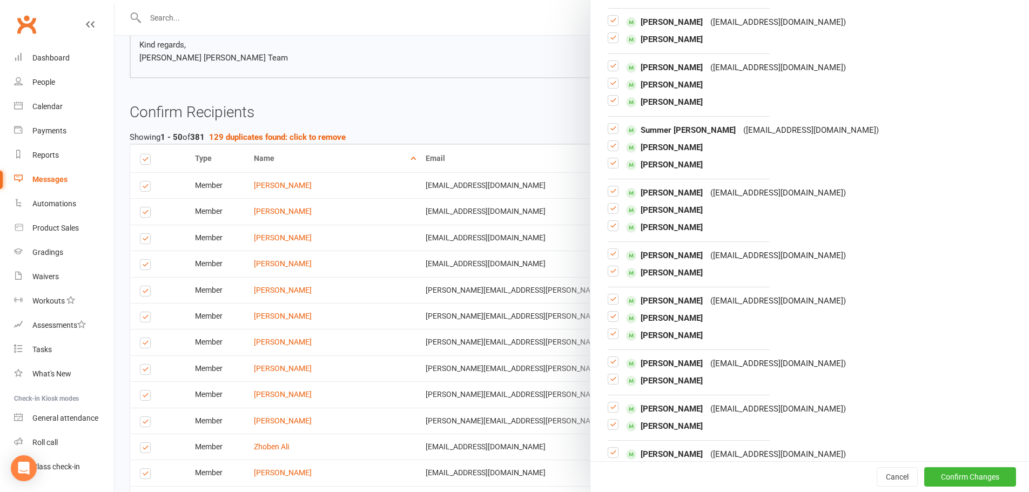
scroll to position [0, 0]
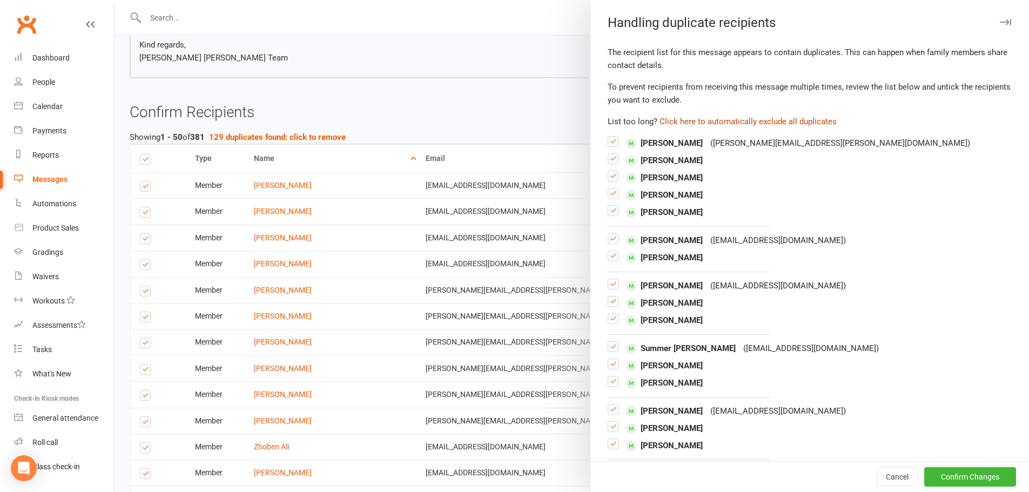
click at [746, 122] on button "Click here to automatically exclude all duplicates" at bounding box center [747, 121] width 177 height 13
click at [718, 120] on button "Click here to automatically exclude all duplicates" at bounding box center [747, 121] width 177 height 13
drag, startPoint x: 965, startPoint y: 475, endPoint x: 970, endPoint y: 462, distance: 14.4
click at [965, 474] on button "Confirm Changes" at bounding box center [970, 476] width 92 height 19
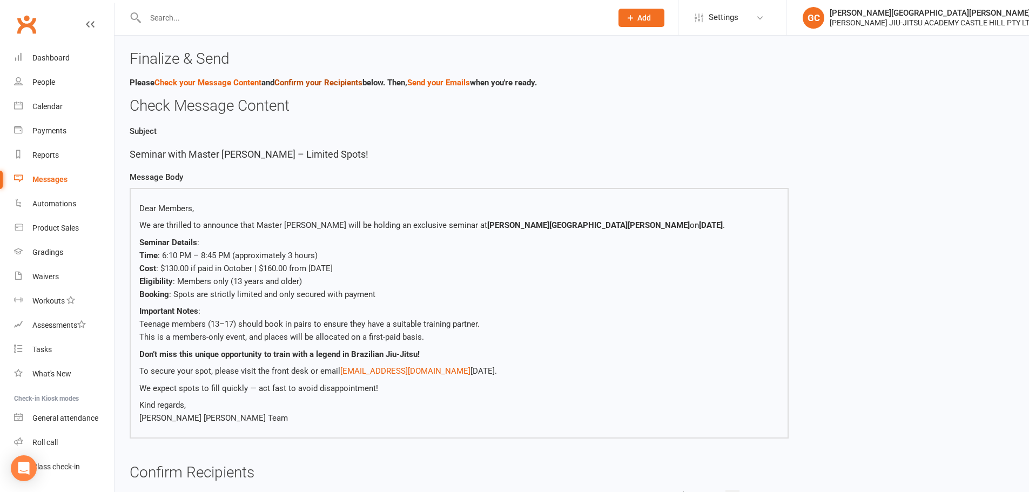
click at [328, 79] on link "Confirm your Recipients" at bounding box center [318, 83] width 88 height 10
click at [216, 83] on link "Check your Message Content" at bounding box center [207, 83] width 107 height 10
click at [329, 79] on link "Confirm your Recipients" at bounding box center [318, 83] width 88 height 10
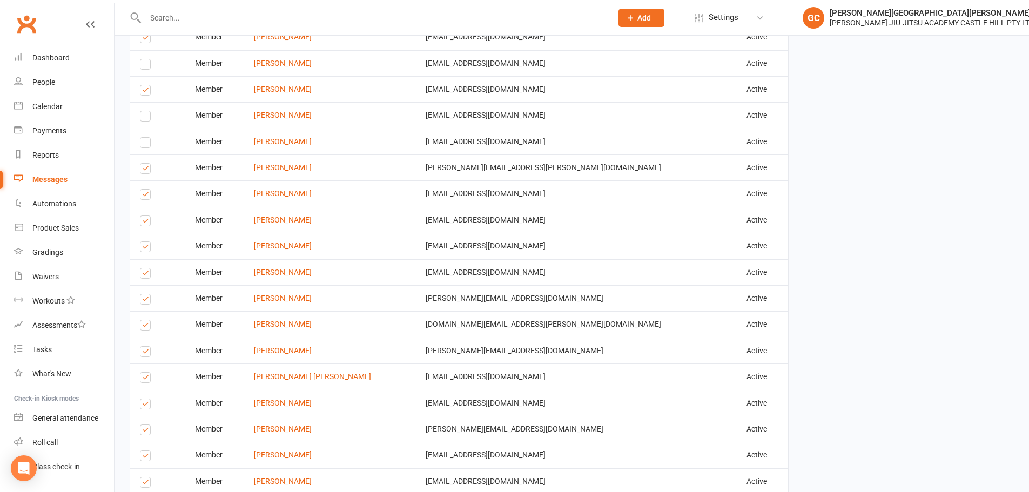
scroll to position [1455, 0]
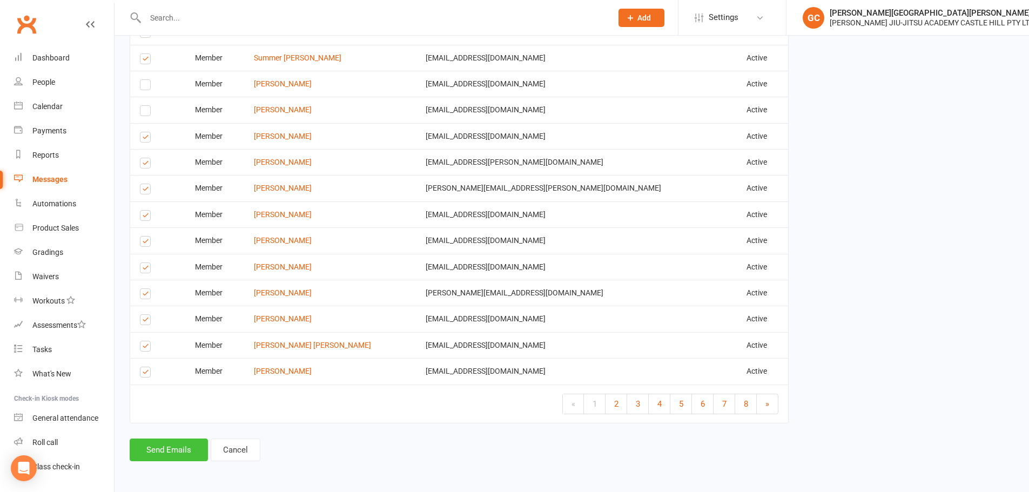
click at [177, 451] on button "Send Emails" at bounding box center [169, 450] width 78 height 23
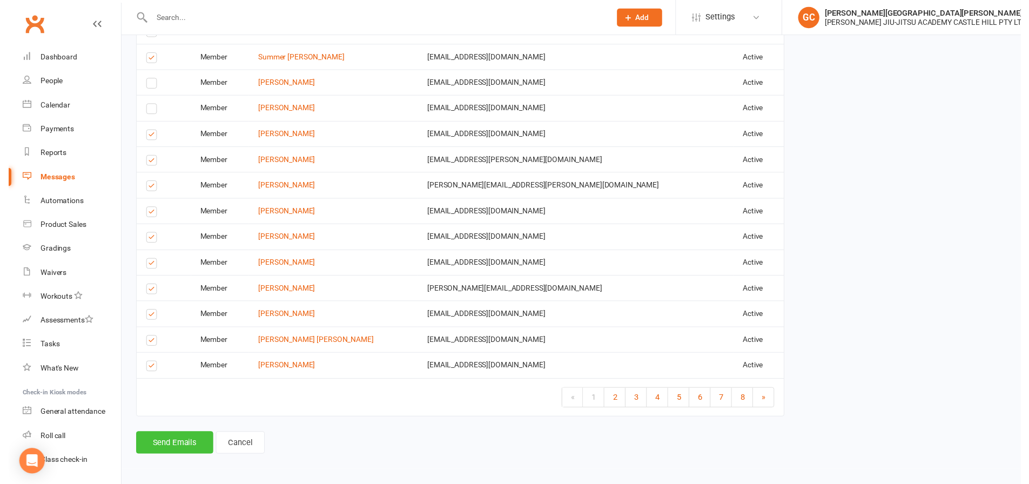
scroll to position [1450, 0]
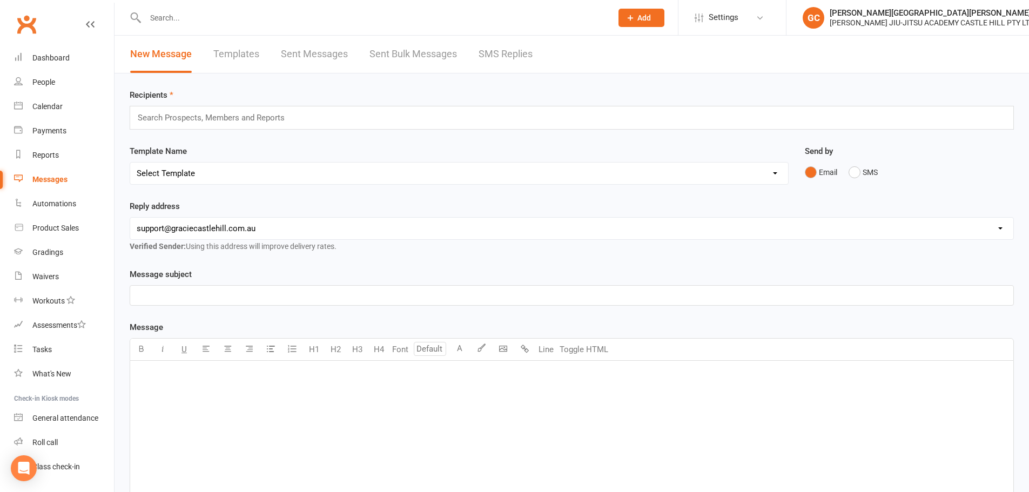
click at [412, 55] on link "Sent Bulk Messages" at bounding box center [413, 54] width 88 height 37
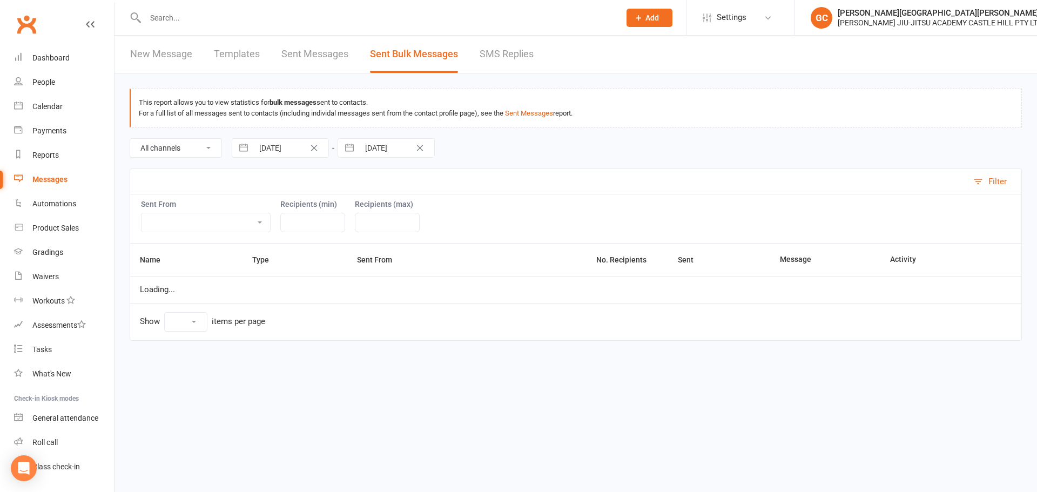
select select "10"
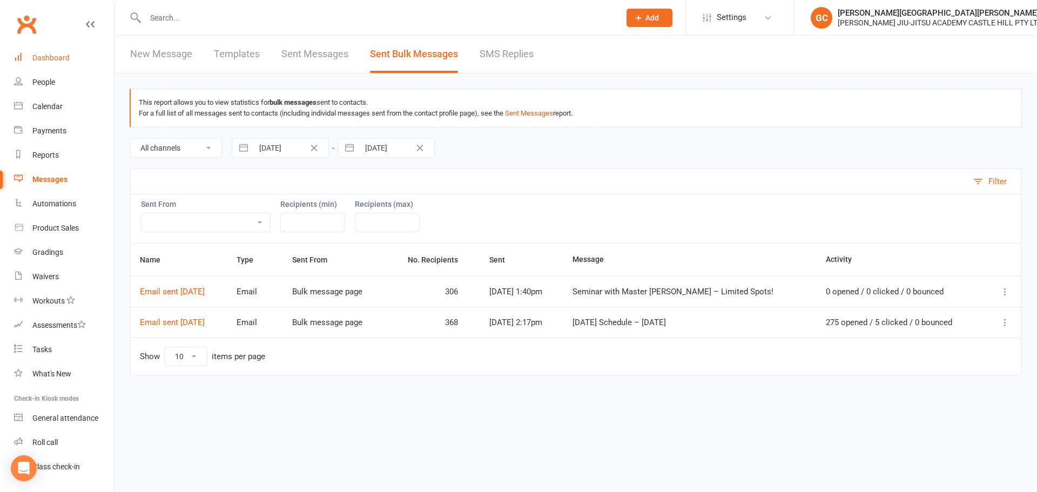
click at [55, 55] on div "Dashboard" at bounding box center [50, 57] width 37 height 9
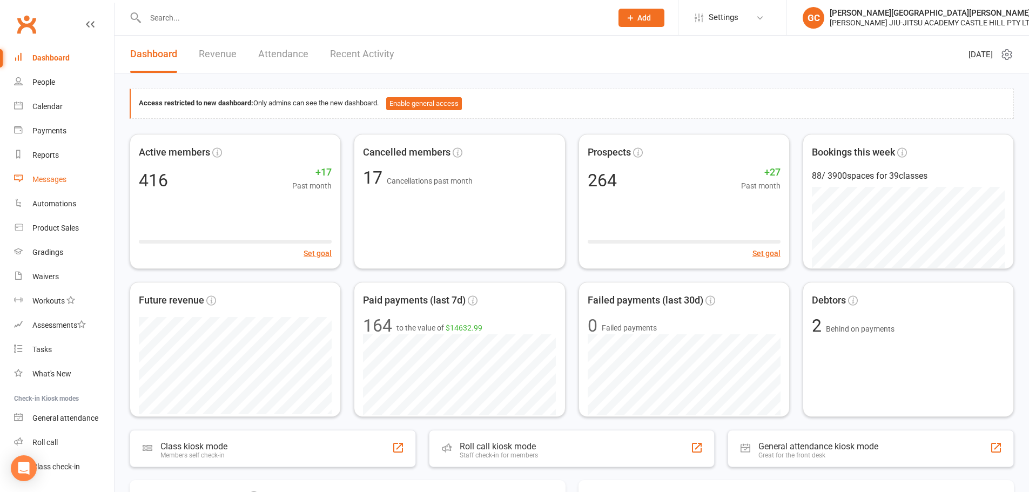
click at [53, 179] on div "Messages" at bounding box center [49, 179] width 34 height 9
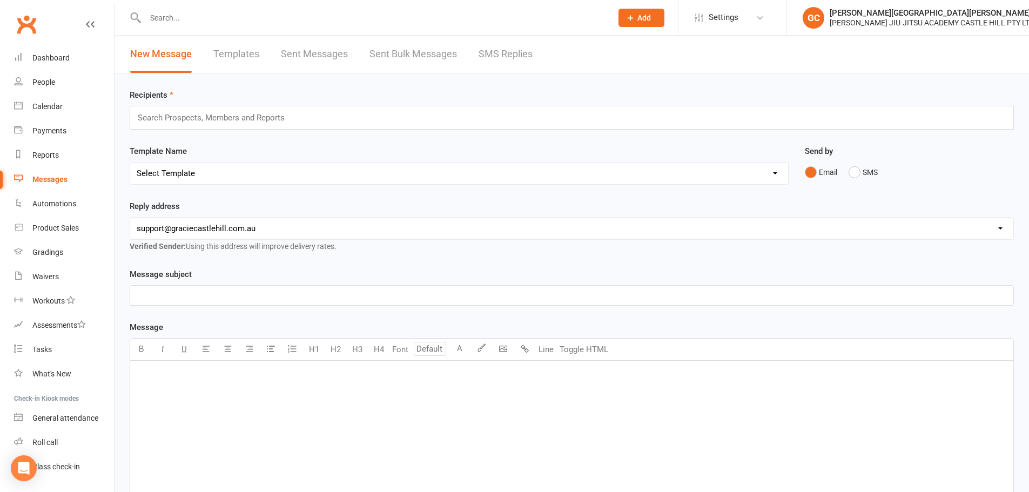
click at [417, 56] on link "Sent Bulk Messages" at bounding box center [413, 54] width 88 height 37
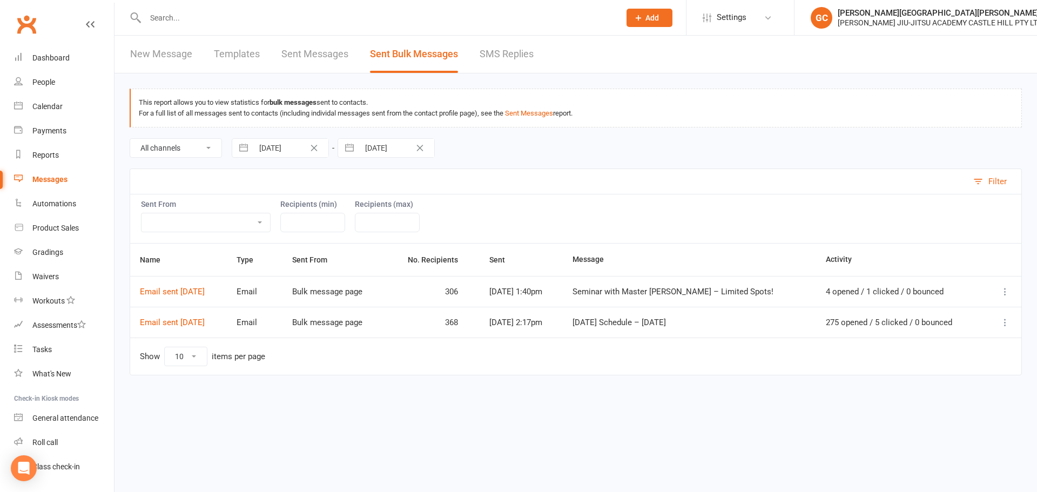
click at [1006, 292] on icon at bounding box center [1005, 291] width 11 height 11
click at [944, 421] on html "Prospect Member Non-attending contact Class / event Appointment Grading event T…" at bounding box center [518, 210] width 1037 height 421
click at [187, 292] on link "Email sent [DATE]" at bounding box center [172, 292] width 65 height 10
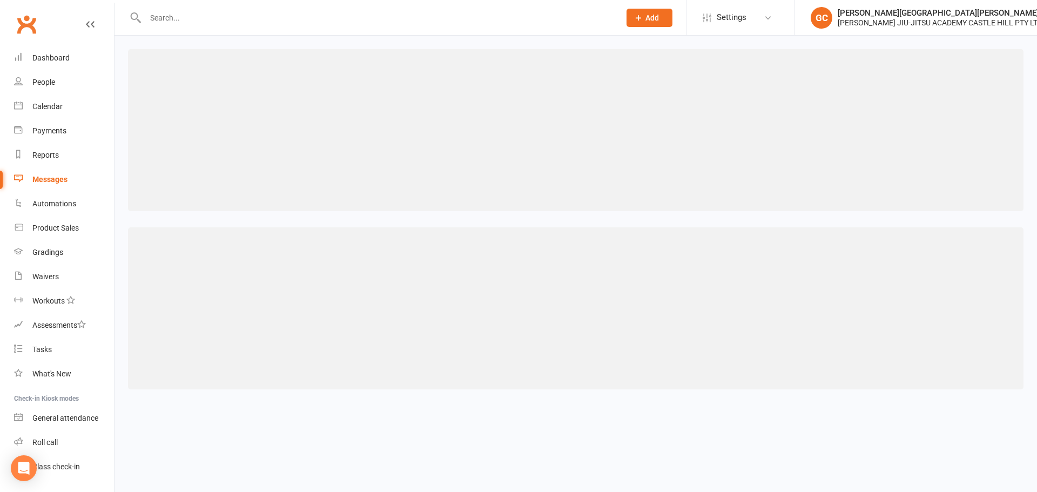
select select "100"
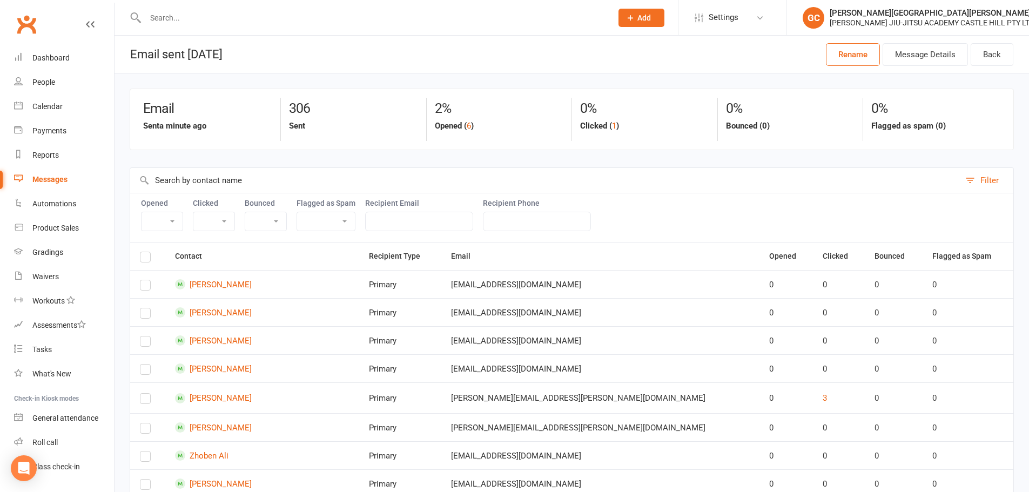
click at [759, 256] on th "Opened" at bounding box center [786, 257] width 54 height 28
click at [471, 127] on button "6" at bounding box center [469, 125] width 4 height 13
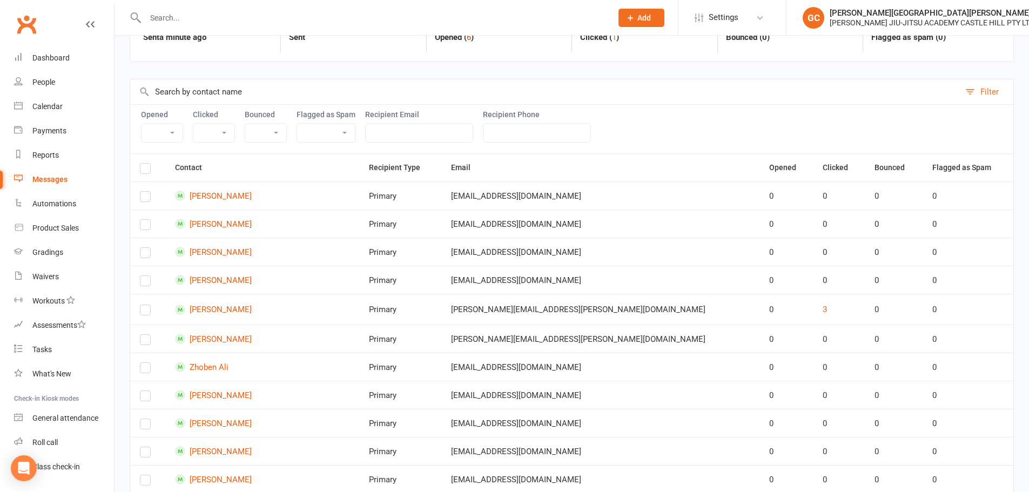
select select "true"
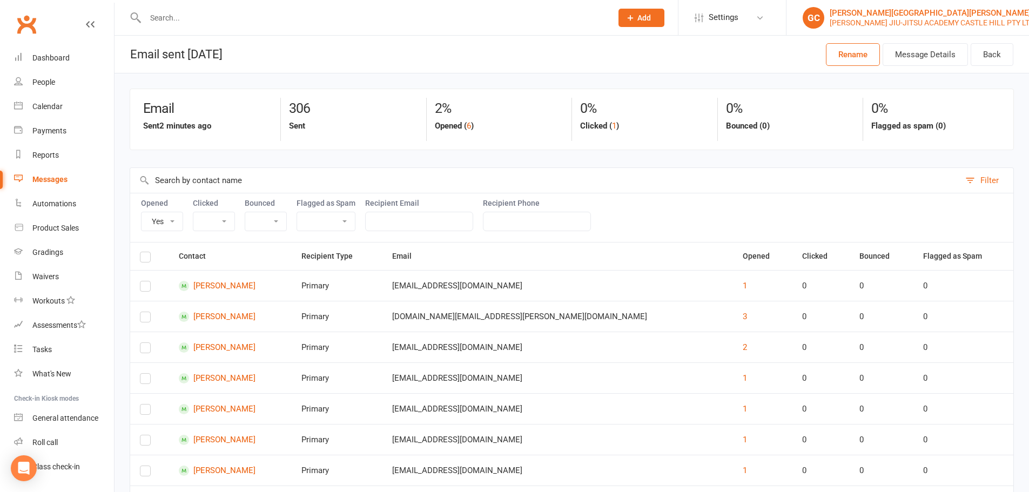
click at [911, 15] on div "[PERSON_NAME][GEOGRAPHIC_DATA][PERSON_NAME]" at bounding box center [932, 13] width 205 height 10
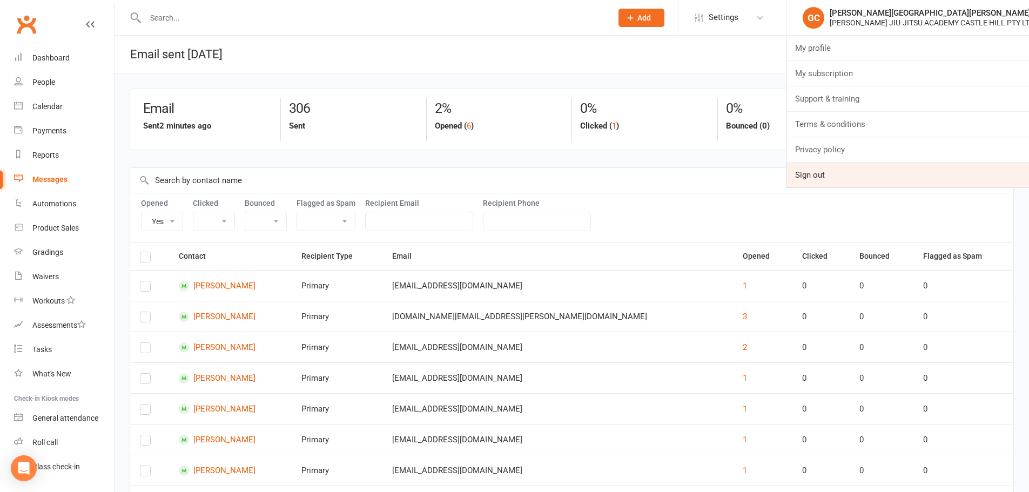
click at [807, 177] on link "Sign out" at bounding box center [907, 175] width 243 height 25
